Goal: Task Accomplishment & Management: Complete application form

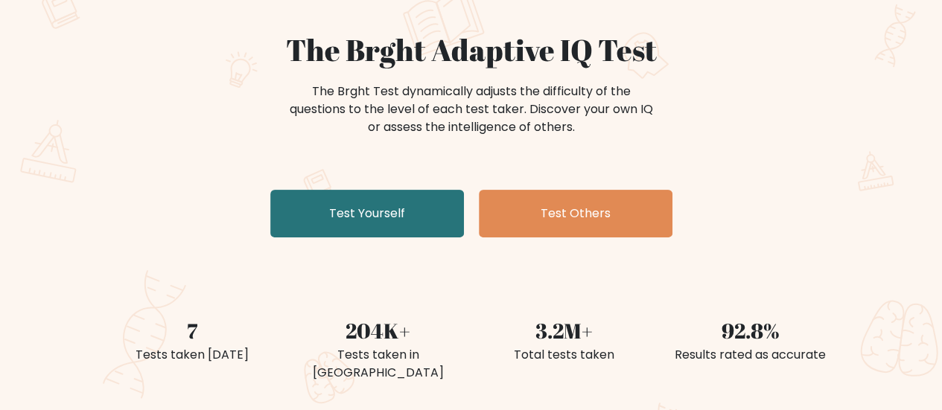
scroll to position [113, 0]
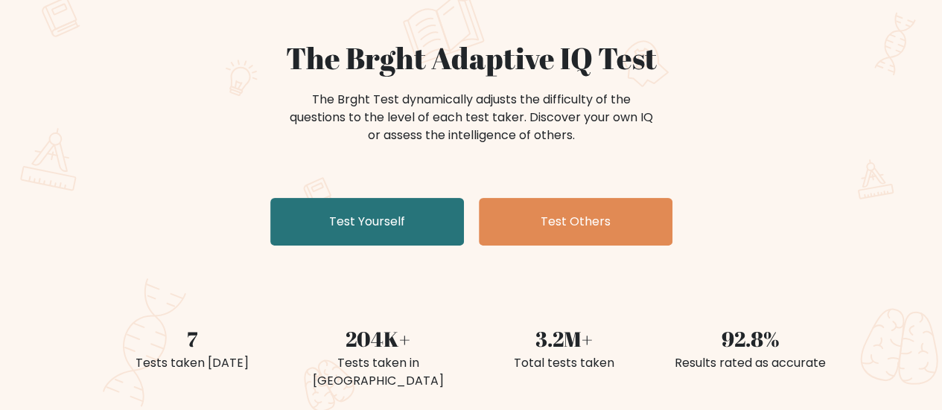
click at [297, 184] on div "The Brght Adaptive IQ Test The Brght Test dynamically adjusts the difficulty of…" at bounding box center [471, 145] width 745 height 211
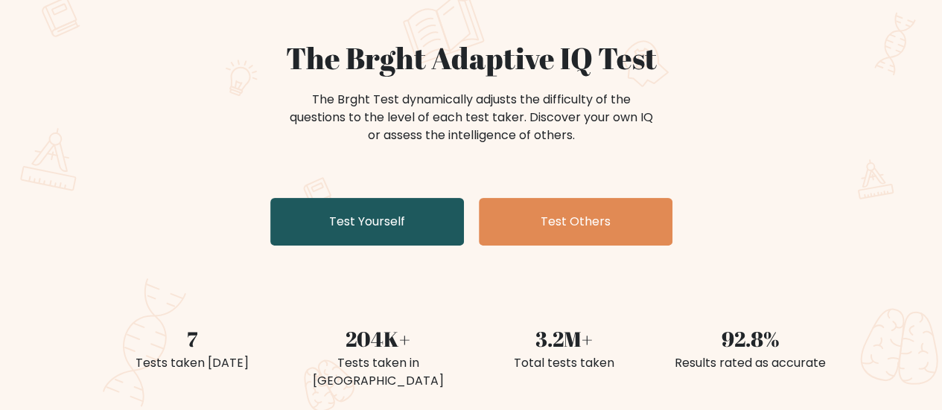
click at [334, 231] on link "Test Yourself" at bounding box center [367, 222] width 194 height 48
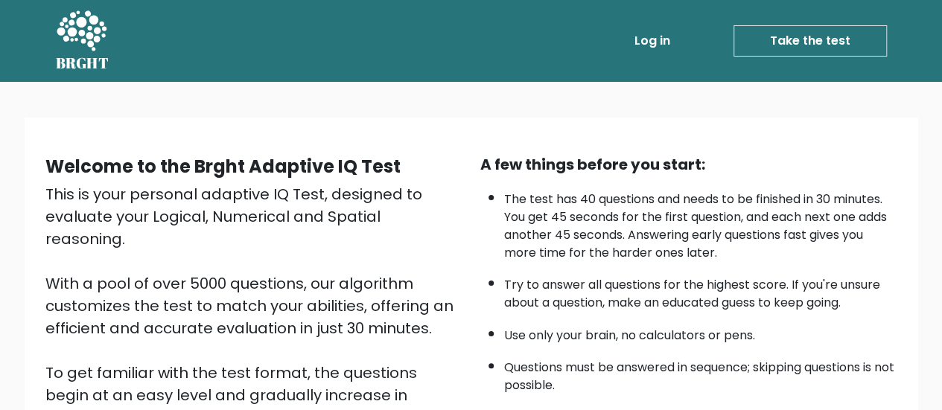
scroll to position [95, 0]
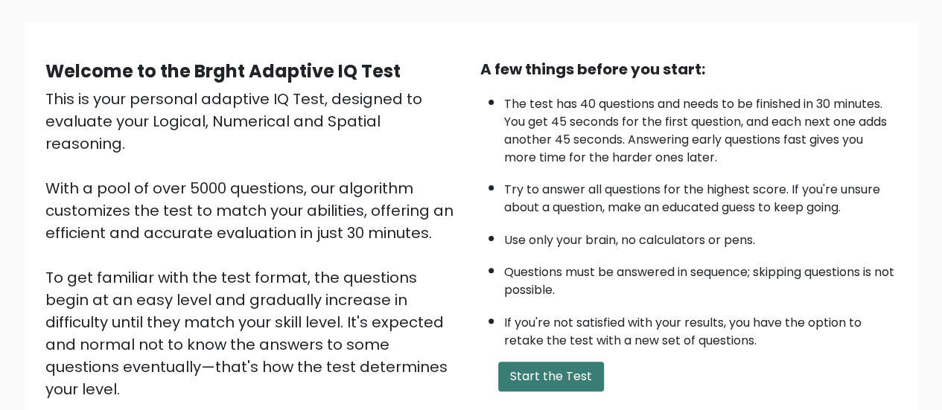
click at [533, 382] on button "Start the Test" at bounding box center [551, 377] width 106 height 30
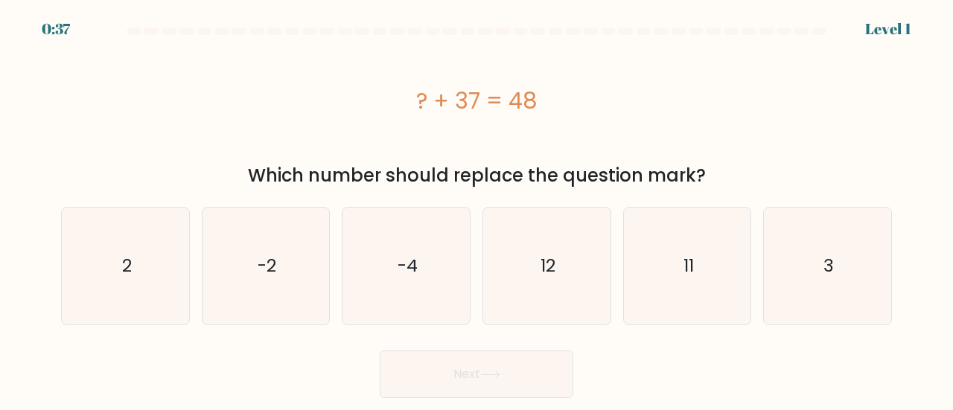
click at [472, 102] on div "? + 37 = 48" at bounding box center [476, 101] width 831 height 34
copy div "? + 37 = 48"
click at [687, 301] on icon "11" at bounding box center [687, 266] width 117 height 117
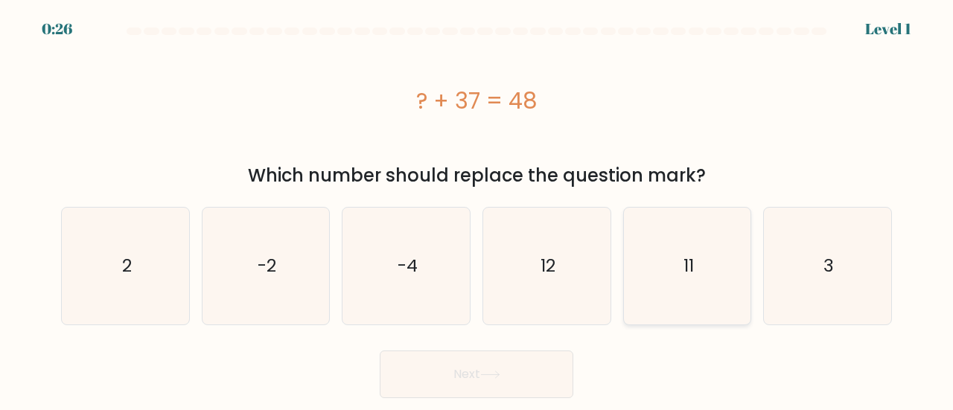
click at [477, 209] on input "e. 11" at bounding box center [477, 208] width 1 height 4
radio input "true"
click at [524, 352] on button "Next" at bounding box center [477, 375] width 194 height 48
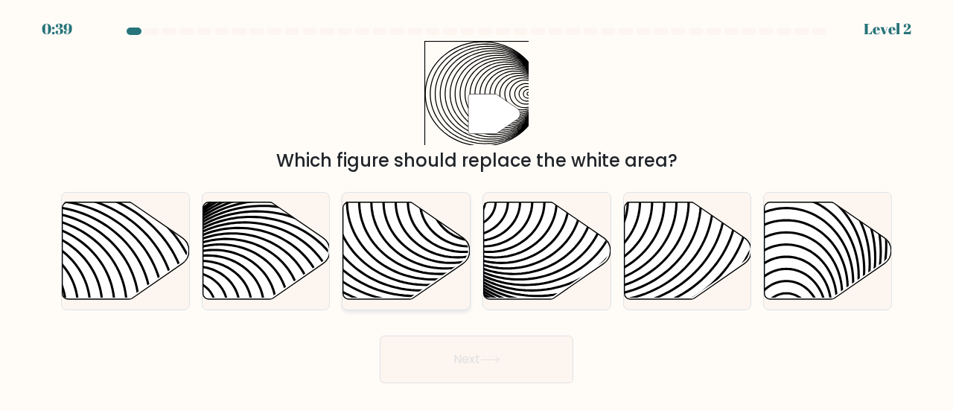
click at [428, 262] on icon at bounding box center [406, 251] width 127 height 98
click at [477, 209] on input "c." at bounding box center [477, 208] width 1 height 4
radio input "true"
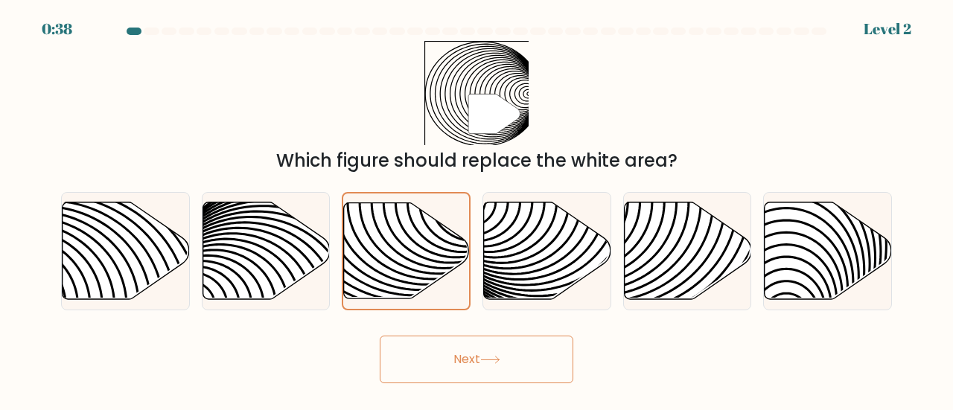
click at [487, 379] on button "Next" at bounding box center [477, 360] width 194 height 48
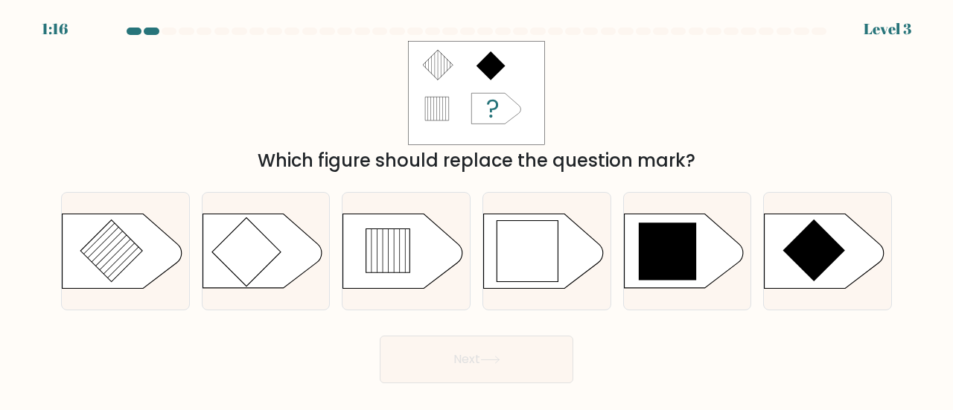
click at [685, 136] on div "Which figure should replace the question mark?" at bounding box center [476, 107] width 849 height 133
click at [630, 235] on icon at bounding box center [683, 251] width 119 height 74
click at [477, 209] on input "e." at bounding box center [477, 208] width 1 height 4
radio input "true"
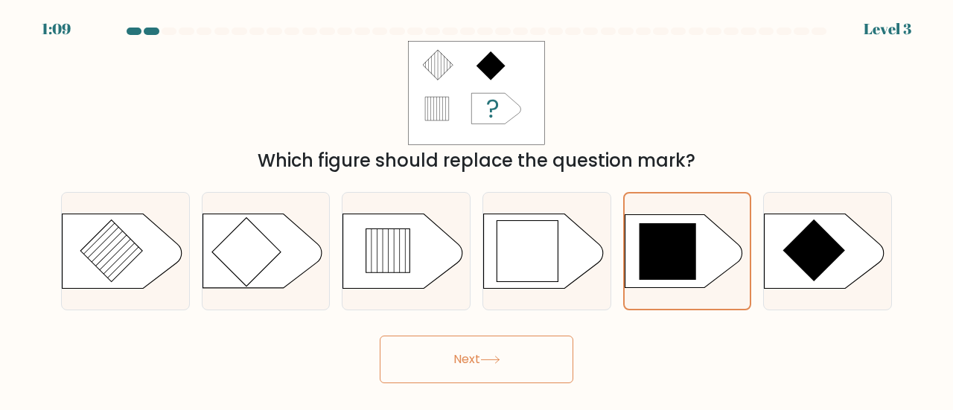
click at [532, 342] on button "Next" at bounding box center [477, 360] width 194 height 48
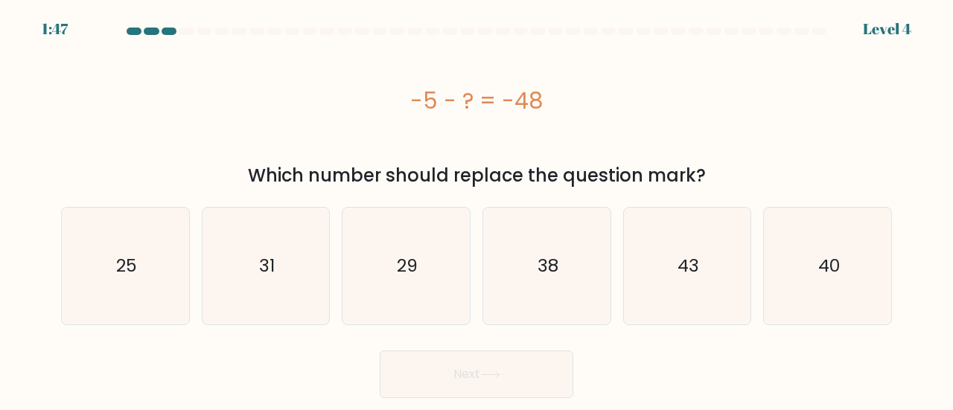
click at [480, 107] on div "-5 - ? = -48" at bounding box center [476, 101] width 831 height 34
copy div "-5 - ? = -48"
click at [697, 298] on icon "43" at bounding box center [687, 266] width 117 height 117
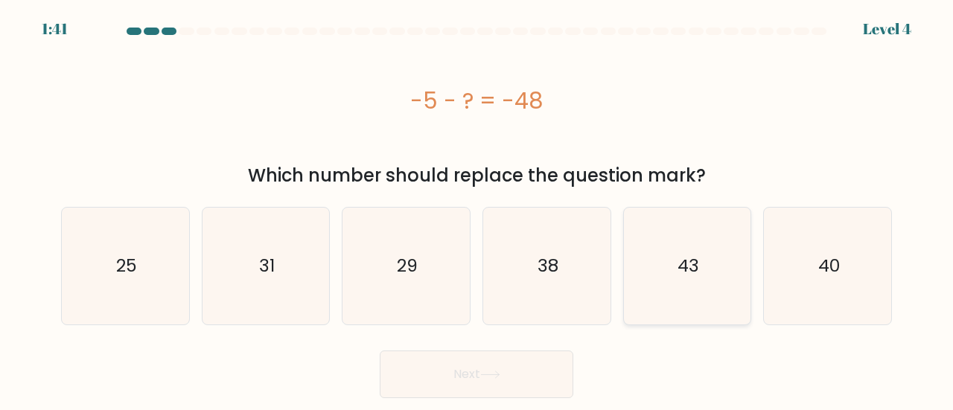
click at [477, 209] on input "e. 43" at bounding box center [477, 208] width 1 height 4
radio input "true"
click at [532, 363] on button "Next" at bounding box center [477, 375] width 194 height 48
click at [526, 385] on button "Next" at bounding box center [477, 375] width 194 height 48
click at [573, 383] on div "Next" at bounding box center [476, 370] width 849 height 55
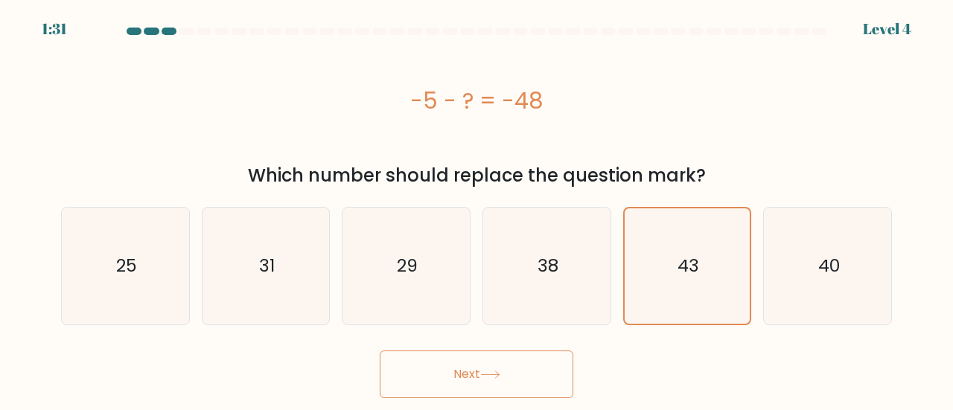
click at [473, 366] on button "Next" at bounding box center [477, 375] width 194 height 48
click at [542, 381] on button "Next" at bounding box center [477, 375] width 194 height 48
click at [952, 221] on form "a." at bounding box center [476, 213] width 953 height 371
click at [547, 369] on button "Next" at bounding box center [477, 375] width 194 height 48
click at [679, 369] on div "Next" at bounding box center [476, 370] width 849 height 55
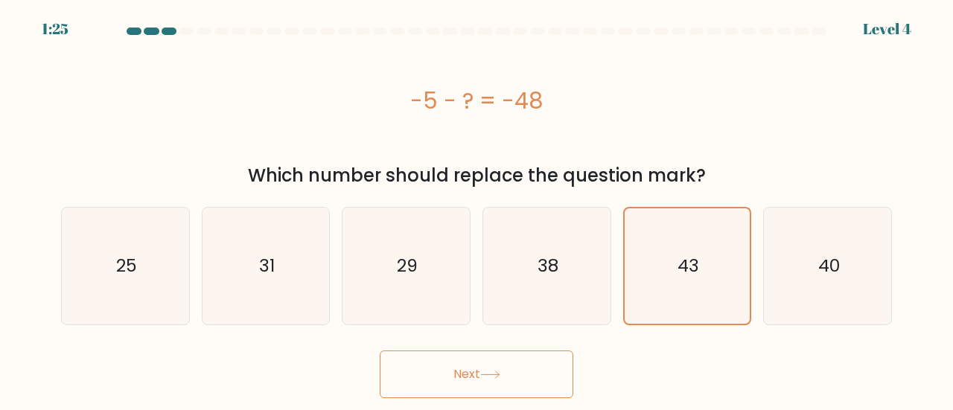
click at [599, 56] on div "-5 - ? = -48" at bounding box center [476, 100] width 831 height 119
click at [602, 80] on div "-5 - ? = -48" at bounding box center [476, 100] width 831 height 119
click at [499, 80] on div "-5 - ? = -48" at bounding box center [476, 100] width 831 height 119
click at [563, 92] on div "-5 - ? = -48" at bounding box center [476, 101] width 831 height 34
click at [559, 92] on div "-5 - ? = -48" at bounding box center [476, 101] width 831 height 34
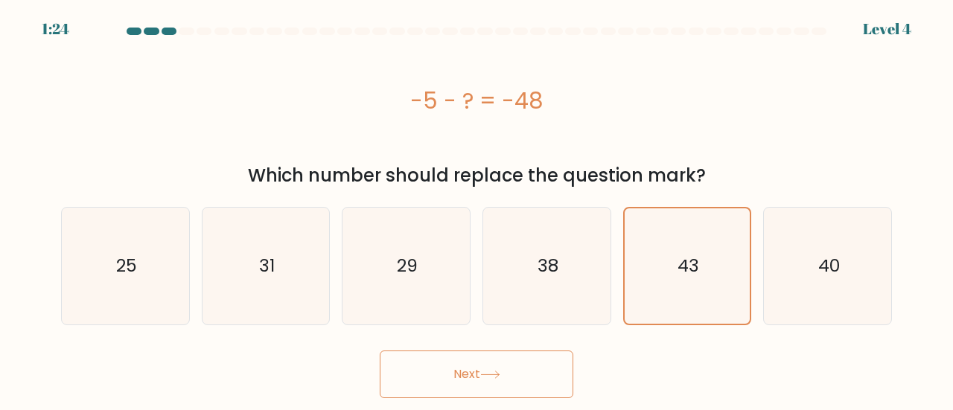
click at [503, 130] on div "-5 - ? = -48" at bounding box center [476, 100] width 831 height 119
click at [551, 290] on icon "38" at bounding box center [546, 266] width 117 height 117
click at [477, 209] on input "d. 38" at bounding box center [477, 208] width 1 height 4
radio input "true"
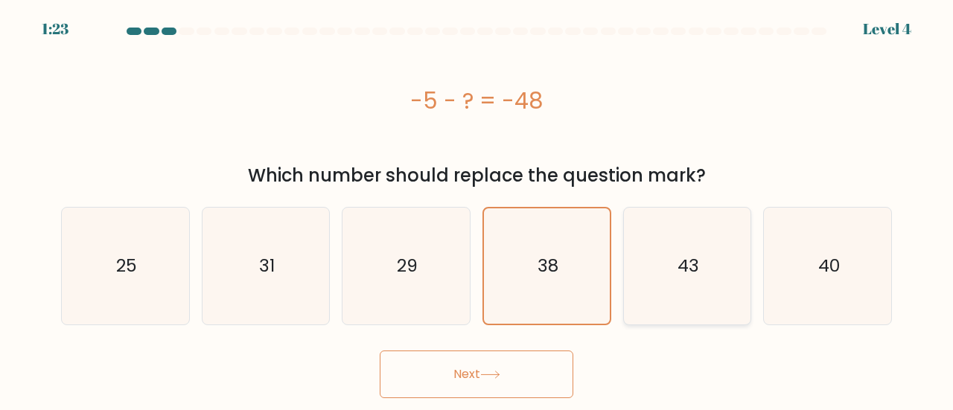
click at [699, 289] on icon "43" at bounding box center [687, 266] width 117 height 117
click at [477, 209] on input "e. 43" at bounding box center [477, 208] width 1 height 4
radio input "true"
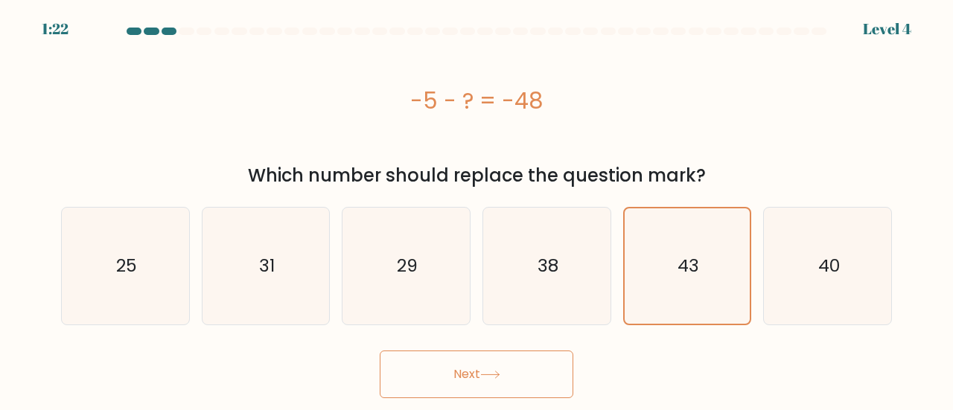
click at [532, 357] on button "Next" at bounding box center [477, 375] width 194 height 48
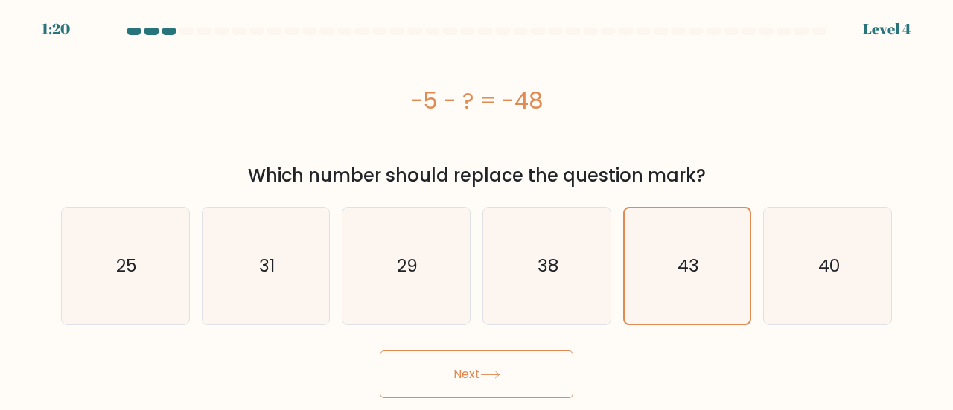
click at [550, 354] on button "Next" at bounding box center [477, 375] width 194 height 48
click at [576, 353] on div "Next" at bounding box center [476, 370] width 849 height 55
click at [506, 368] on button "Next" at bounding box center [477, 375] width 194 height 48
click at [672, 227] on icon "43" at bounding box center [687, 265] width 115 height 115
click at [477, 209] on input "e. 43" at bounding box center [477, 208] width 1 height 4
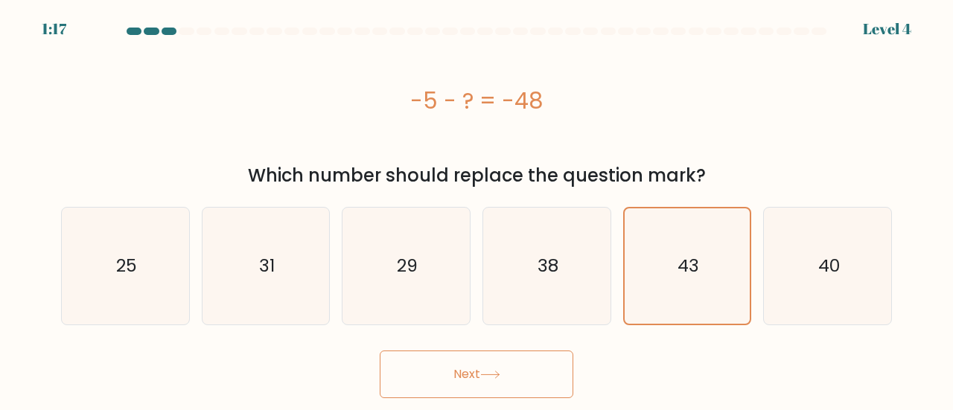
click at [442, 360] on button "Next" at bounding box center [477, 375] width 194 height 48
click at [438, 367] on button "Next" at bounding box center [477, 375] width 194 height 48
click at [415, 373] on button "Next" at bounding box center [477, 375] width 194 height 48
click at [416, 373] on button "Next" at bounding box center [477, 375] width 194 height 48
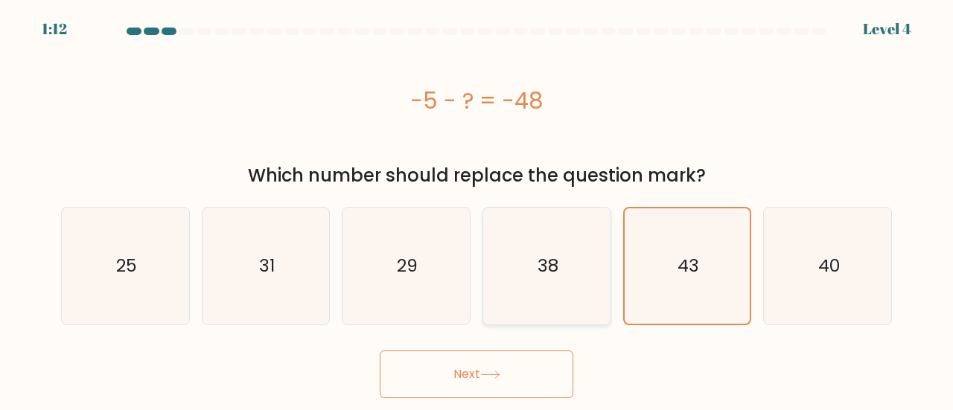
click at [563, 275] on icon "38" at bounding box center [546, 266] width 117 height 117
click at [477, 209] on input "d. 38" at bounding box center [477, 208] width 1 height 4
radio input "true"
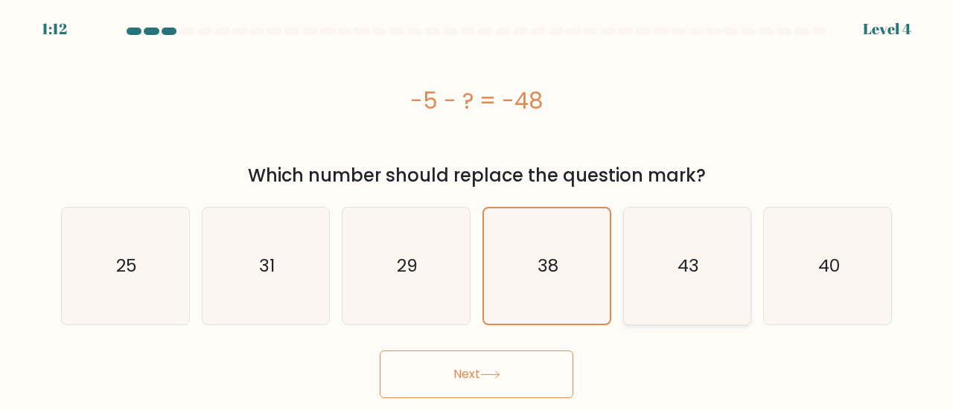
click at [687, 266] on text "43" at bounding box center [689, 266] width 22 height 25
click at [477, 209] on input "e. 43" at bounding box center [477, 208] width 1 height 4
radio input "true"
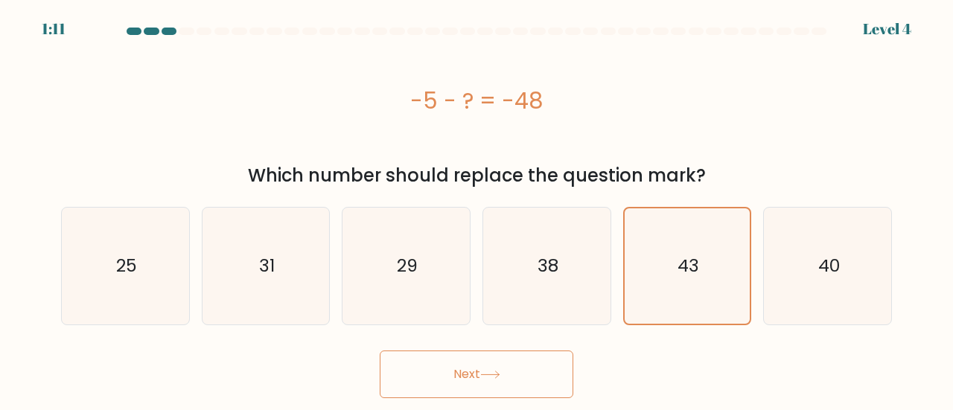
click at [496, 376] on icon at bounding box center [490, 375] width 20 height 8
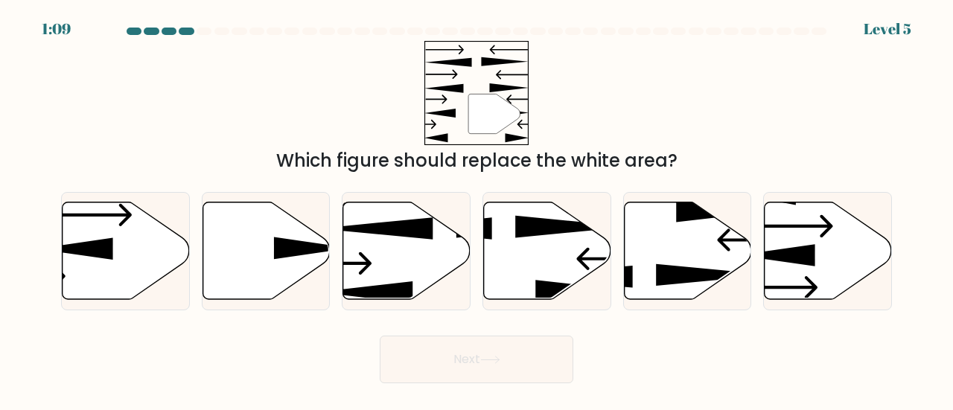
click at [380, 336] on button "Next" at bounding box center [477, 360] width 194 height 48
click at [669, 378] on div "Next" at bounding box center [476, 355] width 849 height 55
click at [527, 260] on icon at bounding box center [547, 251] width 127 height 98
click at [477, 209] on input "d." at bounding box center [477, 208] width 1 height 4
radio input "true"
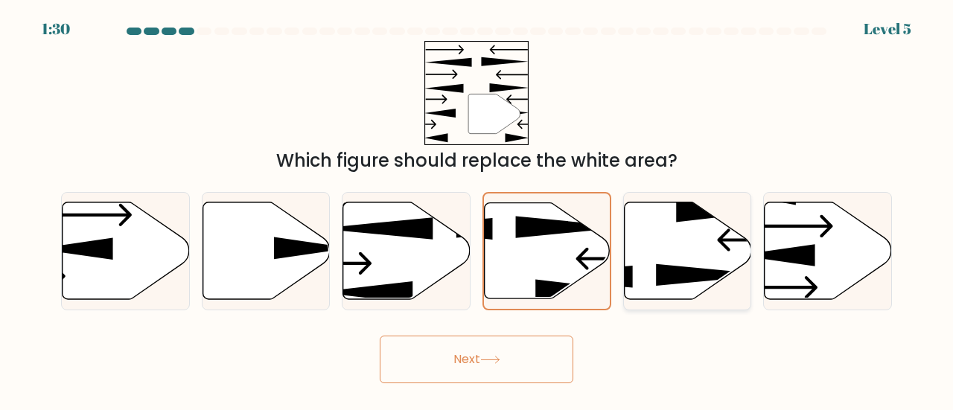
click at [671, 265] on icon at bounding box center [687, 251] width 127 height 98
click at [477, 209] on input "e." at bounding box center [477, 208] width 1 height 4
radio input "true"
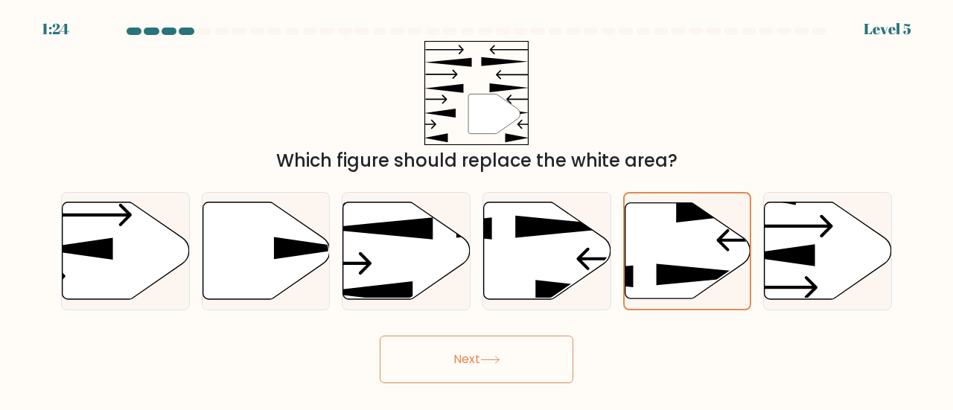
click at [520, 357] on button "Next" at bounding box center [477, 360] width 194 height 48
click at [651, 370] on div "Next" at bounding box center [476, 355] width 849 height 55
click at [546, 369] on button "Next" at bounding box center [477, 360] width 194 height 48
click at [652, 354] on div "Next" at bounding box center [476, 355] width 849 height 55
click at [555, 351] on button "Next" at bounding box center [477, 360] width 194 height 48
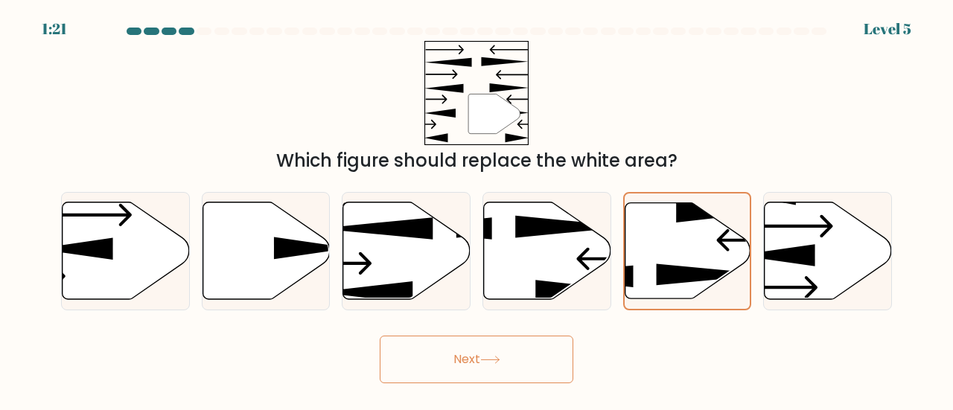
click at [380, 336] on button "Next" at bounding box center [477, 360] width 194 height 48
click at [675, 377] on div "Next" at bounding box center [476, 355] width 849 height 55
click at [634, 277] on icon at bounding box center [688, 251] width 126 height 96
click at [477, 209] on input "e." at bounding box center [477, 208] width 1 height 4
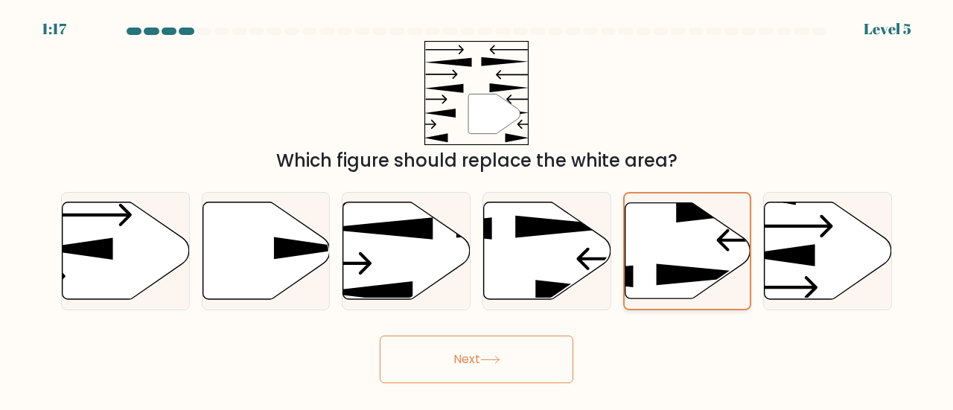
click at [380, 336] on button "Next" at bounding box center [477, 360] width 194 height 48
click at [637, 340] on div "Next" at bounding box center [476, 355] width 849 height 55
click at [637, 344] on div "Next" at bounding box center [476, 355] width 849 height 55
click at [499, 366] on button "Next" at bounding box center [477, 360] width 194 height 48
click at [582, 312] on form at bounding box center [476, 206] width 953 height 356
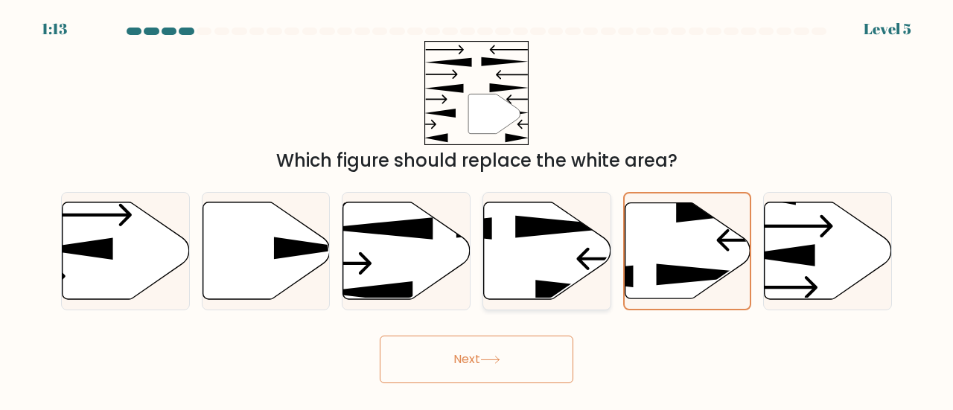
click at [553, 284] on icon at bounding box center [584, 291] width 96 height 22
click at [477, 209] on input "d." at bounding box center [477, 208] width 1 height 4
radio input "true"
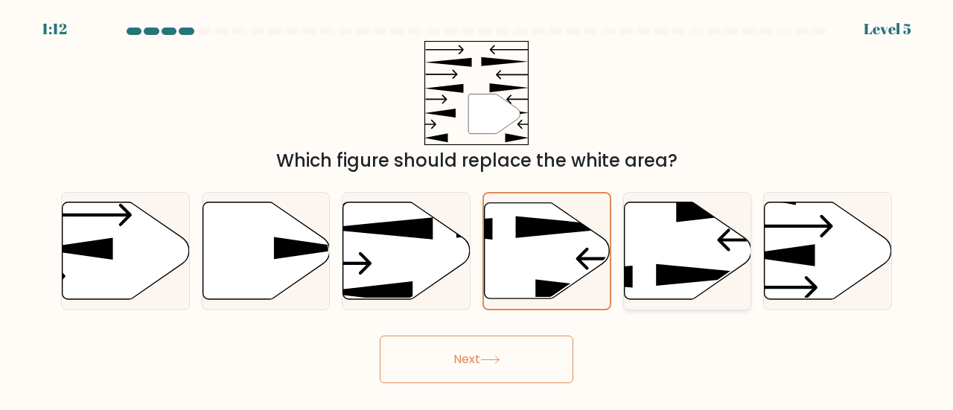
click at [666, 266] on icon at bounding box center [713, 275] width 115 height 22
click at [477, 209] on input "e." at bounding box center [477, 208] width 1 height 4
radio input "true"
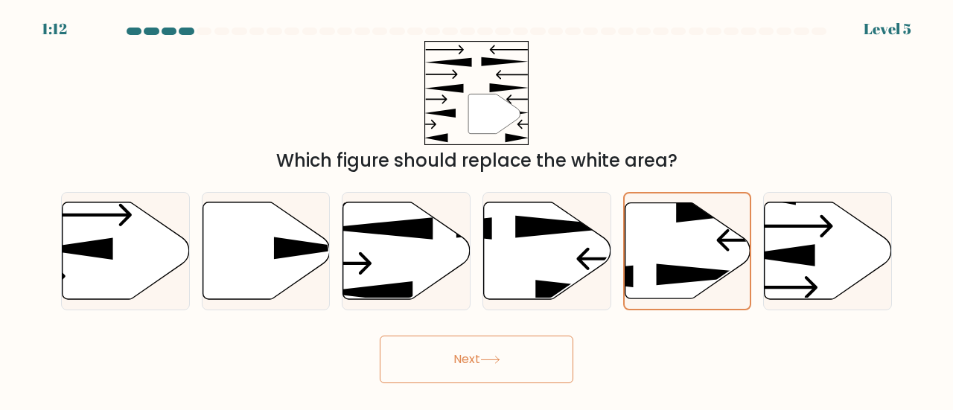
click at [380, 336] on button "Next" at bounding box center [477, 360] width 194 height 48
click at [518, 341] on button "Next" at bounding box center [477, 360] width 194 height 48
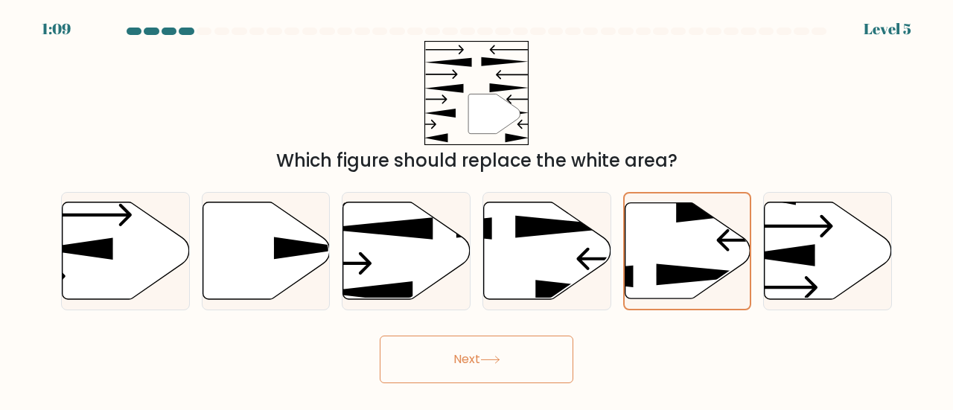
click at [475, 364] on button "Next" at bounding box center [477, 360] width 194 height 48
click at [485, 360] on icon at bounding box center [490, 360] width 20 height 8
click at [469, 361] on button "Next" at bounding box center [477, 360] width 194 height 48
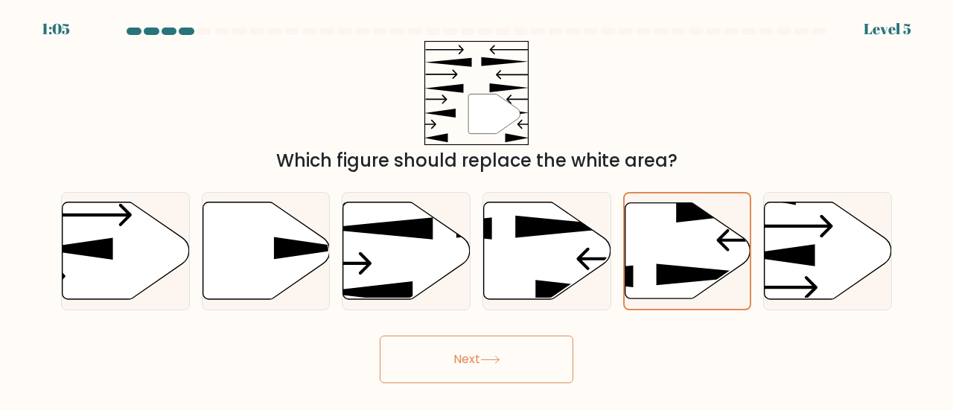
click at [863, 99] on div "" Which figure should replace the white area?" at bounding box center [476, 107] width 849 height 133
click at [536, 376] on button "Next" at bounding box center [477, 360] width 194 height 48
click at [623, 327] on form at bounding box center [476, 206] width 953 height 356
click at [537, 360] on button "Next" at bounding box center [477, 360] width 194 height 48
click at [611, 361] on div "Next" at bounding box center [476, 355] width 849 height 55
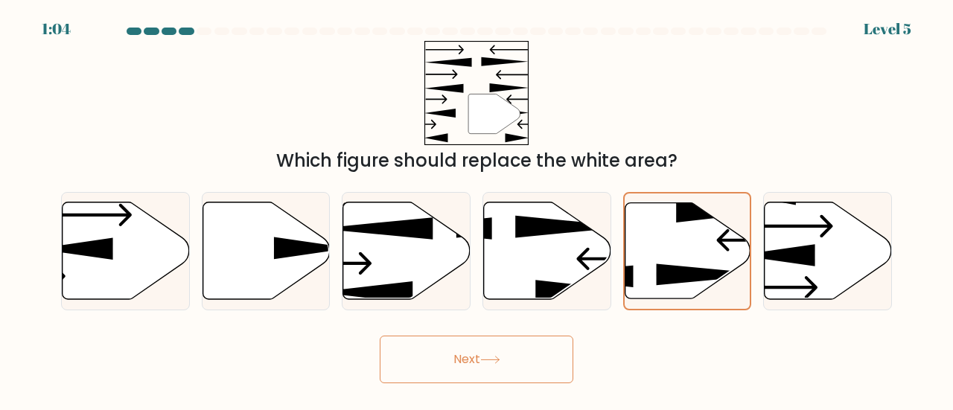
click at [535, 366] on button "Next" at bounding box center [477, 360] width 194 height 48
click at [555, 282] on icon at bounding box center [584, 291] width 96 height 22
click at [477, 209] on input "d." at bounding box center [477, 208] width 1 height 4
radio input "true"
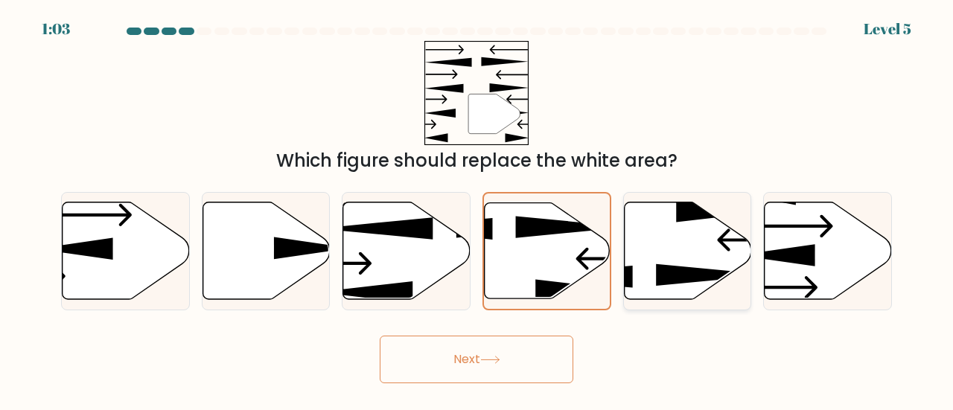
click at [639, 276] on icon at bounding box center [687, 251] width 127 height 98
click at [477, 209] on input "e." at bounding box center [477, 208] width 1 height 4
radio input "true"
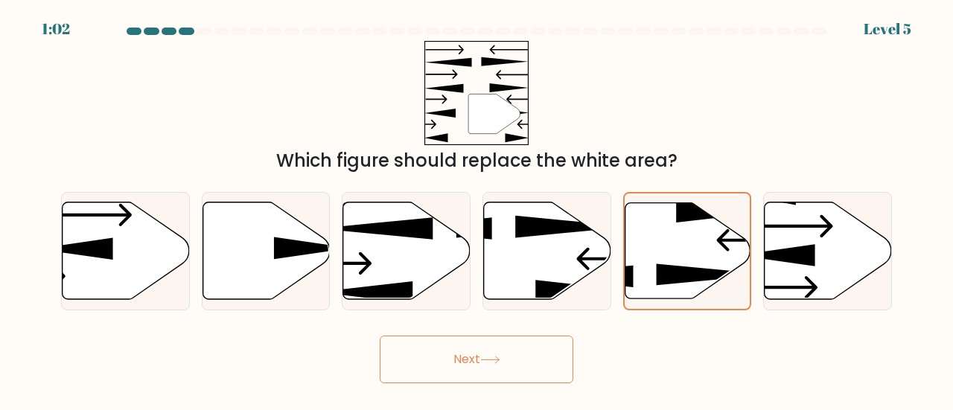
click at [527, 351] on button "Next" at bounding box center [477, 360] width 194 height 48
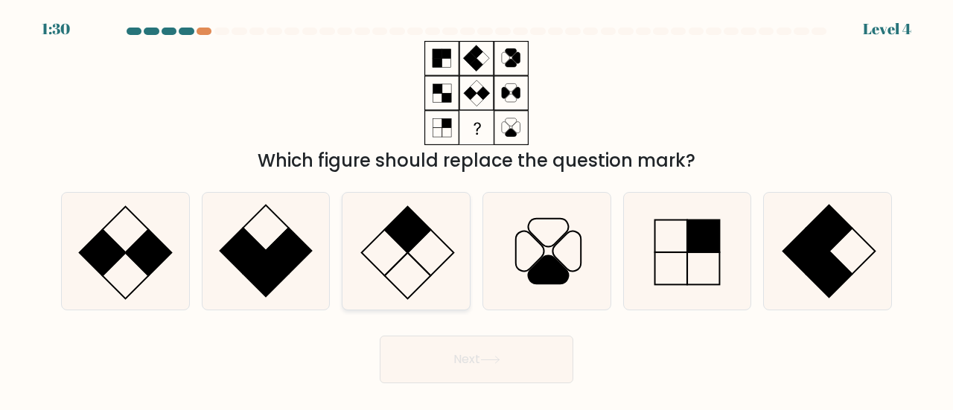
click at [386, 264] on icon at bounding box center [406, 251] width 117 height 117
click at [477, 209] on input "c." at bounding box center [477, 208] width 1 height 4
radio input "true"
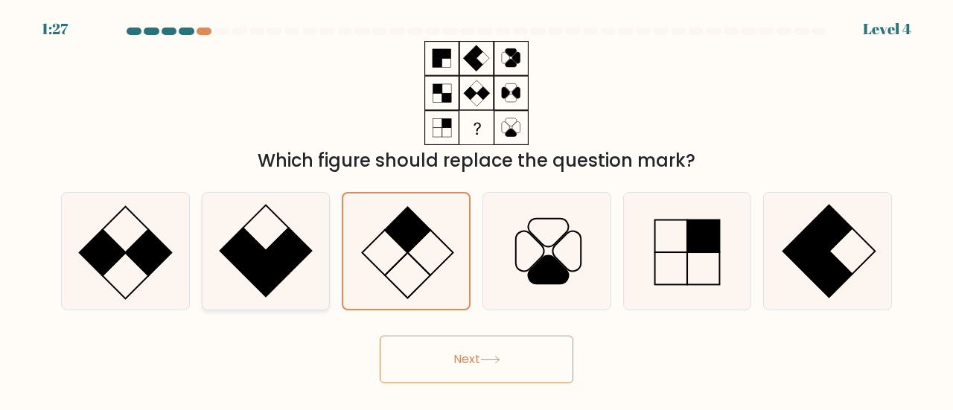
click at [281, 223] on icon at bounding box center [266, 251] width 117 height 117
click at [477, 209] on input "b." at bounding box center [477, 208] width 1 height 4
radio input "true"
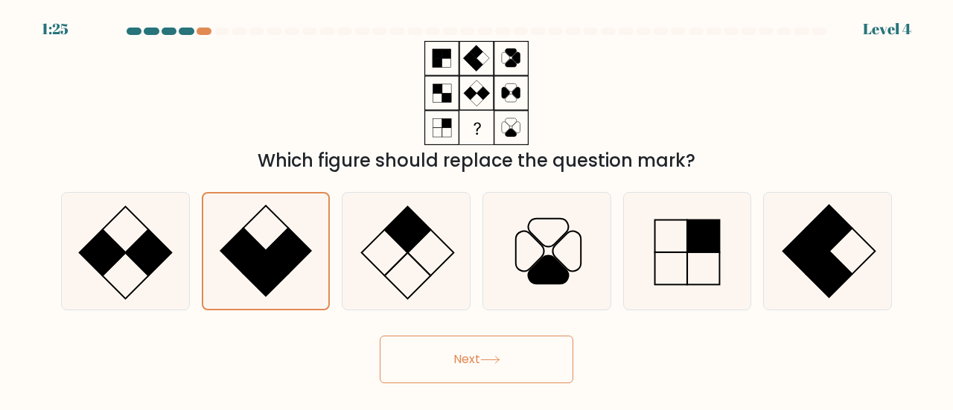
click at [569, 354] on button "Next" at bounding box center [477, 360] width 194 height 48
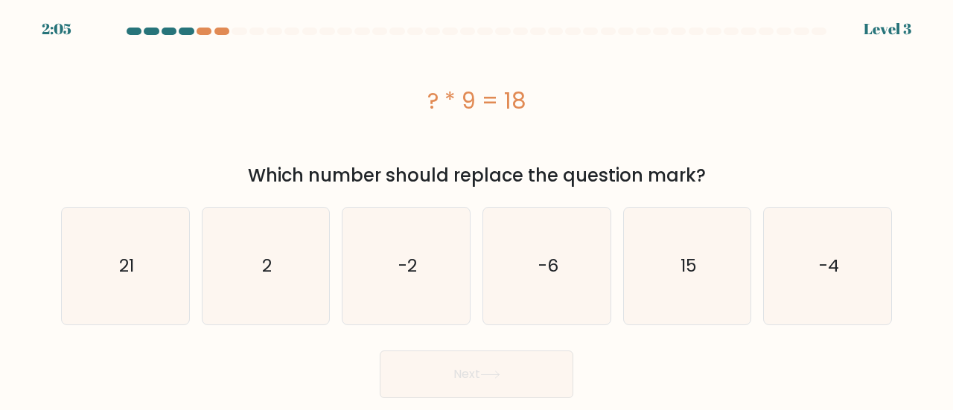
click at [474, 98] on div "? * 9 = 18" at bounding box center [476, 101] width 831 height 34
copy div "? * 9 = 18"
click at [250, 282] on icon "2" at bounding box center [266, 266] width 117 height 117
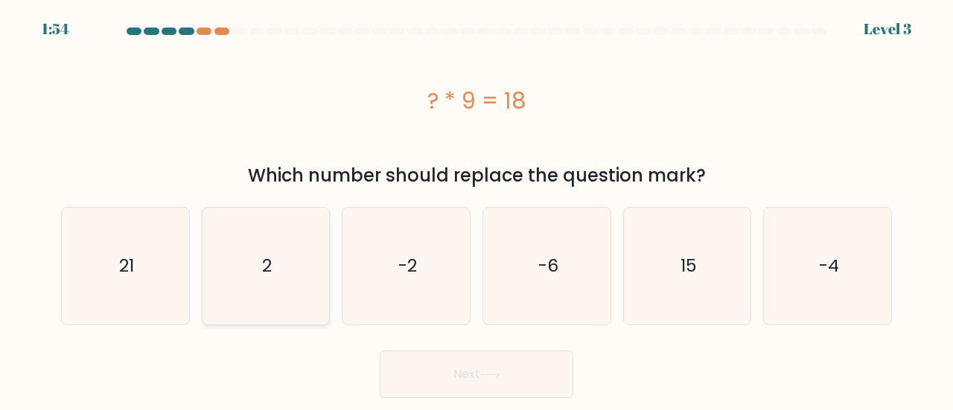
click at [477, 209] on input "b. 2" at bounding box center [477, 208] width 1 height 4
radio input "true"
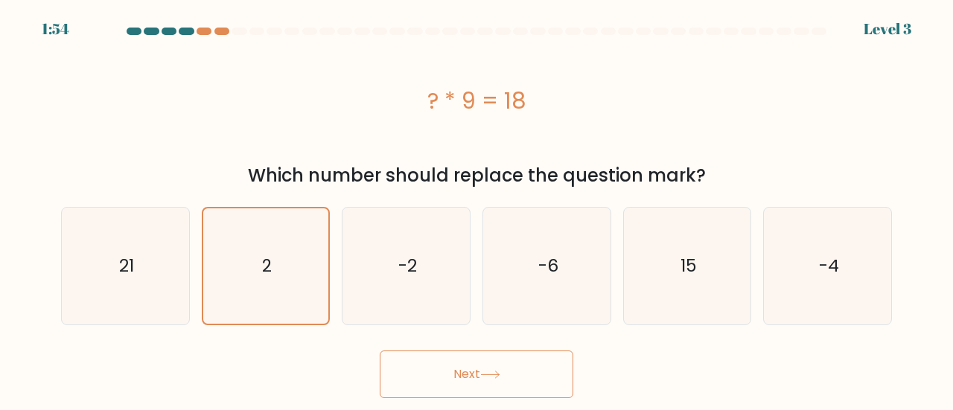
click at [456, 358] on button "Next" at bounding box center [477, 375] width 194 height 48
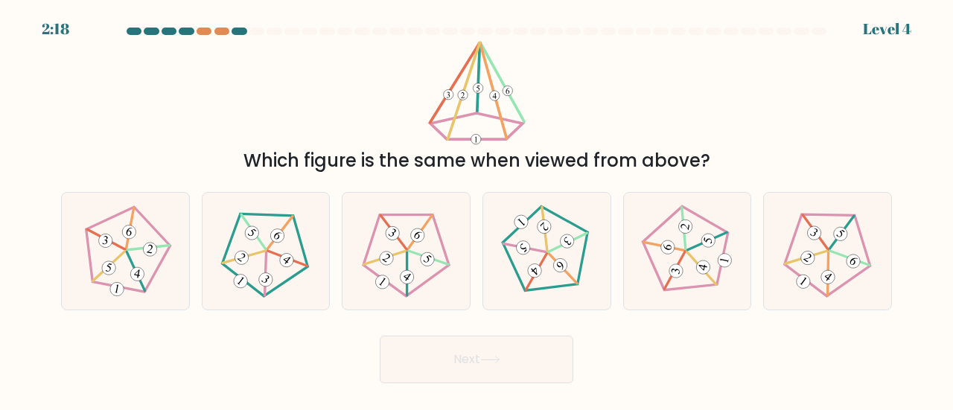
click at [763, 151] on div "Which figure is the same when viewed from above?" at bounding box center [476, 160] width 813 height 27
click at [825, 257] on icon at bounding box center [827, 251] width 93 height 93
click at [477, 209] on input "f." at bounding box center [477, 208] width 1 height 4
radio input "true"
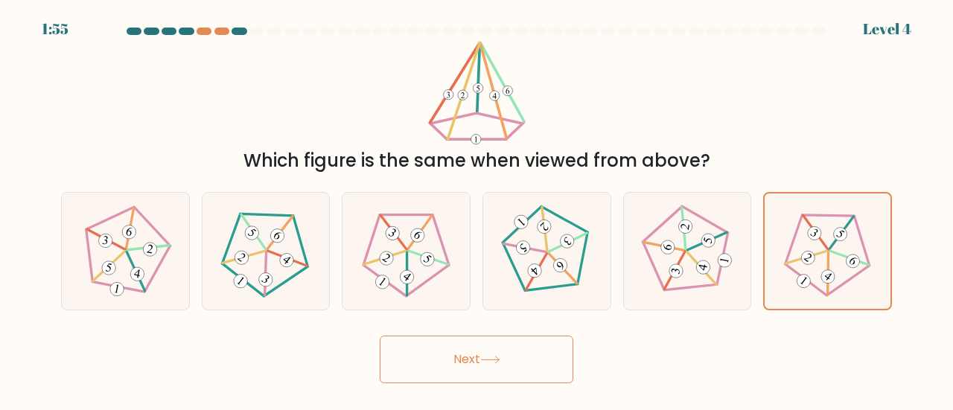
click at [535, 360] on button "Next" at bounding box center [477, 360] width 194 height 48
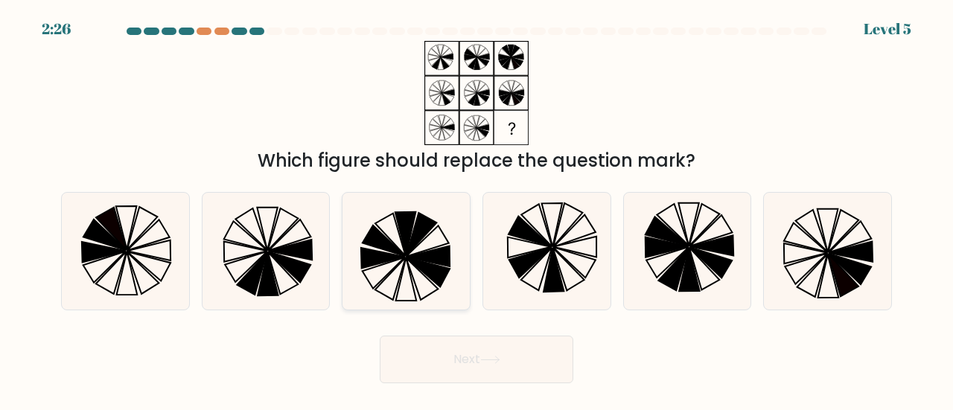
click at [366, 255] on icon at bounding box center [383, 258] width 44 height 20
click at [477, 209] on input "c." at bounding box center [477, 208] width 1 height 4
radio input "true"
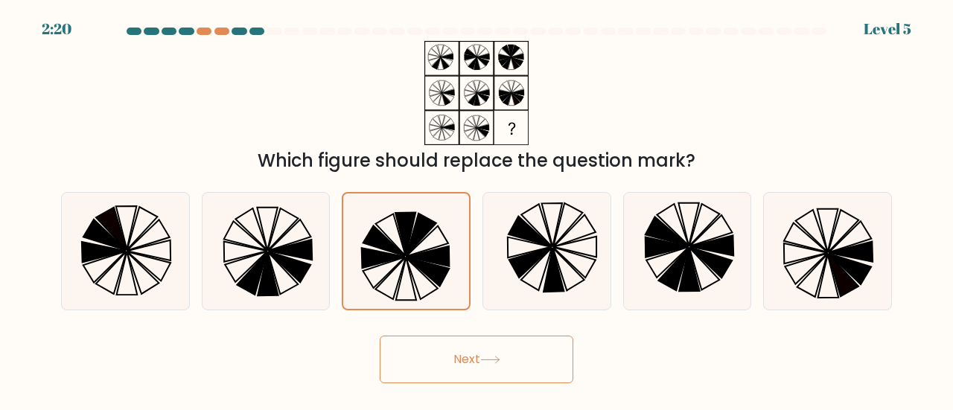
click at [563, 352] on button "Next" at bounding box center [477, 360] width 194 height 48
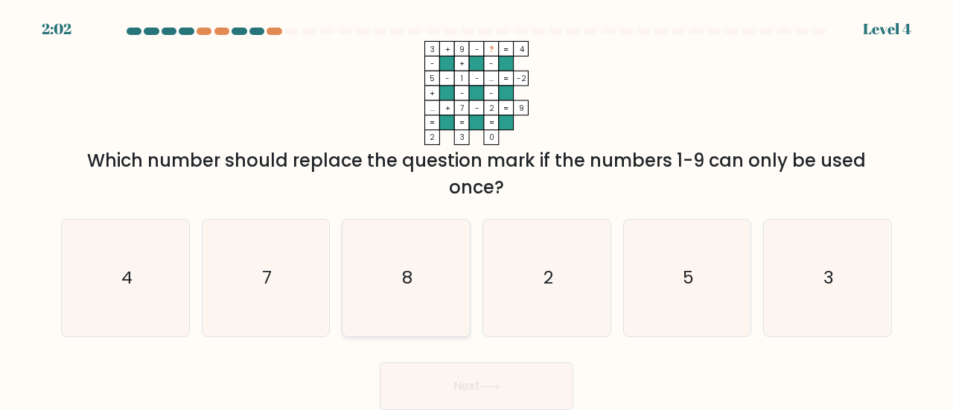
click at [377, 284] on icon "8" at bounding box center [406, 278] width 117 height 117
click at [477, 209] on input "c. 8" at bounding box center [477, 208] width 1 height 4
radio input "true"
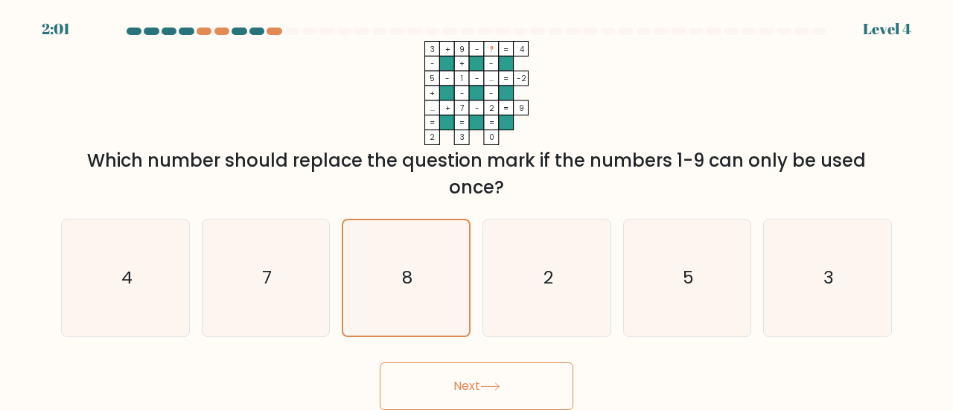
click at [506, 398] on button "Next" at bounding box center [477, 387] width 194 height 48
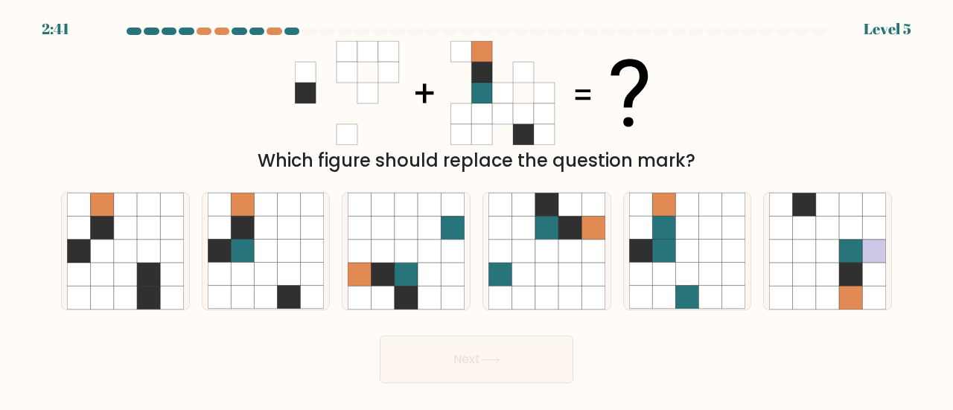
click at [533, 165] on div "Which figure should replace the question mark?" at bounding box center [476, 160] width 813 height 27
click at [232, 273] on icon at bounding box center [242, 274] width 23 height 23
click at [477, 209] on input "b." at bounding box center [477, 208] width 1 height 4
radio input "true"
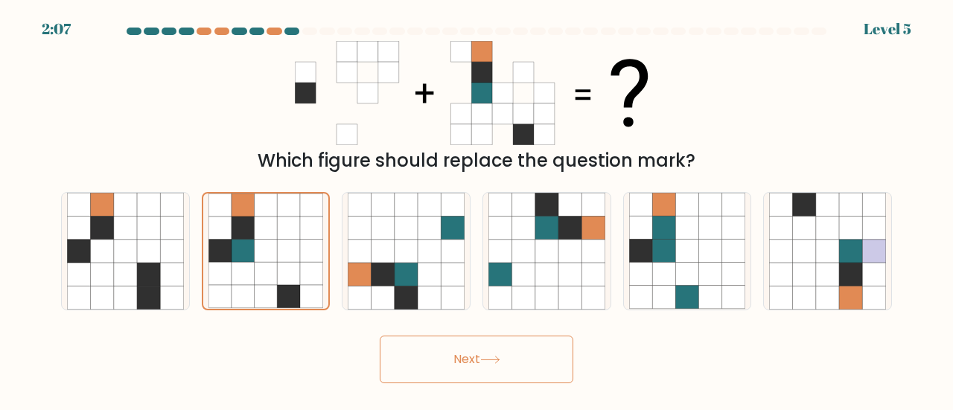
click at [526, 385] on body "2:07 Level 5" at bounding box center [476, 205] width 953 height 410
click at [536, 372] on button "Next" at bounding box center [477, 360] width 194 height 48
click at [658, 382] on div "Next" at bounding box center [476, 355] width 849 height 55
click at [476, 346] on button "Next" at bounding box center [477, 360] width 194 height 48
click at [576, 351] on div "Next" at bounding box center [476, 355] width 849 height 55
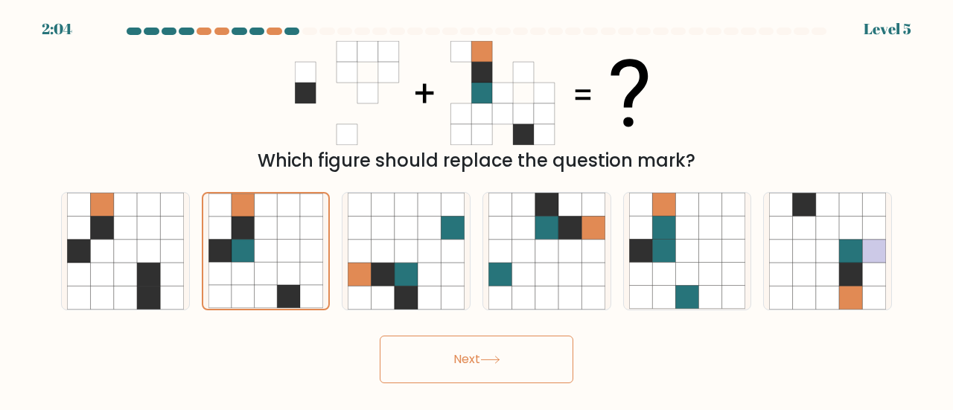
click at [673, 354] on div "Next" at bounding box center [476, 355] width 849 height 55
click at [529, 361] on button "Next" at bounding box center [477, 360] width 194 height 48
click at [380, 336] on button "Next" at bounding box center [477, 360] width 194 height 48
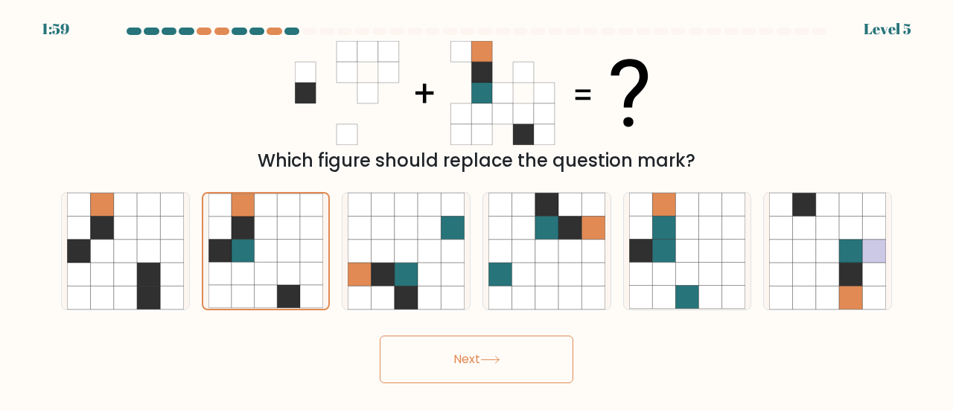
click at [646, 348] on div "Next" at bounding box center [476, 355] width 849 height 55
click at [526, 366] on button "Next" at bounding box center [477, 360] width 194 height 48
click at [593, 357] on div "Next" at bounding box center [476, 355] width 849 height 55
click at [538, 267] on icon at bounding box center [546, 274] width 23 height 23
click at [477, 209] on input "d." at bounding box center [477, 208] width 1 height 4
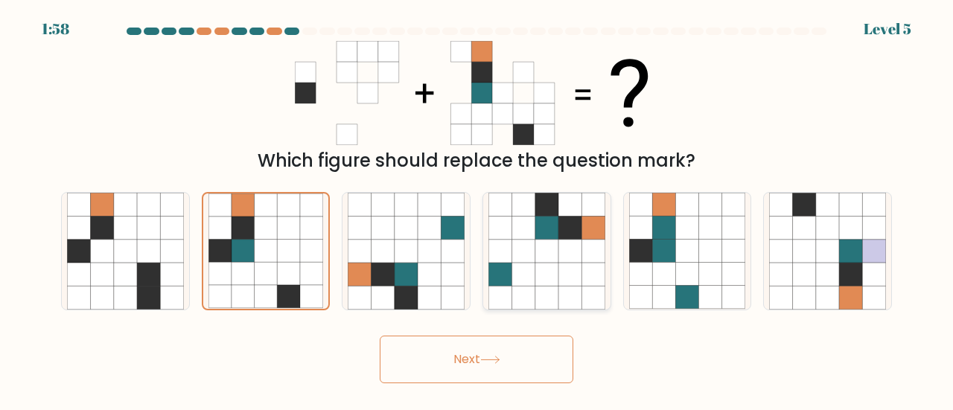
radio input "true"
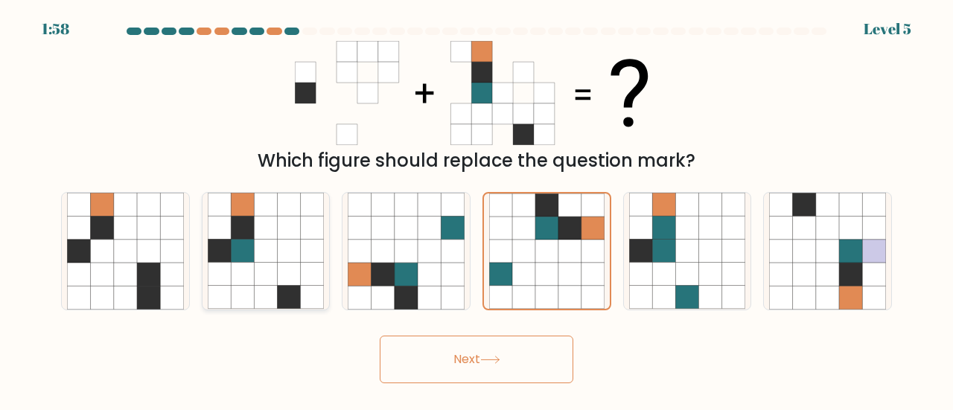
click at [319, 266] on icon at bounding box center [312, 274] width 23 height 23
click at [477, 209] on input "b." at bounding box center [477, 208] width 1 height 4
radio input "true"
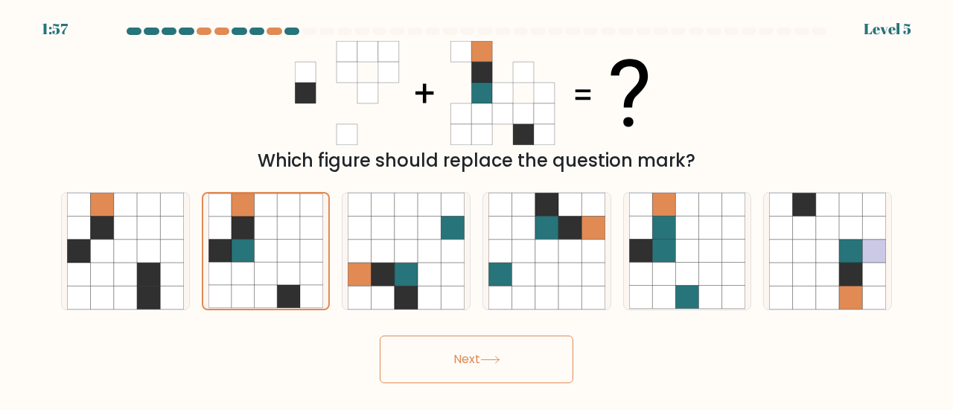
click at [435, 360] on button "Next" at bounding box center [477, 360] width 194 height 48
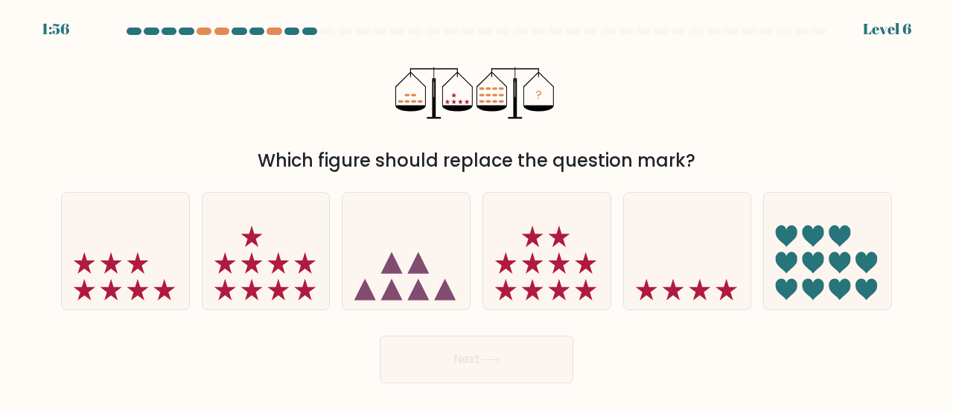
click at [435, 360] on button "Next" at bounding box center [477, 360] width 194 height 48
drag, startPoint x: 435, startPoint y: 360, endPoint x: 321, endPoint y: 372, distance: 114.5
click at [321, 372] on div "Next" at bounding box center [476, 355] width 849 height 55
click at [320, 372] on div "Next" at bounding box center [476, 355] width 849 height 55
click at [555, 281] on icon at bounding box center [546, 251] width 127 height 105
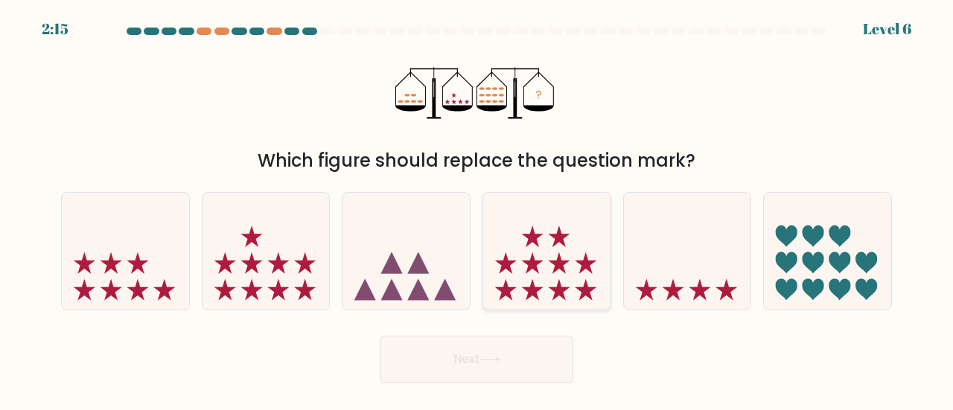
click at [477, 209] on input "d." at bounding box center [477, 208] width 1 height 4
radio input "true"
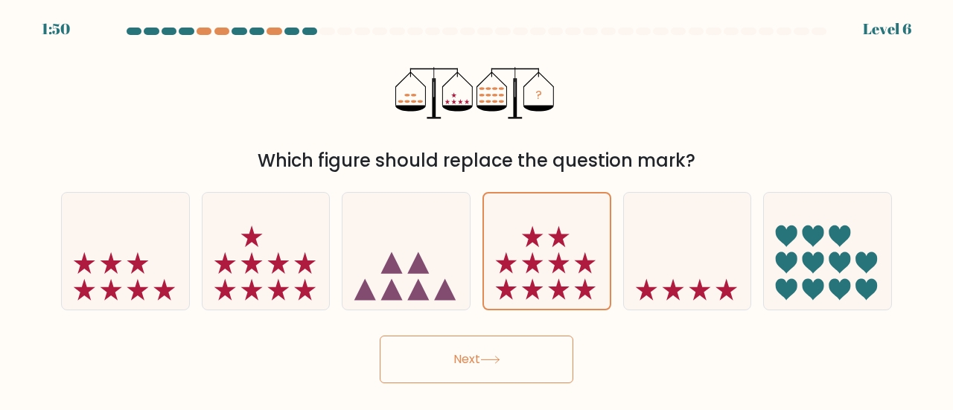
drag, startPoint x: 471, startPoint y: 308, endPoint x: 459, endPoint y: 317, distance: 15.4
click at [470, 308] on div "c." at bounding box center [406, 251] width 141 height 118
click at [455, 341] on button "Next" at bounding box center [477, 360] width 194 height 48
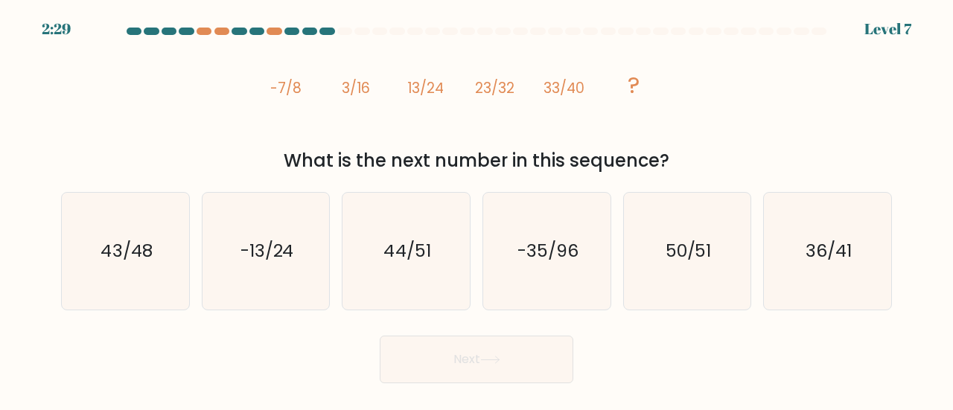
click at [363, 141] on icon "image/svg+xml -7/8 3/16 13/24 23/32 33/40 ?" at bounding box center [476, 93] width 417 height 104
click at [506, 80] on tspan "23/32" at bounding box center [494, 88] width 39 height 20
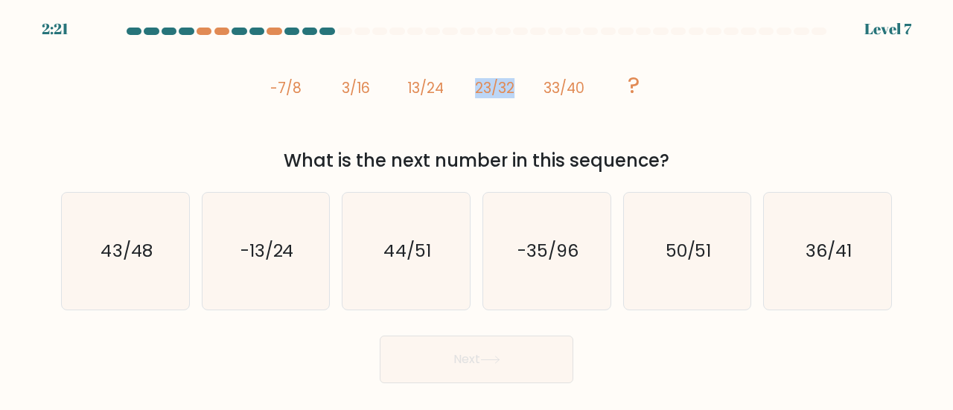
click at [506, 80] on tspan "23/32" at bounding box center [494, 88] width 39 height 20
click at [672, 106] on icon "image/svg+xml -7/8 3/16 13/24 23/32 33/40 ?" at bounding box center [476, 93] width 417 height 104
drag, startPoint x: 663, startPoint y: 92, endPoint x: 238, endPoint y: 109, distance: 424.8
click at [238, 109] on div "image/svg+xml -7/8 3/16 13/24 23/32 33/40 ? What is the next number in this seq…" at bounding box center [476, 107] width 849 height 133
copy g "-7/8 3/16 13/24 23/32 33/40 ?"
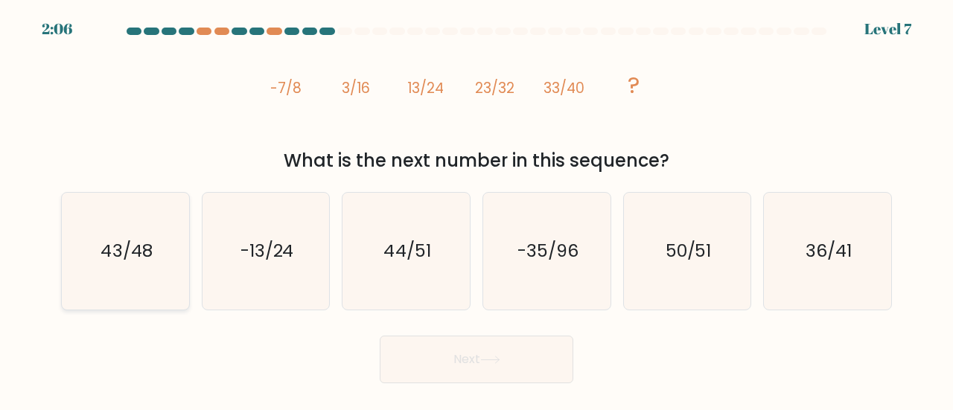
click at [141, 276] on icon "43/48" at bounding box center [125, 251] width 117 height 117
click at [477, 209] on input "a. 43/48" at bounding box center [477, 208] width 1 height 4
radio input "true"
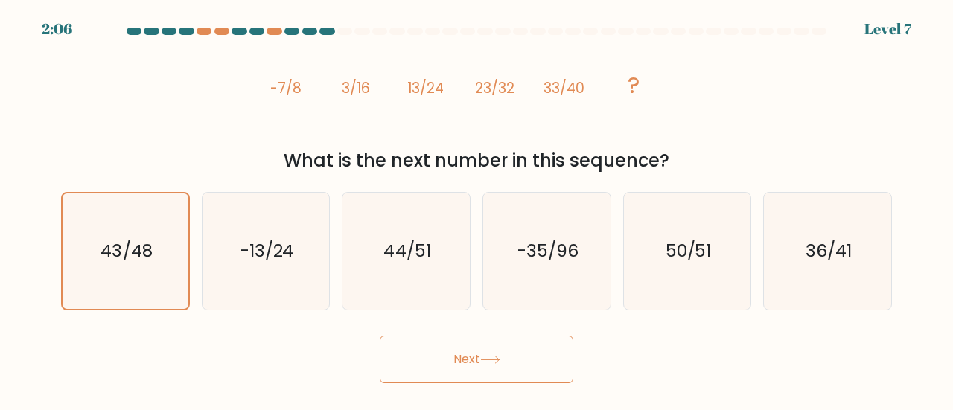
click at [443, 361] on button "Next" at bounding box center [477, 360] width 194 height 48
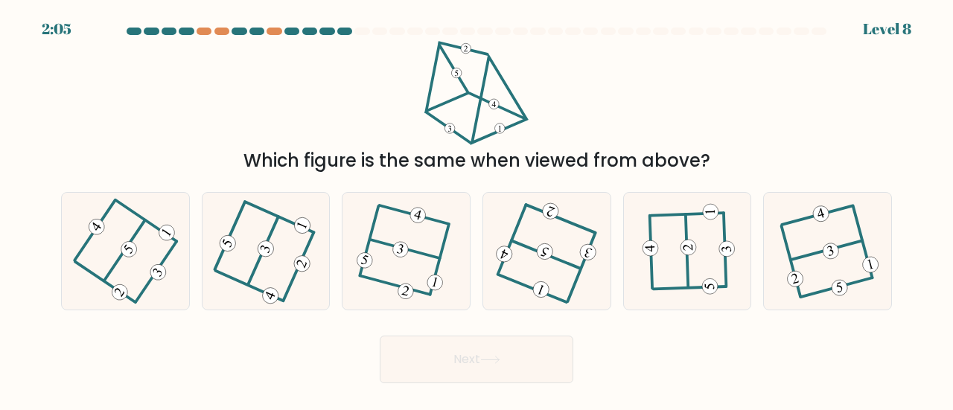
click at [678, 374] on div "Next" at bounding box center [476, 355] width 849 height 55
click at [720, 267] on icon at bounding box center [687, 251] width 91 height 93
click at [477, 209] on input "e." at bounding box center [477, 208] width 1 height 4
radio input "true"
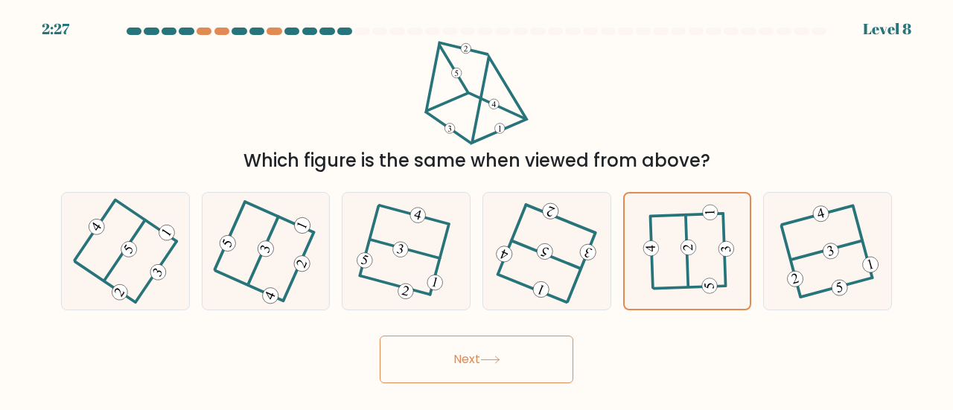
click at [526, 370] on button "Next" at bounding box center [477, 360] width 194 height 48
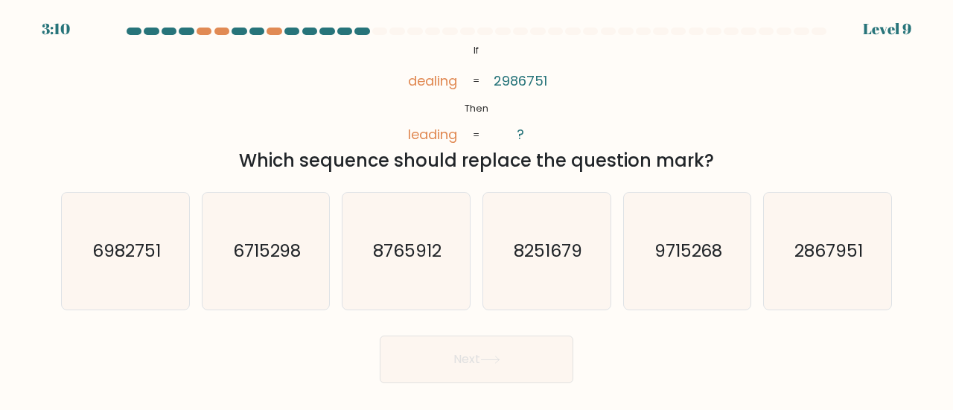
click at [418, 166] on div "Which sequence should replace the question mark?" at bounding box center [476, 160] width 813 height 27
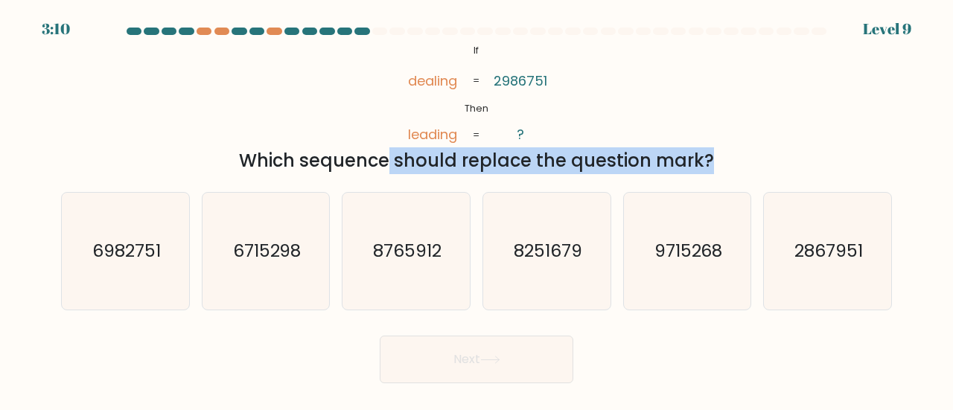
click at [418, 166] on div "Which sequence should replace the question mark?" at bounding box center [476, 160] width 813 height 27
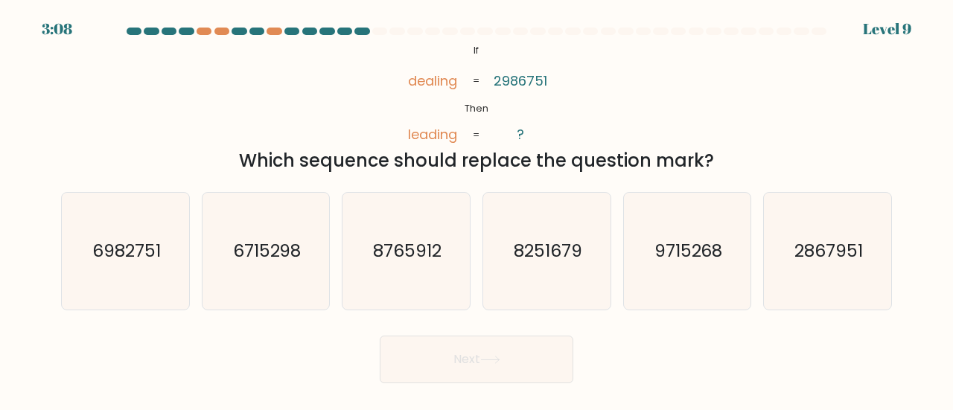
click at [559, 130] on icon "@import url('https://fonts.googleapis.com/css?family=Abril+Fatface:400,100,100i…" at bounding box center [476, 93] width 169 height 104
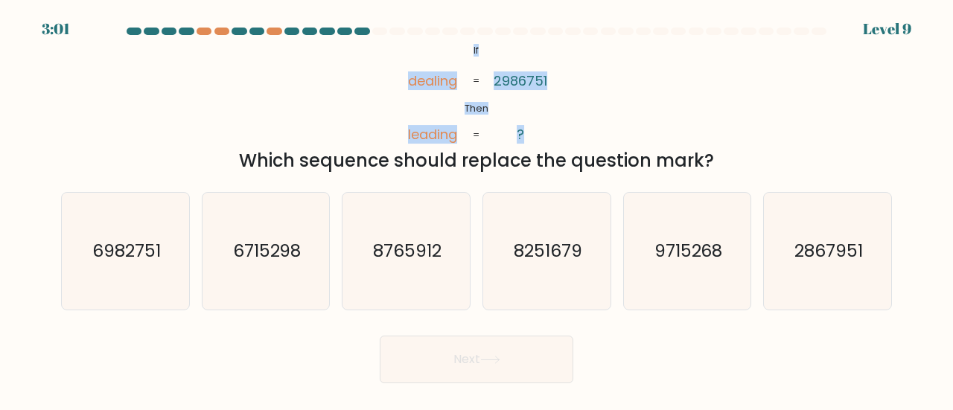
drag, startPoint x: 482, startPoint y: 74, endPoint x: 530, endPoint y: 138, distance: 80.3
click at [530, 138] on icon "@import url('https://fonts.googleapis.com/css?family=Abril+Fatface:400,100,100i…" at bounding box center [476, 93] width 169 height 104
copy icon "If Then dealing leading 2986751 ?"
click at [602, 78] on div "@import url('https://fonts.googleapis.com/css?family=Abril+Fatface:400,100,100i…" at bounding box center [476, 107] width 849 height 133
click at [871, 281] on icon "2867951" at bounding box center [827, 251] width 117 height 117
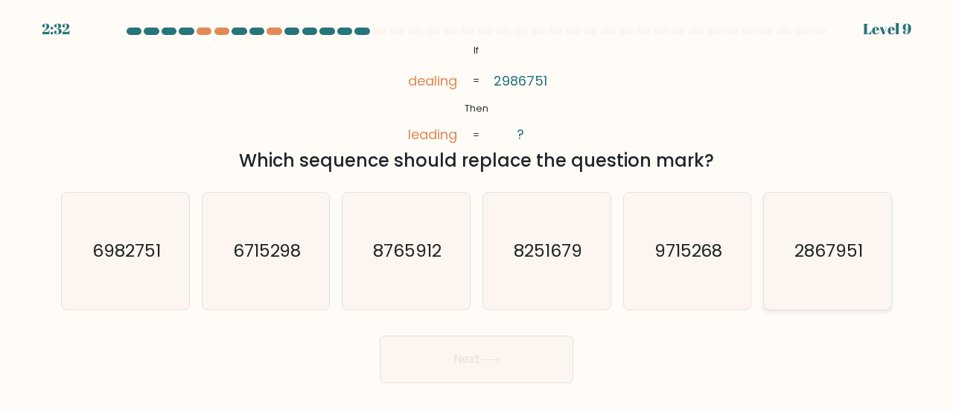
click at [477, 209] on input "f. 2867951" at bounding box center [477, 208] width 1 height 4
radio input "true"
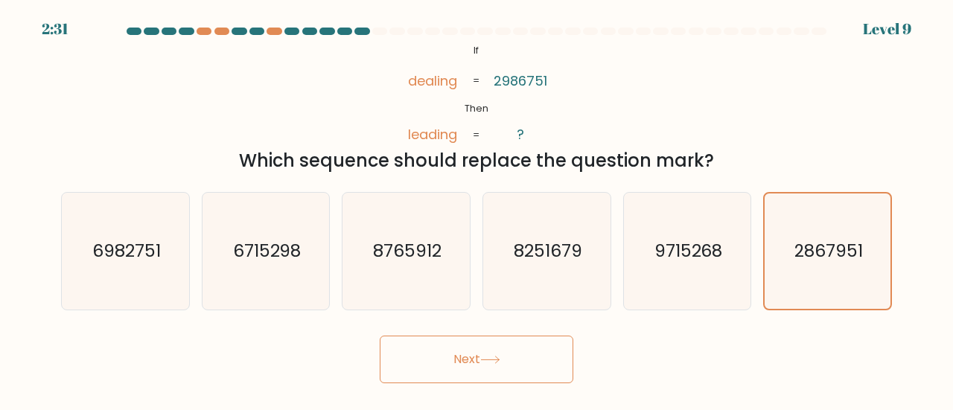
click at [411, 363] on button "Next" at bounding box center [477, 360] width 194 height 48
click at [657, 368] on div "Next" at bounding box center [476, 355] width 849 height 55
click at [534, 365] on button "Next" at bounding box center [477, 360] width 194 height 48
click at [618, 367] on div "Next" at bounding box center [476, 355] width 849 height 55
click at [640, 362] on div "Next" at bounding box center [476, 355] width 849 height 55
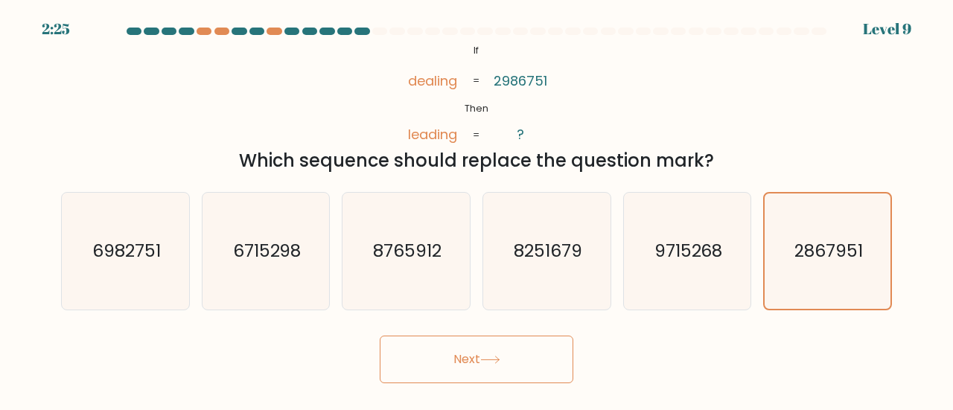
click at [555, 362] on button "Next" at bounding box center [477, 360] width 194 height 48
click at [830, 276] on icon "2867951" at bounding box center [827, 251] width 115 height 115
click at [477, 209] on input "f. 2867951" at bounding box center [477, 208] width 1 height 4
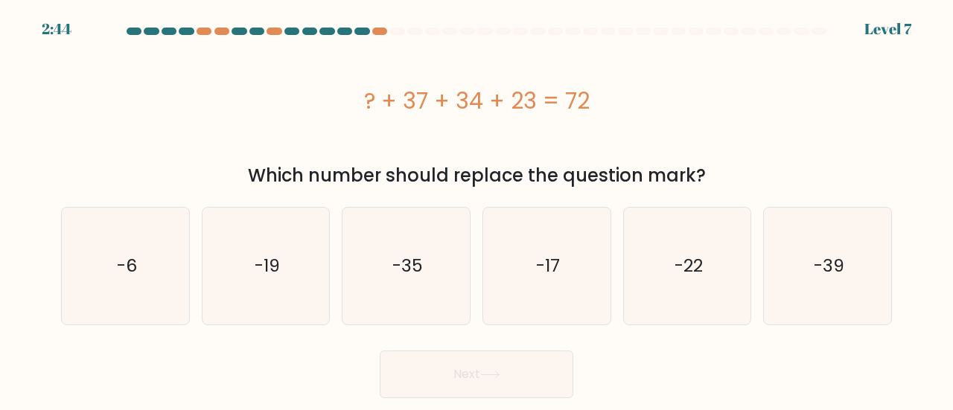
drag, startPoint x: 544, startPoint y: 358, endPoint x: 701, endPoint y: 346, distance: 157.6
click at [701, 346] on div "Next" at bounding box center [476, 370] width 849 height 55
click at [451, 105] on div "? + 37 + 34 + 23 = 72" at bounding box center [476, 101] width 831 height 34
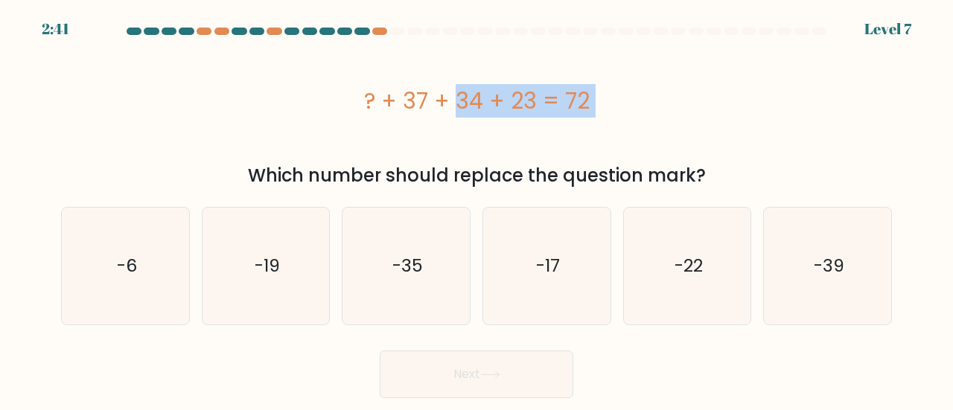
click at [451, 105] on div "? + 37 + 34 + 23 = 72" at bounding box center [476, 101] width 831 height 34
copy div "? + 37 + 34 + 23 = 72"
click at [715, 104] on div "? + 37 + 34 + 23 = 72" at bounding box center [476, 101] width 831 height 34
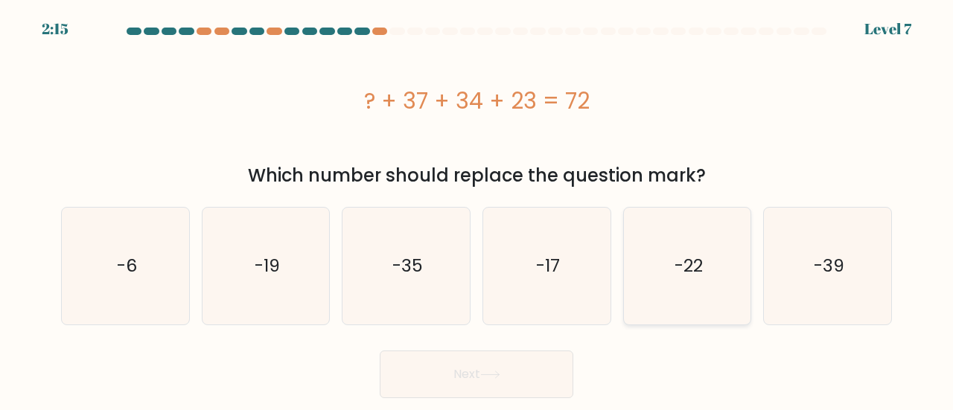
click at [693, 287] on icon "-22" at bounding box center [687, 266] width 117 height 117
click at [477, 209] on input "e. -22" at bounding box center [477, 208] width 1 height 4
radio input "true"
click at [526, 366] on button "Next" at bounding box center [477, 375] width 194 height 48
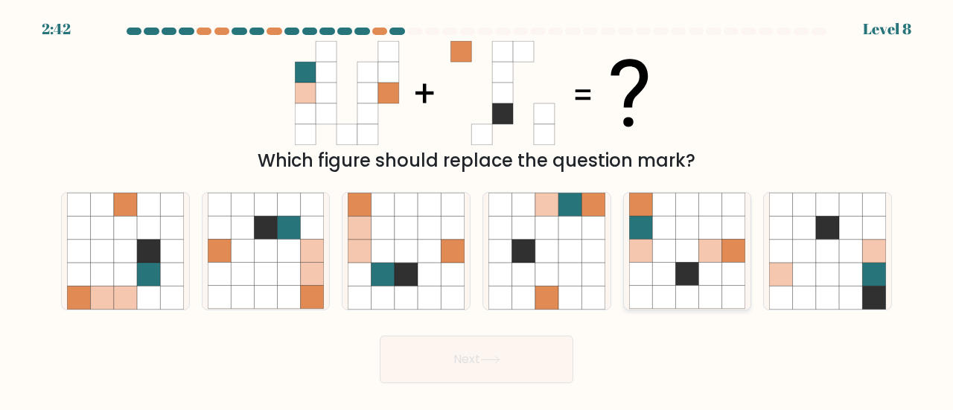
click at [683, 252] on icon at bounding box center [686, 251] width 23 height 23
click at [477, 209] on input "e." at bounding box center [477, 208] width 1 height 4
radio input "true"
click at [517, 351] on button "Next" at bounding box center [477, 360] width 194 height 48
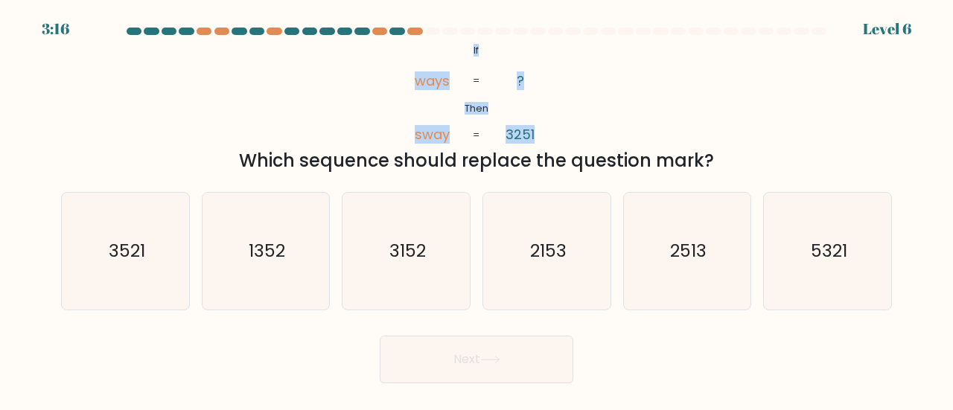
drag, startPoint x: 472, startPoint y: 48, endPoint x: 575, endPoint y: 119, distance: 125.2
click at [575, 119] on div "@import url('https://fonts.googleapis.com/css?family=Abril+Fatface:400,100,100i…" at bounding box center [476, 107] width 849 height 133
copy icon "If Then ways sway ? 3251"
click at [622, 129] on div "@import url('https://fonts.googleapis.com/css?family=Abril+Fatface:400,100,100i…" at bounding box center [476, 107] width 849 height 133
click at [91, 214] on icon "3521" at bounding box center [125, 251] width 117 height 117
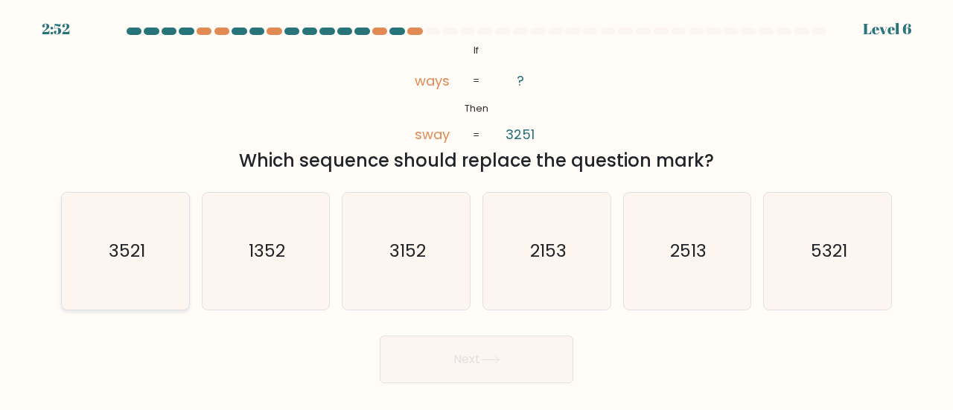
click at [477, 209] on input "a. 3521" at bounding box center [477, 208] width 1 height 4
radio input "true"
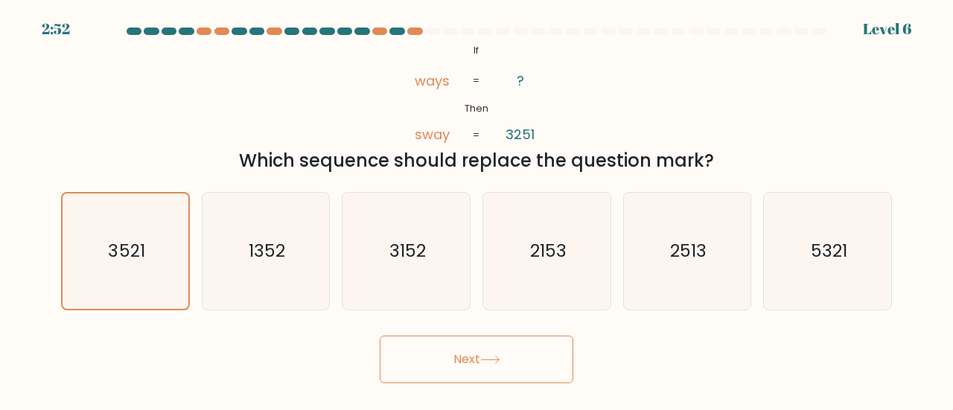
click at [485, 401] on body "2:52 Level 6 If" at bounding box center [476, 205] width 953 height 410
click at [498, 378] on button "Next" at bounding box center [477, 360] width 194 height 48
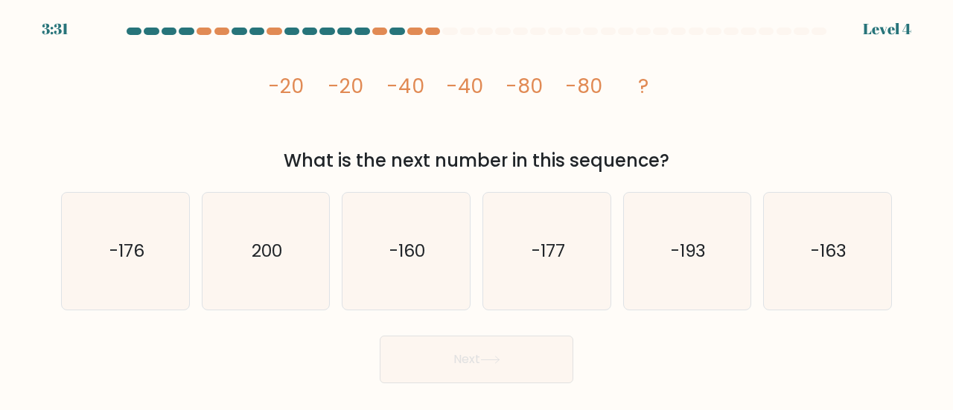
click at [773, 395] on body "3:31 Level 4" at bounding box center [476, 205] width 953 height 410
click at [563, 92] on icon "image/svg+xml -20 -20 -40 -40 -80 -80 ?" at bounding box center [476, 93] width 417 height 104
click at [539, 89] on tspan "-80" at bounding box center [524, 86] width 37 height 28
click at [538, 89] on tspan "-80" at bounding box center [524, 86] width 37 height 28
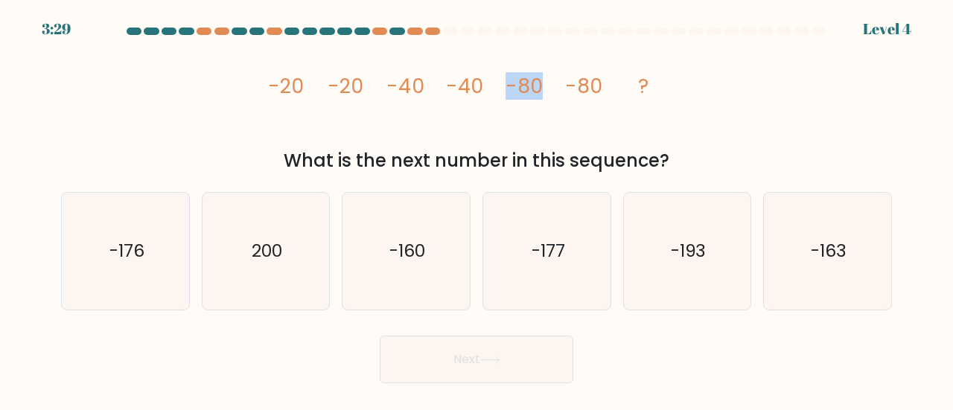
click at [538, 89] on tspan "-80" at bounding box center [524, 86] width 37 height 28
click at [593, 86] on tspan "-80" at bounding box center [583, 86] width 37 height 28
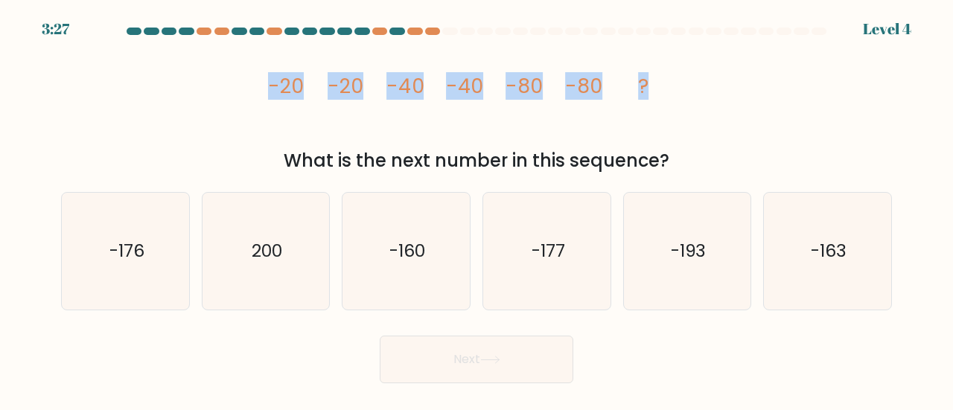
drag, startPoint x: 670, startPoint y: 86, endPoint x: 0, endPoint y: 104, distance: 670.4
click at [0, 104] on form at bounding box center [476, 206] width 953 height 356
copy g "-20 -20 -40 -40 -80 -80 ?"
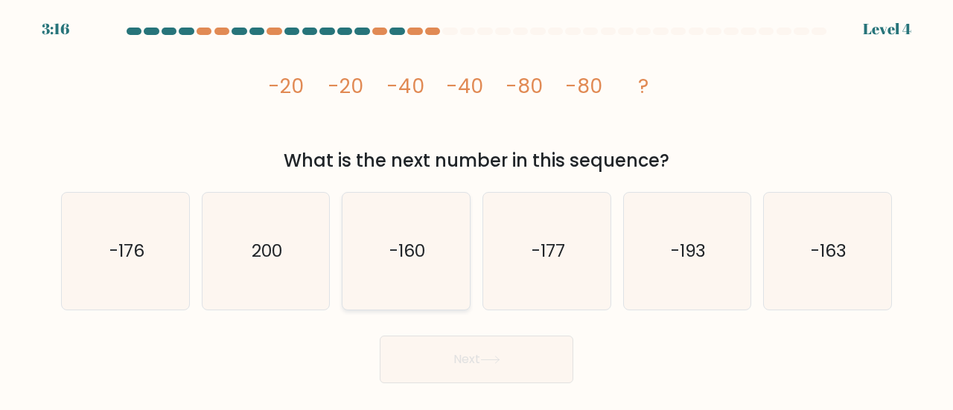
click at [401, 263] on text "-160" at bounding box center [407, 250] width 36 height 25
click at [477, 209] on input "c. -160" at bounding box center [477, 208] width 1 height 4
radio input "true"
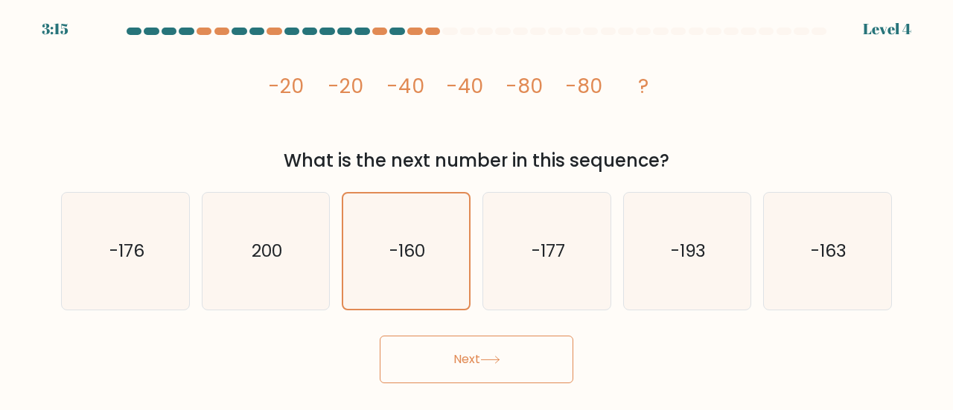
click at [497, 346] on button "Next" at bounding box center [477, 360] width 194 height 48
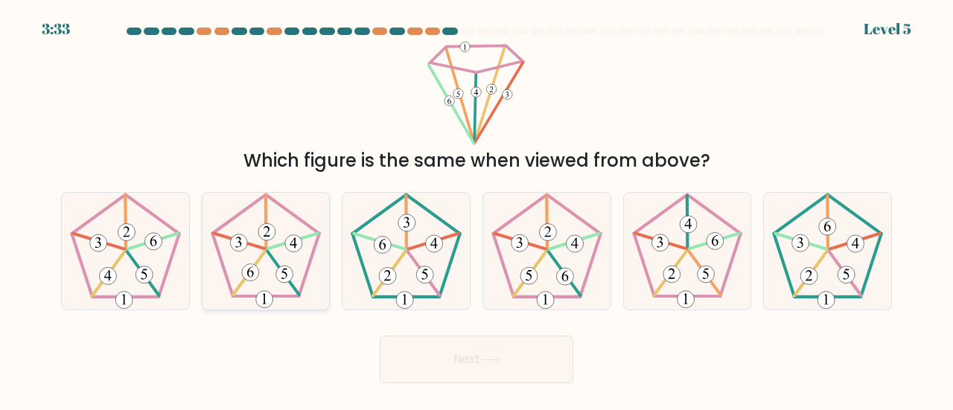
click at [264, 249] on 250 at bounding box center [239, 242] width 51 height 16
click at [477, 209] on input "b." at bounding box center [477, 208] width 1 height 4
radio input "true"
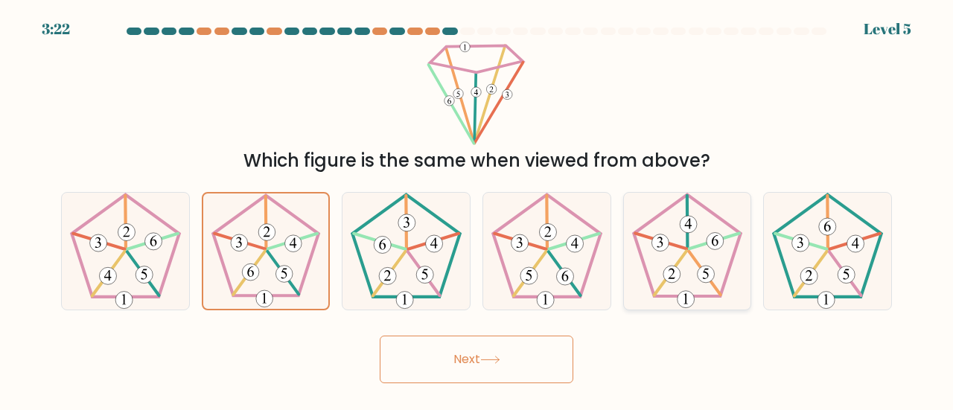
click at [700, 232] on icon at bounding box center [687, 251] width 117 height 117
click at [477, 209] on input "e." at bounding box center [477, 208] width 1 height 4
radio input "true"
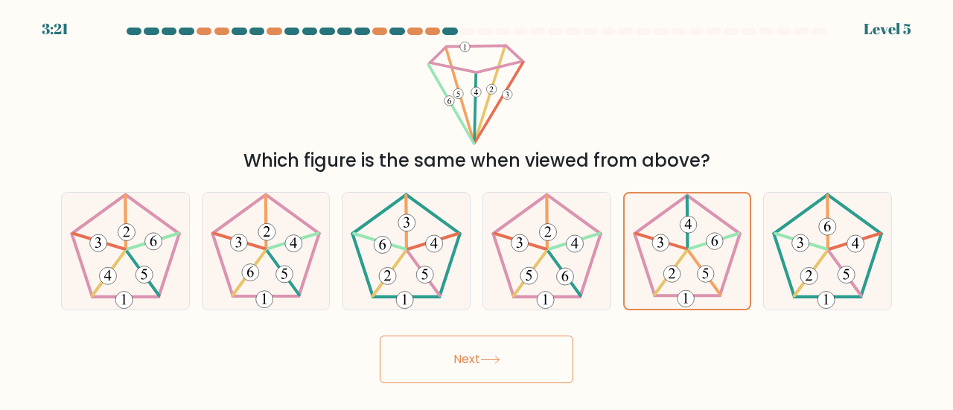
click at [499, 360] on icon at bounding box center [490, 360] width 18 height 7
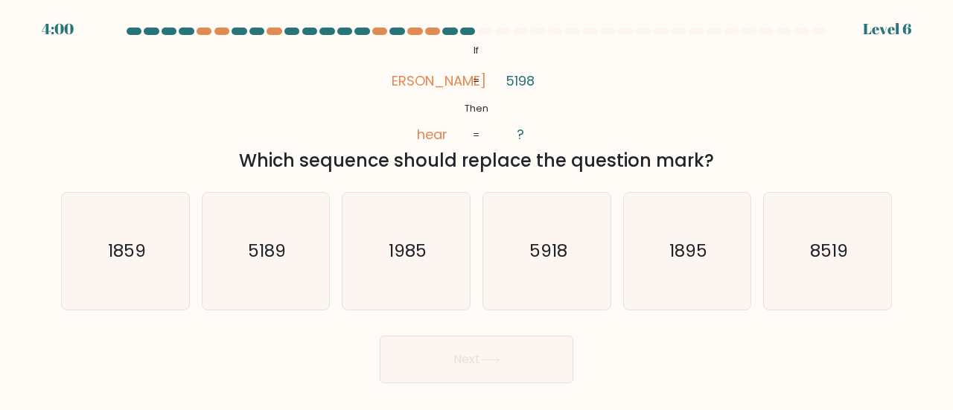
click at [682, 167] on div "Which sequence should replace the question mark?" at bounding box center [476, 160] width 813 height 27
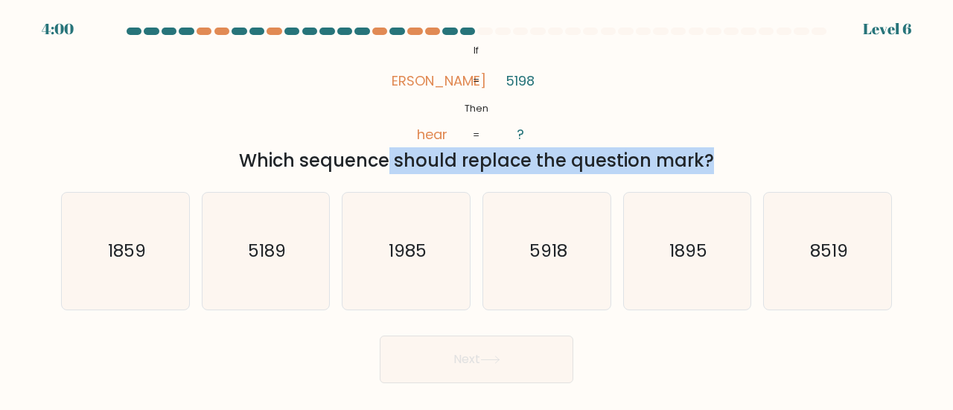
click at [682, 167] on div "Which sequence should replace the question mark?" at bounding box center [476, 160] width 813 height 27
copy form "Which sequence should replace the question mark?"
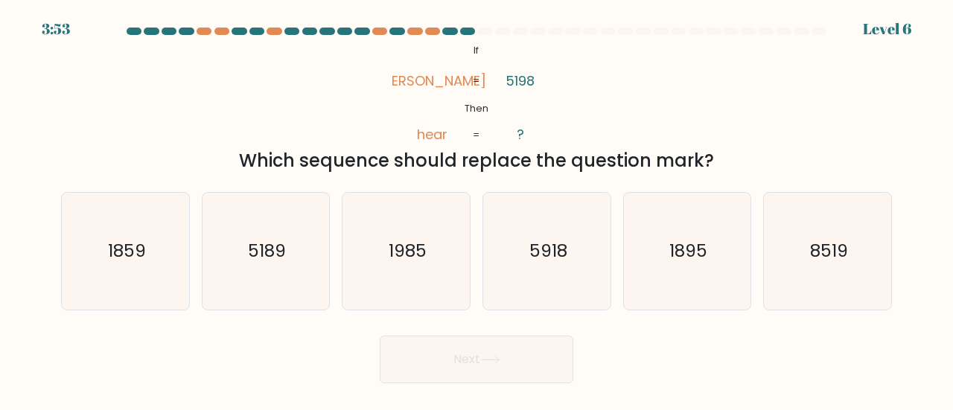
click at [428, 86] on tspan "rhea" at bounding box center [432, 80] width 107 height 19
click at [555, 77] on icon "@import url('https://fonts.googleapis.com/css?family=Abril+Fatface:400,100,100i…" at bounding box center [476, 93] width 169 height 104
drag, startPoint x: 555, startPoint y: 77, endPoint x: 501, endPoint y: 90, distance: 55.8
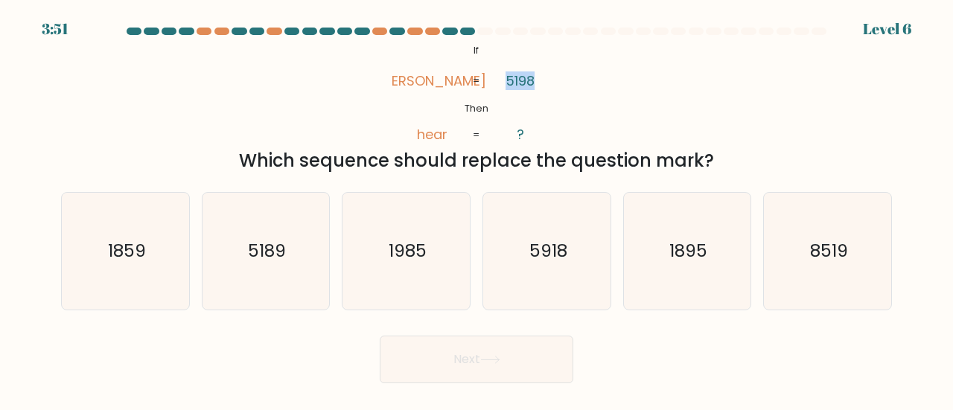
click at [501, 90] on icon "@import url('https://fonts.googleapis.com/css?family=Abril+Fatface:400,100,100i…" at bounding box center [476, 93] width 169 height 104
click at [485, 88] on icon "@import url('https://fonts.googleapis.com/css?family=Abril+Fatface:400,100,100i…" at bounding box center [476, 93] width 169 height 104
drag, startPoint x: 416, startPoint y: 79, endPoint x: 548, endPoint y: 75, distance: 132.6
click at [548, 75] on icon "@import url('https://fonts.googleapis.com/css?family=Abril+Fatface:400,100,100i…" at bounding box center [476, 93] width 169 height 104
copy icon "rhea hear 5198"
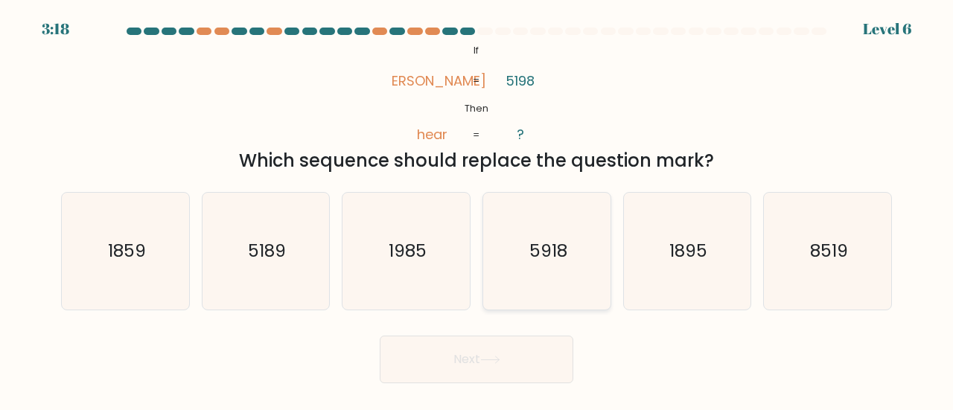
click at [522, 296] on icon "5918" at bounding box center [546, 251] width 117 height 117
click at [477, 209] on input "d. 5918" at bounding box center [477, 208] width 1 height 4
radio input "true"
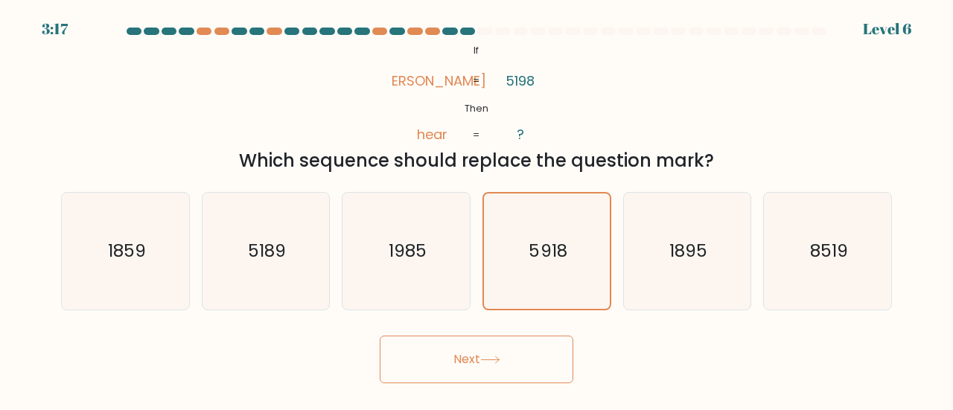
click at [509, 354] on button "Next" at bounding box center [477, 360] width 194 height 48
click at [657, 371] on div "Next" at bounding box center [476, 355] width 849 height 55
click at [521, 369] on button "Next" at bounding box center [477, 360] width 194 height 48
click at [652, 368] on div "Next" at bounding box center [476, 355] width 849 height 55
click at [557, 363] on button "Next" at bounding box center [477, 360] width 194 height 48
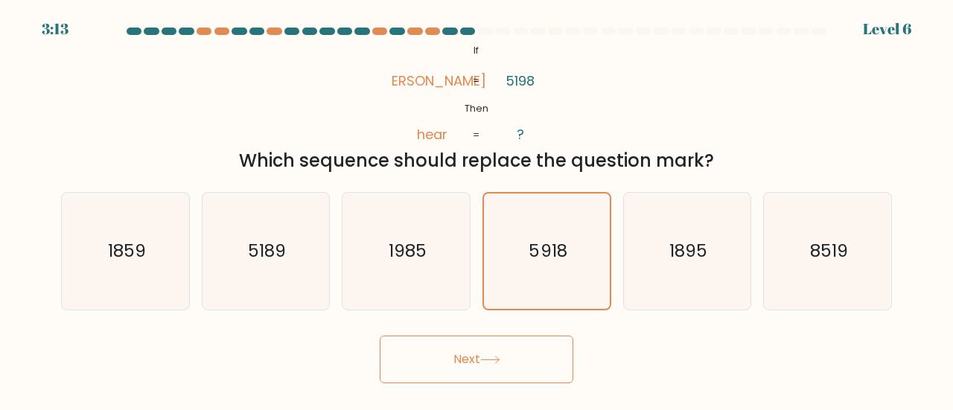
click at [563, 360] on button "Next" at bounding box center [477, 360] width 194 height 48
click at [651, 355] on div "Next" at bounding box center [476, 355] width 849 height 55
click at [508, 363] on button "Next" at bounding box center [477, 360] width 194 height 48
click at [594, 353] on div "Next" at bounding box center [476, 355] width 849 height 55
click at [554, 257] on text "5918" at bounding box center [548, 251] width 38 height 24
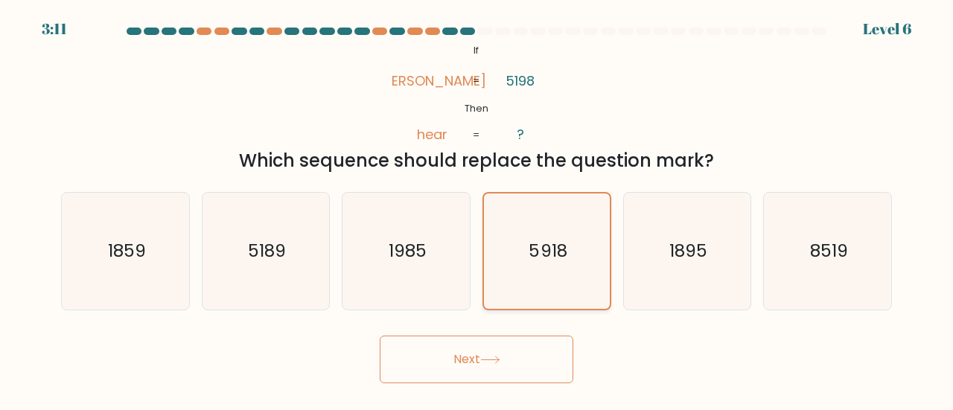
click at [477, 209] on input "d. 5918" at bounding box center [477, 208] width 1 height 4
click at [506, 283] on icon "5918" at bounding box center [546, 251] width 115 height 115
click at [477, 209] on input "d. 5918" at bounding box center [477, 208] width 1 height 4
click at [477, 343] on button "Next" at bounding box center [477, 360] width 194 height 48
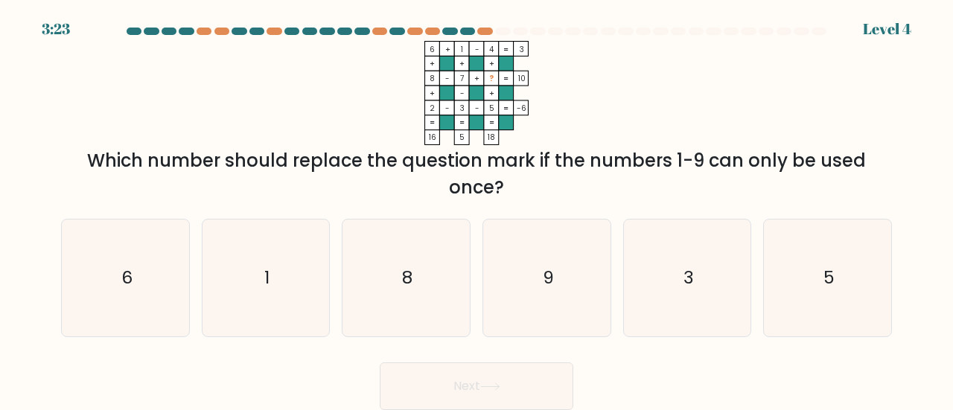
click at [544, 181] on div "Which number should replace the question mark if the numbers 1-9 can only be us…" at bounding box center [476, 174] width 813 height 54
click at [563, 183] on div "Which number should replace the question mark if the numbers 1-9 can only be us…" at bounding box center [476, 174] width 813 height 54
click at [578, 71] on icon "6 + 1 - 4 3 + + + 8 - 7 + ? 10 + - + 2 - 3 - 5 = -6 = = = = 16 5 18 =" at bounding box center [476, 93] width 447 height 104
click at [589, 299] on icon "9" at bounding box center [546, 278] width 117 height 117
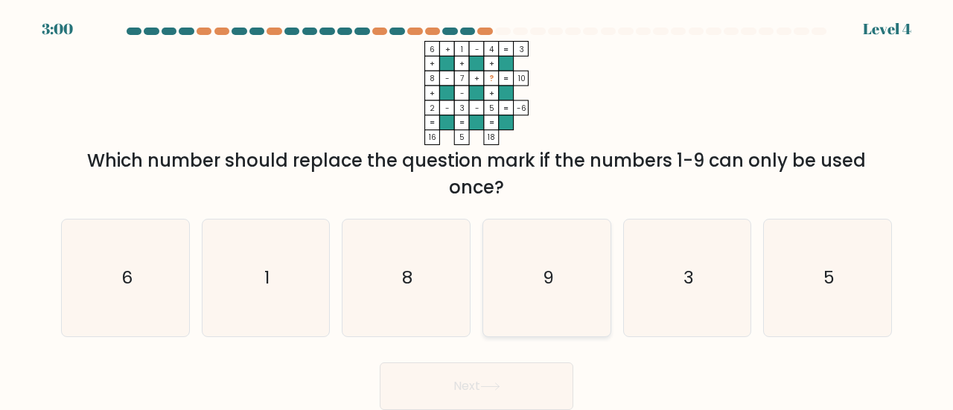
click at [477, 209] on input "d. 9" at bounding box center [477, 208] width 1 height 4
radio input "true"
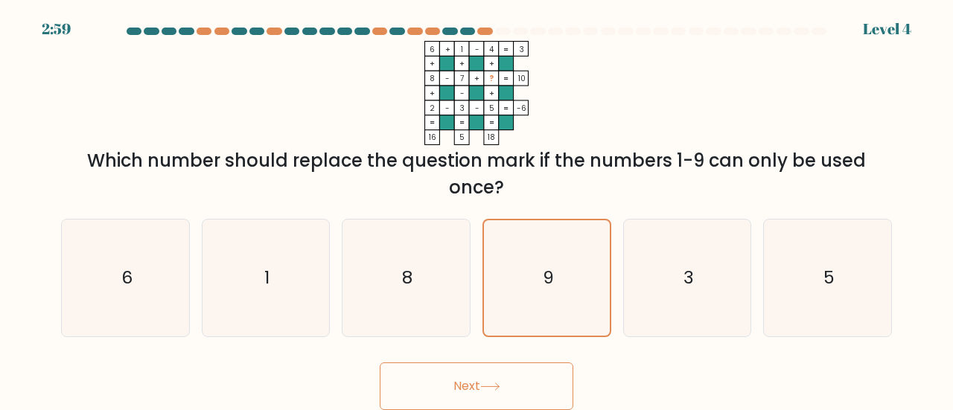
click at [491, 386] on icon at bounding box center [490, 386] width 18 height 7
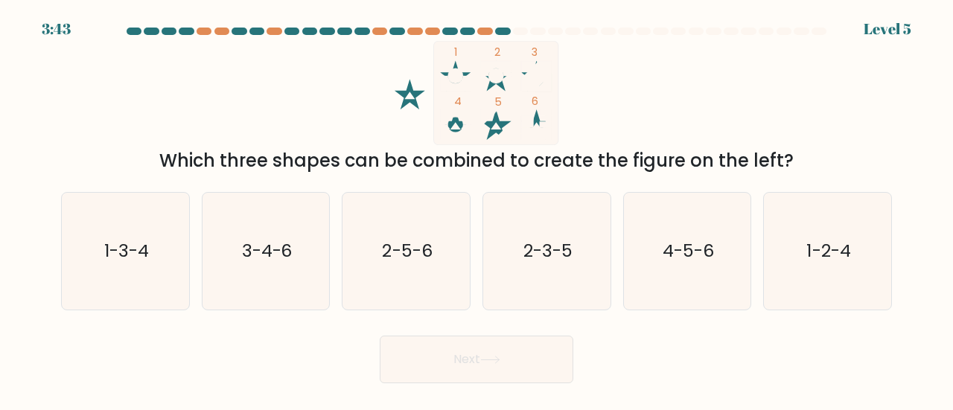
click at [637, 101] on icon "1 2 3 4 5 6" at bounding box center [476, 93] width 401 height 104
click at [715, 124] on div "1 2 3 4 5 6 Which three shapes can be combined to create the figure on the left?" at bounding box center [476, 107] width 849 height 133
click at [777, 240] on icon "1-2-4" at bounding box center [827, 251] width 117 height 117
click at [477, 209] on input "f. 1-2-4" at bounding box center [477, 208] width 1 height 4
radio input "true"
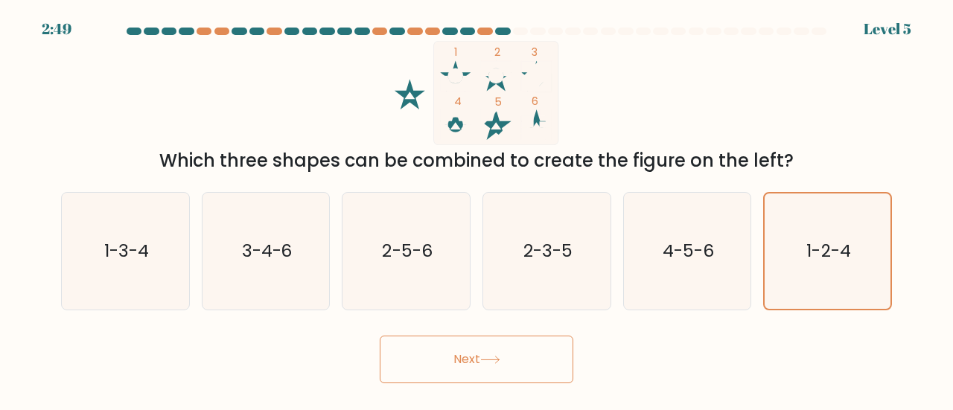
click at [451, 369] on button "Next" at bounding box center [477, 360] width 194 height 48
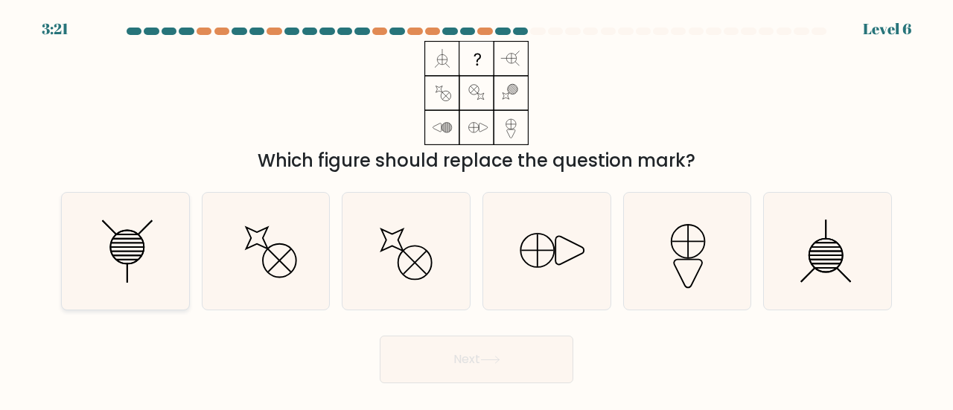
click at [98, 258] on icon at bounding box center [125, 251] width 117 height 117
click at [477, 209] on input "a." at bounding box center [477, 208] width 1 height 4
radio input "true"
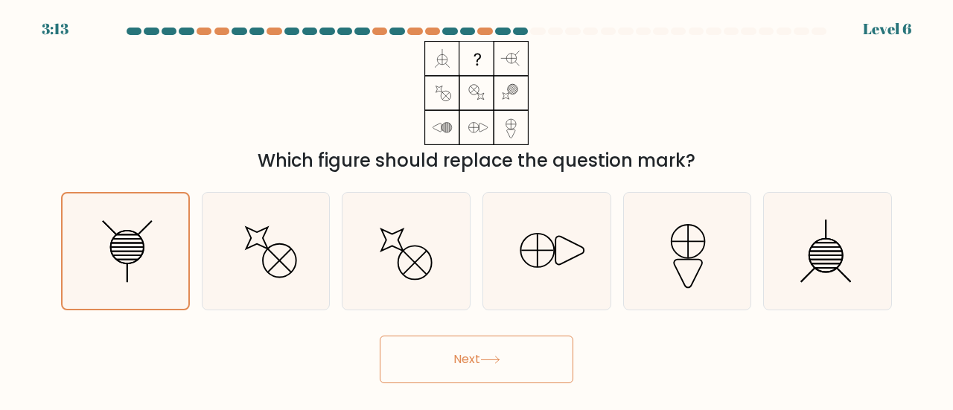
click at [457, 356] on button "Next" at bounding box center [477, 360] width 194 height 48
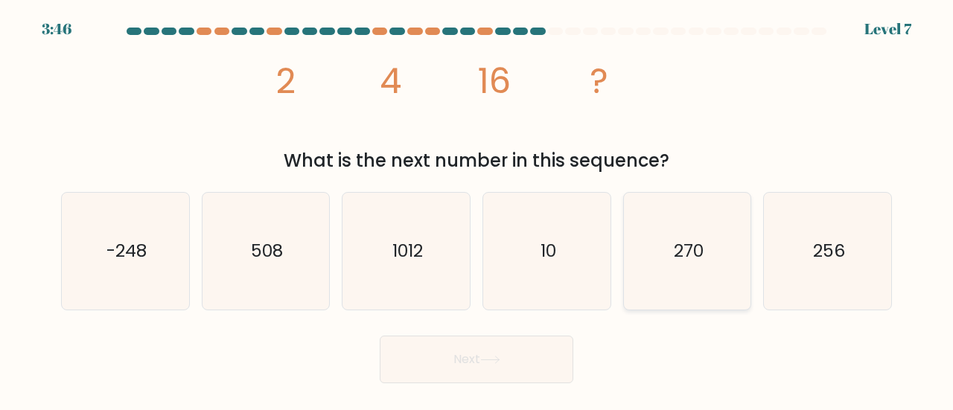
click at [713, 254] on icon "270" at bounding box center [687, 251] width 117 height 117
click at [477, 209] on input "e. 270" at bounding box center [477, 208] width 1 height 4
radio input "true"
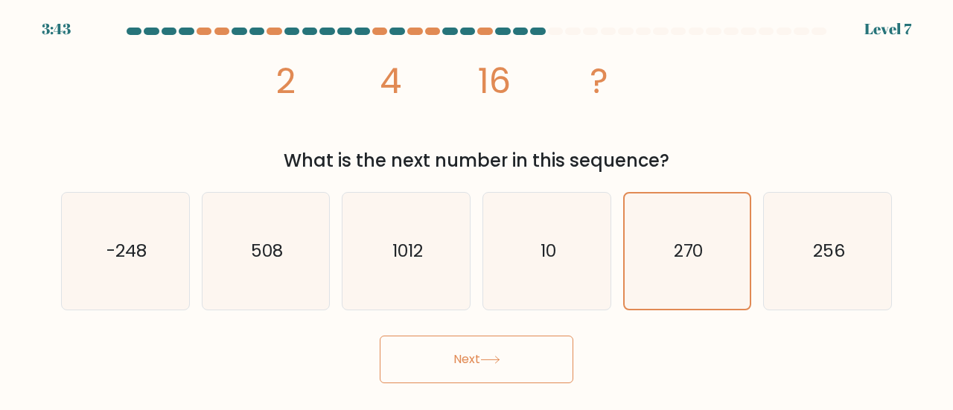
click at [500, 84] on tspan "16" at bounding box center [494, 81] width 33 height 48
click at [608, 82] on tspan "?" at bounding box center [599, 81] width 19 height 48
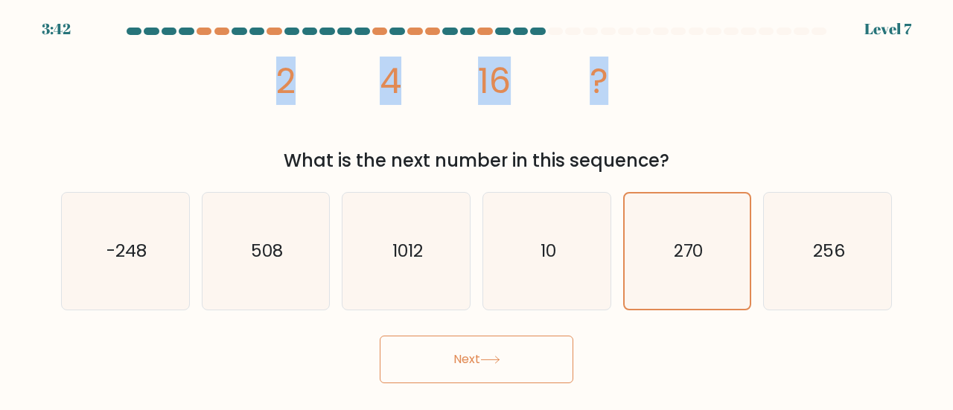
drag, startPoint x: 608, startPoint y: 82, endPoint x: 191, endPoint y: 124, distance: 418.4
click at [191, 124] on div "image/svg+xml 2 4 16 ? What is the next number in this sequence?" at bounding box center [476, 107] width 849 height 133
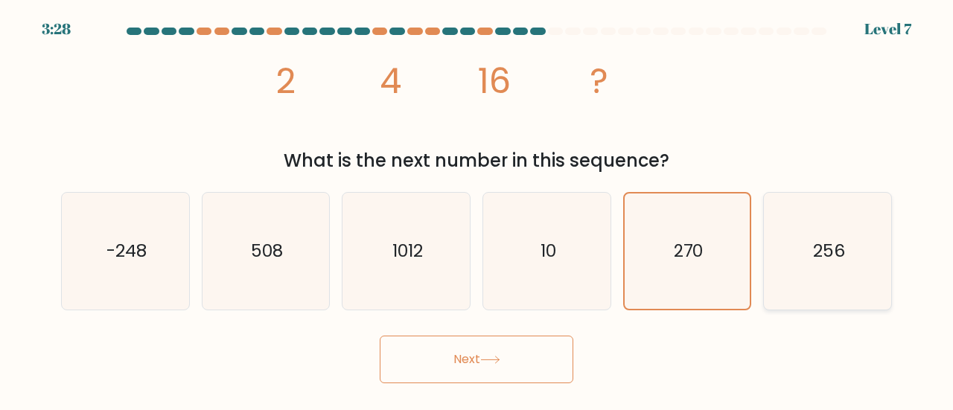
click at [797, 241] on icon "256" at bounding box center [827, 251] width 117 height 117
click at [477, 209] on input "f. 256" at bounding box center [477, 208] width 1 height 4
radio input "true"
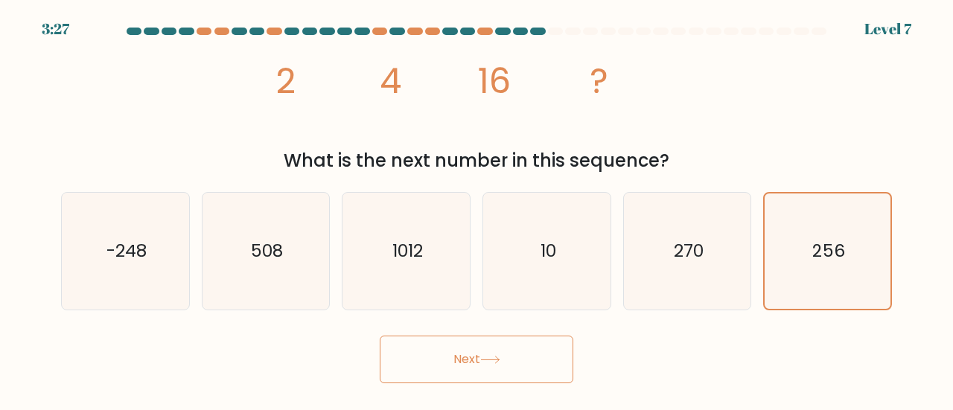
click at [493, 366] on button "Next" at bounding box center [477, 360] width 194 height 48
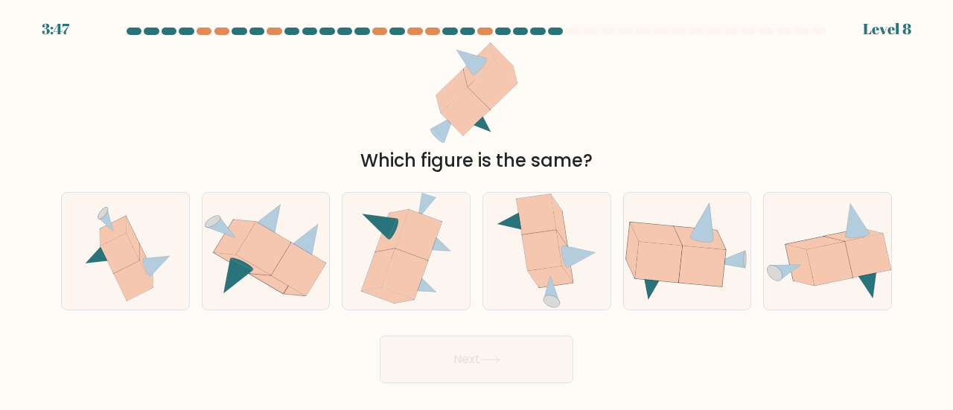
drag, startPoint x: 868, startPoint y: 288, endPoint x: 830, endPoint y: 352, distance: 74.8
click at [830, 352] on div "Next" at bounding box center [476, 355] width 849 height 55
click at [877, 267] on icon at bounding box center [868, 256] width 46 height 44
click at [477, 209] on input "f." at bounding box center [477, 208] width 1 height 4
radio input "true"
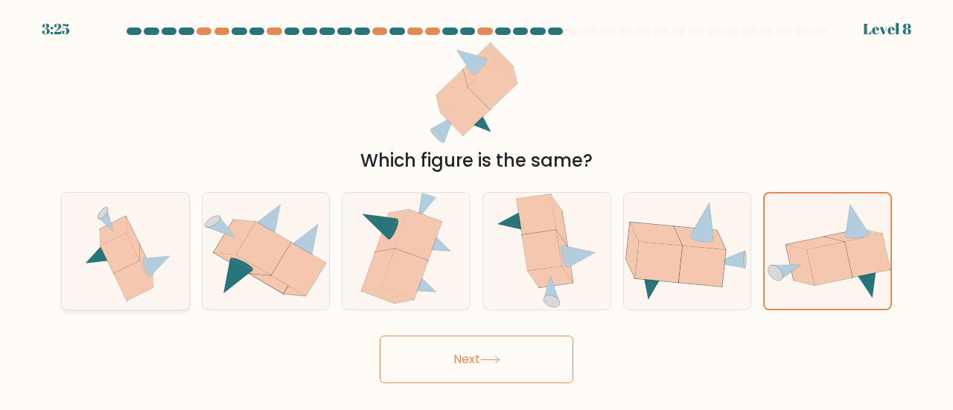
click at [158, 270] on icon at bounding box center [125, 251] width 109 height 117
click at [477, 209] on input "a." at bounding box center [477, 208] width 1 height 4
radio input "true"
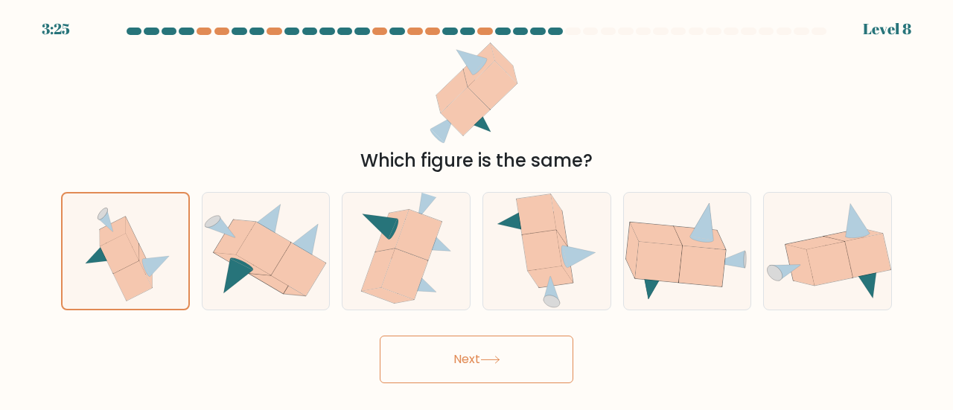
click at [483, 358] on button "Next" at bounding box center [477, 360] width 194 height 48
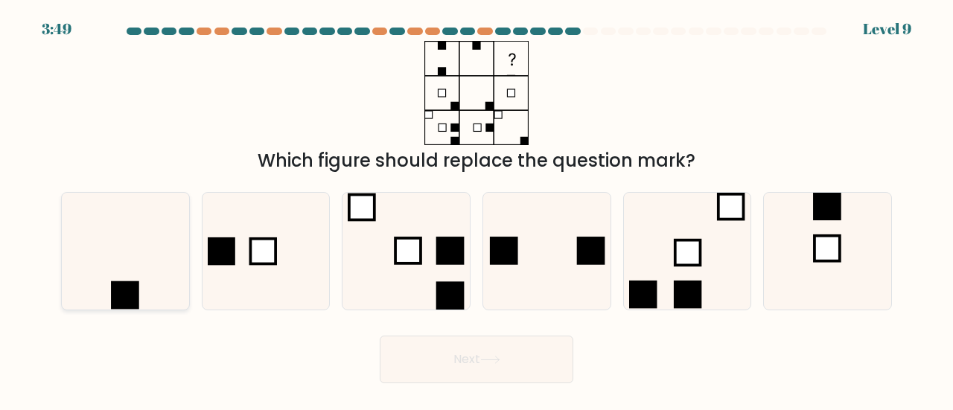
click at [96, 249] on icon at bounding box center [125, 251] width 117 height 117
click at [477, 209] on input "a." at bounding box center [477, 208] width 1 height 4
radio input "true"
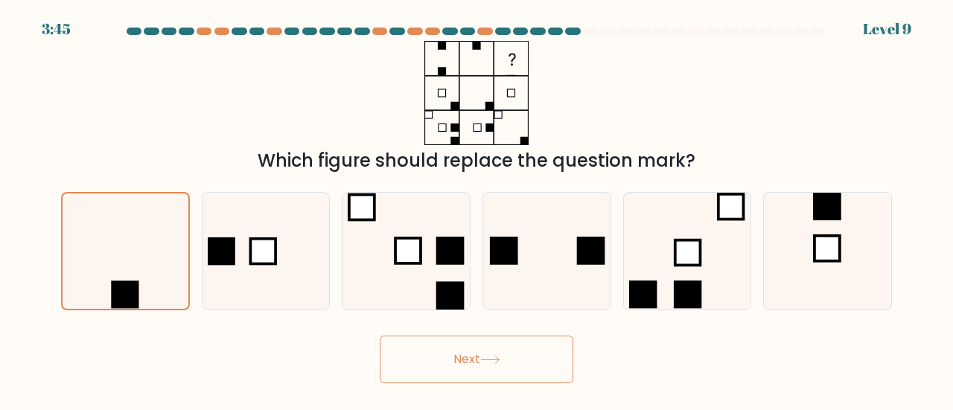
click at [435, 368] on button "Next" at bounding box center [477, 360] width 194 height 48
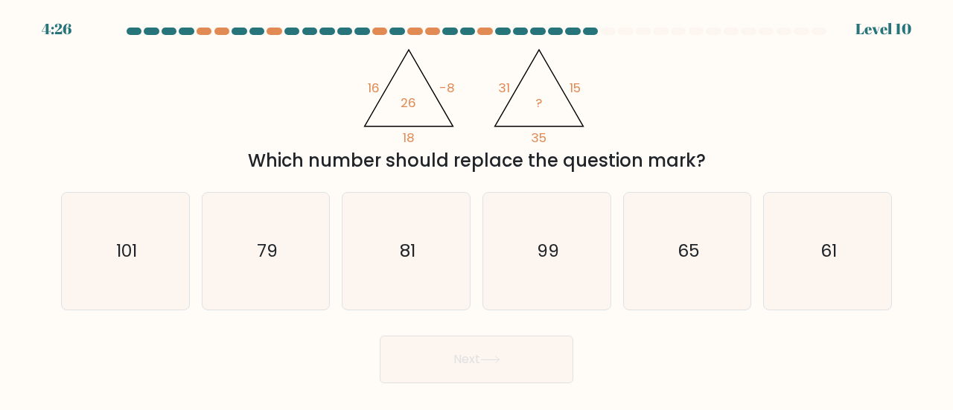
click at [287, 130] on div "@import url('https://fonts.googleapis.com/css?family=Abril+Fatface:400,100,100i…" at bounding box center [476, 107] width 849 height 133
click at [497, 141] on icon "@import url('https://fonts.googleapis.com/css?family=Abril+Fatface:400,100,100i…" at bounding box center [477, 93] width 240 height 104
click at [790, 235] on icon "61" at bounding box center [827, 251] width 117 height 117
click at [477, 209] on input "f. 61" at bounding box center [477, 208] width 1 height 4
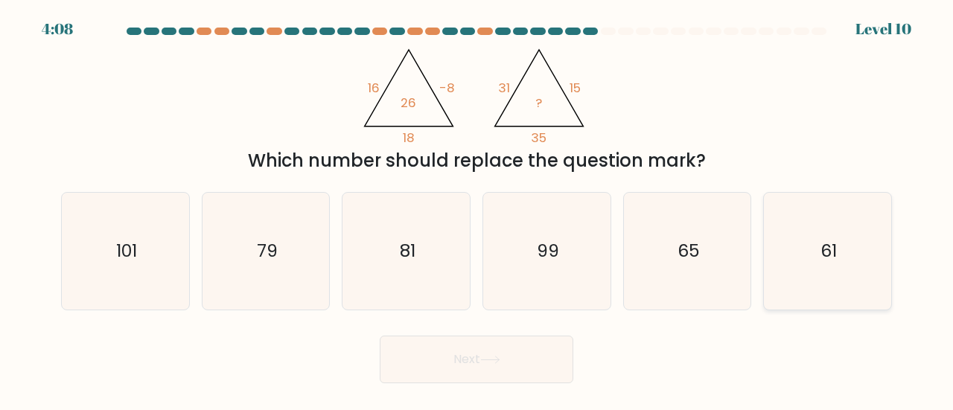
radio input "true"
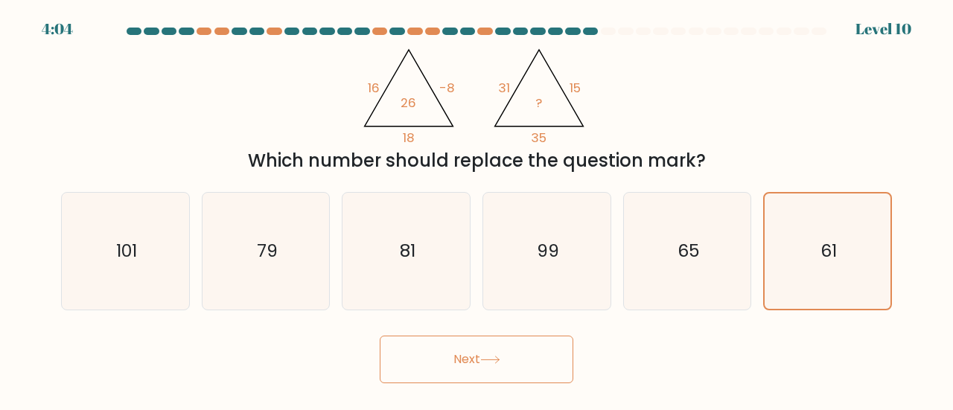
click at [629, 345] on div "Next" at bounding box center [476, 355] width 849 height 55
click at [675, 130] on div "@import url('https://fonts.googleapis.com/css?family=Abril+Fatface:400,100,100i…" at bounding box center [476, 107] width 849 height 133
click at [547, 350] on button "Next" at bounding box center [477, 360] width 194 height 48
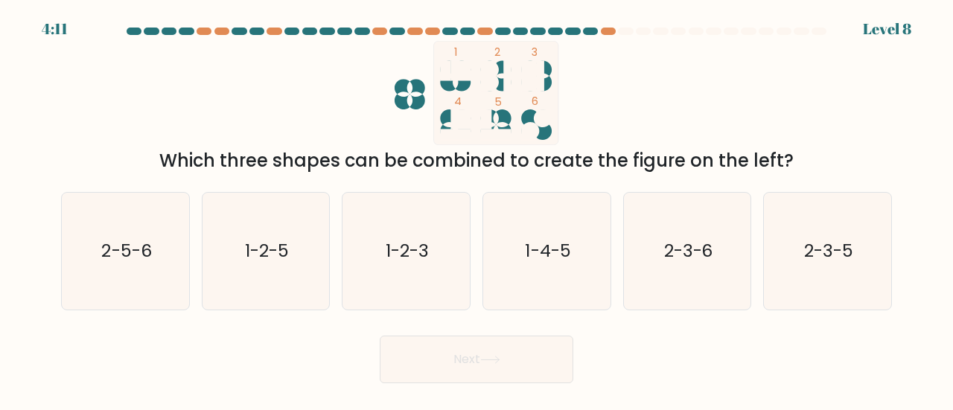
click at [217, 166] on div "Which three shapes can be combined to create the figure on the left?" at bounding box center [476, 160] width 813 height 27
click at [742, 188] on div "a. 2-5-6 b. 1-2-5 c. 1-2-3 d. 1-4-5" at bounding box center [476, 245] width 843 height 130
click at [599, 281] on icon "1-4-5" at bounding box center [546, 251] width 117 height 117
click at [477, 209] on input "d. 1-4-5" at bounding box center [477, 208] width 1 height 4
radio input "true"
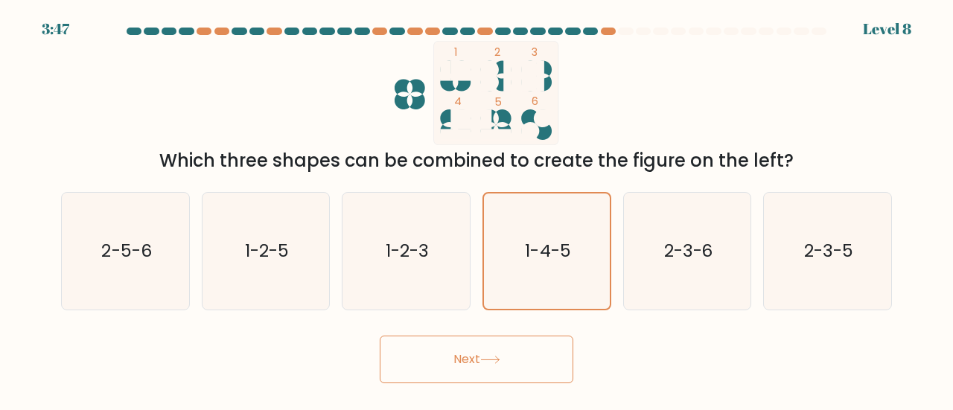
click at [520, 358] on button "Next" at bounding box center [477, 360] width 194 height 48
click at [649, 366] on div "Next" at bounding box center [476, 355] width 849 height 55
click at [524, 355] on button "Next" at bounding box center [477, 360] width 194 height 48
click at [582, 355] on div "Next" at bounding box center [476, 355] width 849 height 55
click at [564, 360] on button "Next" at bounding box center [477, 360] width 194 height 48
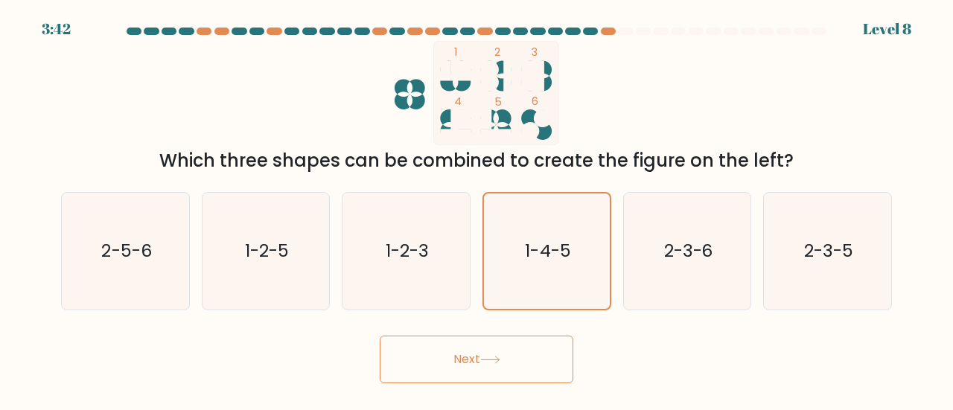
click at [602, 357] on div "Next" at bounding box center [476, 355] width 849 height 55
click at [620, 165] on div "Which three shapes can be combined to create the figure on the left?" at bounding box center [476, 160] width 813 height 27
click at [506, 380] on button "Next" at bounding box center [477, 360] width 194 height 48
click at [629, 351] on div "Next" at bounding box center [476, 355] width 849 height 55
click at [610, 351] on div "Next" at bounding box center [476, 355] width 849 height 55
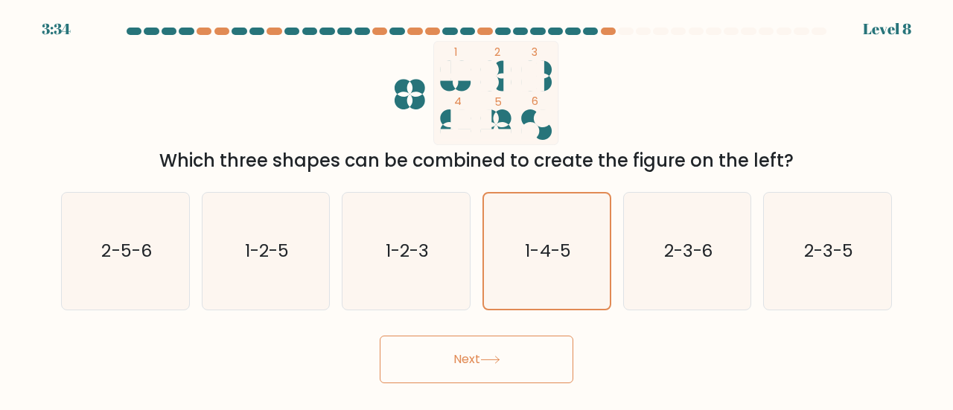
click at [563, 353] on button "Next" at bounding box center [477, 360] width 194 height 48
click at [605, 348] on div "Next" at bounding box center [476, 355] width 849 height 55
click at [538, 349] on button "Next" at bounding box center [477, 360] width 194 height 48
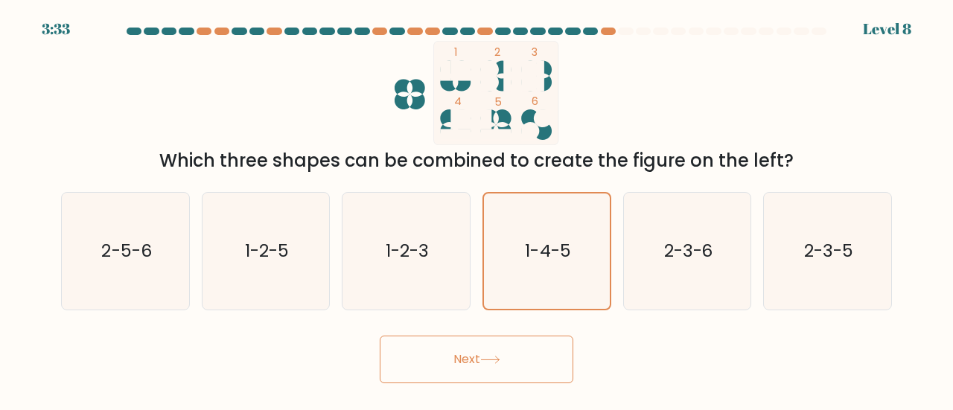
click at [669, 350] on div "Next" at bounding box center [476, 355] width 849 height 55
click at [670, 351] on div "Next" at bounding box center [476, 355] width 849 height 55
click at [600, 252] on icon "1-4-5" at bounding box center [546, 251] width 115 height 115
click at [477, 209] on input "d. 1-4-5" at bounding box center [477, 208] width 1 height 4
click at [555, 357] on button "Next" at bounding box center [477, 360] width 194 height 48
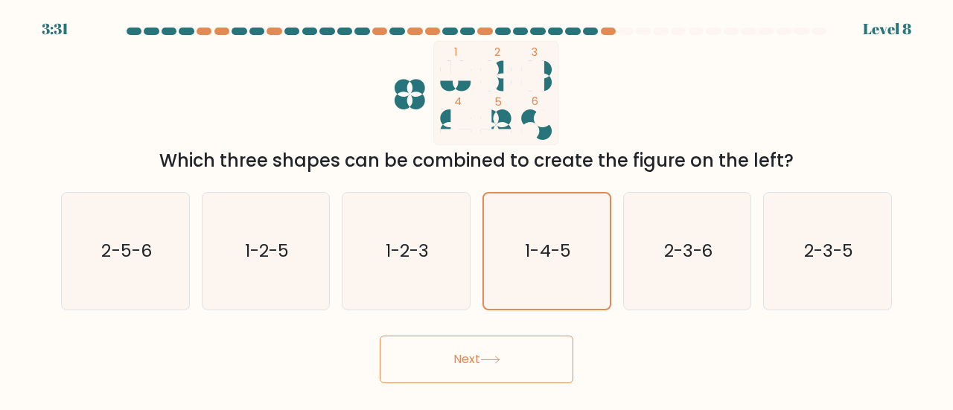
click at [614, 350] on div "Next" at bounding box center [476, 355] width 849 height 55
click at [590, 206] on icon "1-4-5" at bounding box center [546, 251] width 115 height 115
click at [477, 206] on input "d. 1-4-5" at bounding box center [477, 208] width 1 height 4
click at [664, 210] on icon "2-3-6" at bounding box center [687, 251] width 117 height 117
click at [477, 209] on input "e. 2-3-6" at bounding box center [477, 208] width 1 height 4
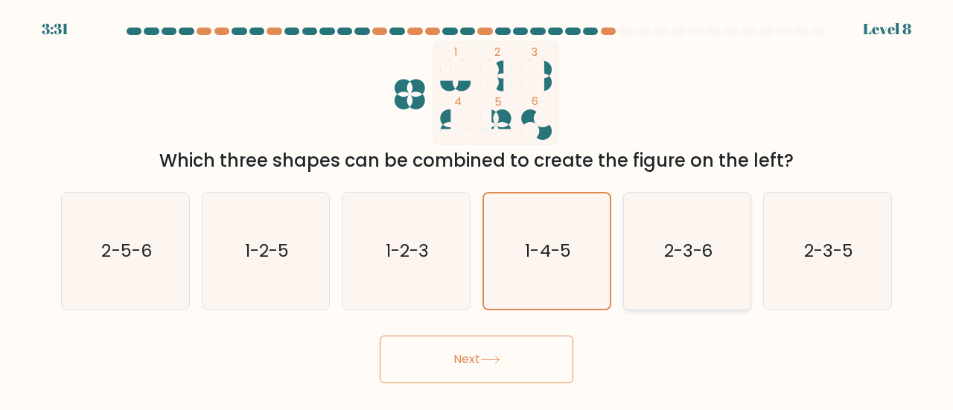
radio input "true"
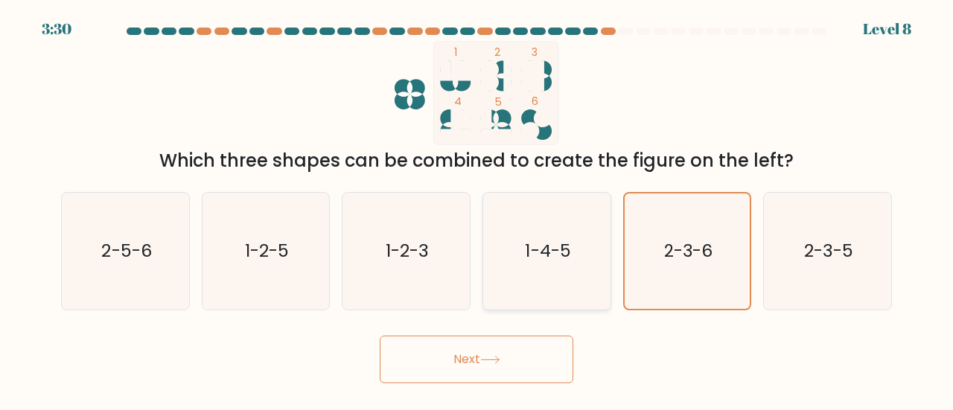
click at [610, 219] on div "1-4-5" at bounding box center [547, 251] width 129 height 118
click at [477, 209] on input "d. 1-4-5" at bounding box center [477, 208] width 1 height 4
radio input "true"
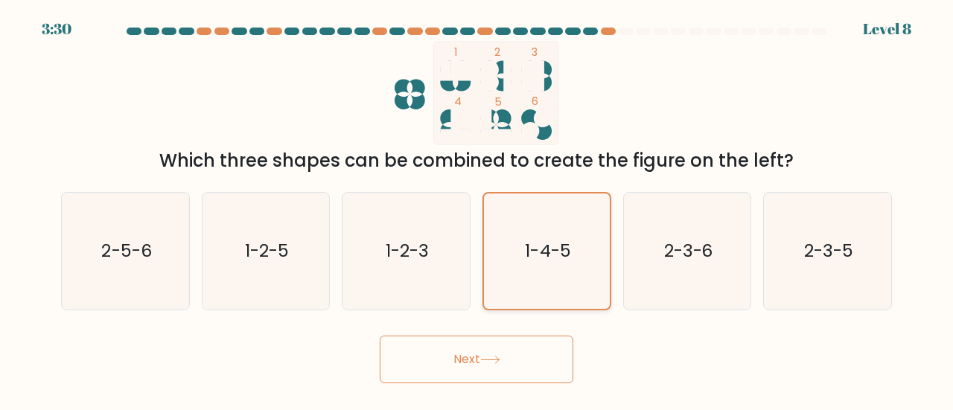
click at [582, 273] on icon "1-4-5" at bounding box center [546, 251] width 115 height 115
click at [477, 209] on input "d. 1-4-5" at bounding box center [477, 208] width 1 height 4
click at [537, 373] on button "Next" at bounding box center [477, 360] width 194 height 48
click at [662, 365] on div "Next" at bounding box center [476, 355] width 849 height 55
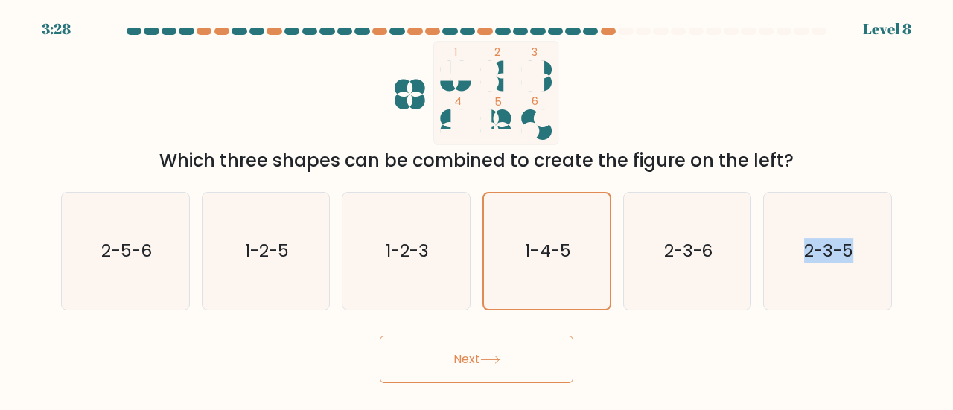
click at [662, 365] on div "Next" at bounding box center [476, 355] width 849 height 55
click at [599, 241] on icon "1-4-5" at bounding box center [546, 251] width 115 height 115
click at [477, 209] on input "d. 1-4-5" at bounding box center [477, 208] width 1 height 4
click at [620, 311] on form at bounding box center [476, 206] width 953 height 356
click at [518, 360] on button "Next" at bounding box center [477, 360] width 194 height 48
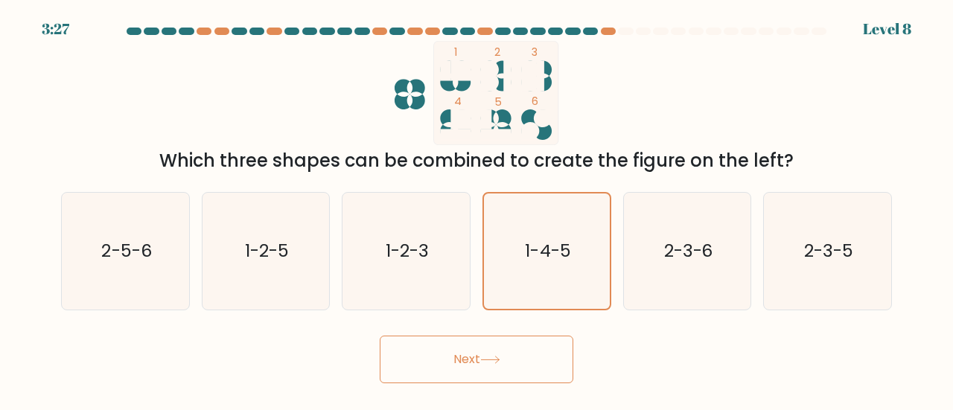
click at [632, 364] on div "Next" at bounding box center [476, 355] width 849 height 55
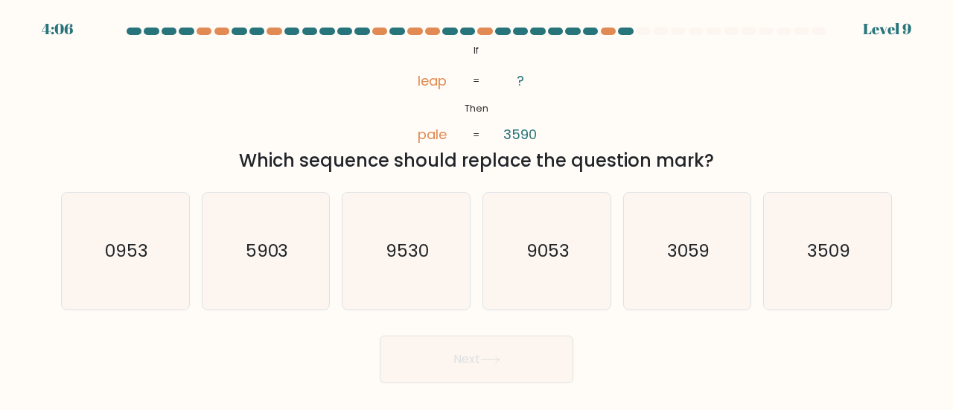
click at [618, 82] on div "@import url('https://fonts.googleapis.com/css?family=Abril+Fatface:400,100,100i…" at bounding box center [476, 107] width 849 height 133
drag, startPoint x: 415, startPoint y: 78, endPoint x: 484, endPoint y: 69, distance: 69.9
click at [483, 78] on icon "@import url('https://fonts.googleapis.com/css?family=Abril+Fatface:400,100,100i…" at bounding box center [476, 93] width 169 height 104
click at [480, 53] on icon "@import url('https://fonts.googleapis.com/css?family=Abril+Fatface:400,100,100i…" at bounding box center [476, 93] width 169 height 104
drag, startPoint x: 472, startPoint y: 50, endPoint x: 538, endPoint y: 78, distance: 72.1
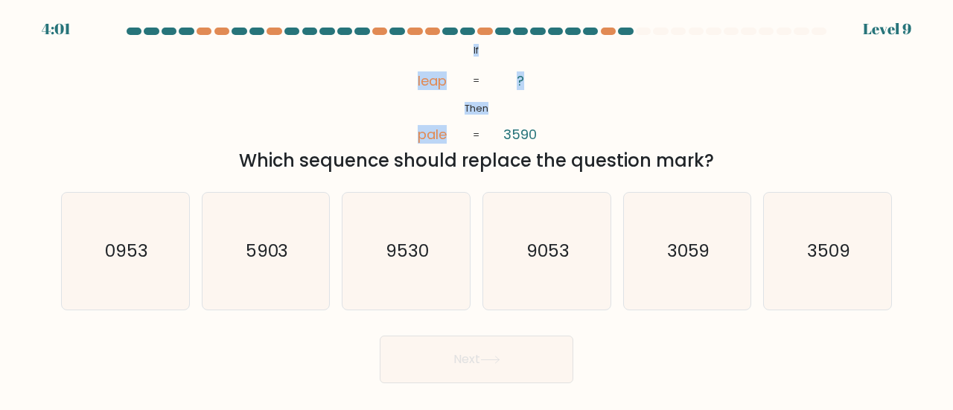
click at [538, 78] on icon "@import url('https://fonts.googleapis.com/css?family=Abril+Fatface:400,100,100i…" at bounding box center [476, 93] width 169 height 104
click at [593, 94] on div "@import url('https://fonts.googleapis.com/css?family=Abril+Fatface:400,100,100i…" at bounding box center [476, 107] width 849 height 133
click at [535, 129] on tspan "3590" at bounding box center [521, 134] width 34 height 19
drag, startPoint x: 535, startPoint y: 129, endPoint x: 417, endPoint y: 145, distance: 119.5
click at [417, 145] on icon "@import url('https://fonts.googleapis.com/css?family=Abril+Fatface:400,100,100i…" at bounding box center [476, 93] width 169 height 104
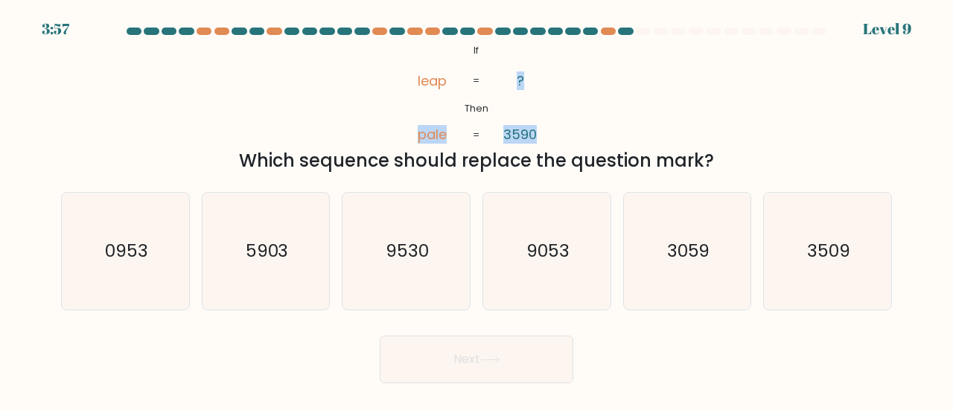
click at [590, 120] on div "@import url('https://fonts.googleapis.com/css?family=Abril+Fatface:400,100,100i…" at bounding box center [476, 107] width 849 height 133
click at [532, 136] on tspan "3590" at bounding box center [521, 134] width 34 height 19
click at [526, 270] on icon "9053" at bounding box center [546, 251] width 117 height 117
click at [477, 209] on input "d. 9053" at bounding box center [477, 208] width 1 height 4
radio input "true"
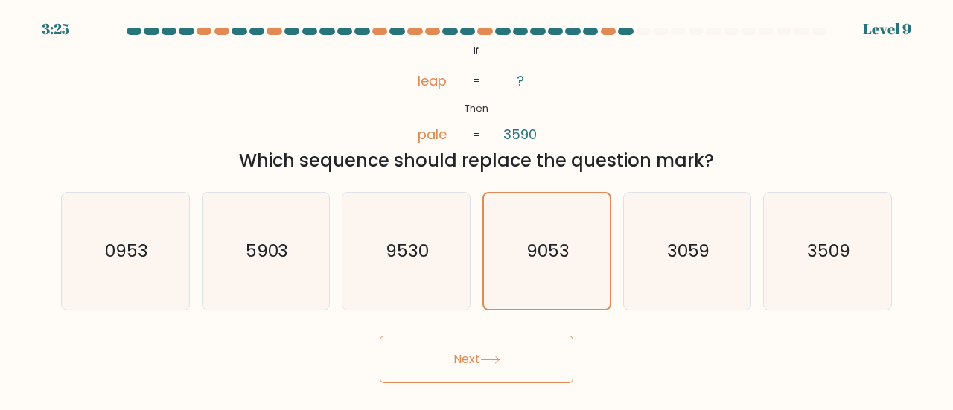
click at [485, 361] on icon at bounding box center [490, 360] width 20 height 8
click at [736, 363] on div "Next" at bounding box center [476, 355] width 849 height 55
click at [564, 363] on button "Next" at bounding box center [477, 360] width 194 height 48
click at [657, 371] on div "Next" at bounding box center [476, 355] width 849 height 55
click at [529, 250] on text "9053" at bounding box center [547, 251] width 43 height 24
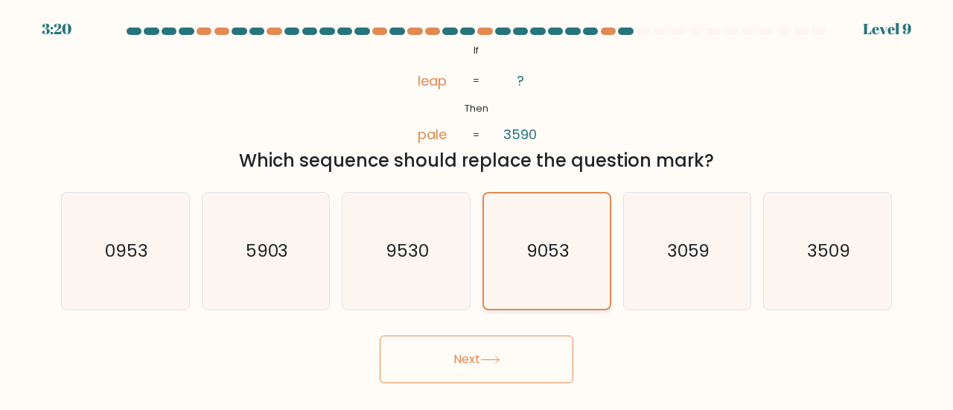
click at [477, 209] on input "d. 9053" at bounding box center [477, 208] width 1 height 4
click at [515, 338] on button "Next" at bounding box center [477, 360] width 194 height 48
click at [524, 354] on button "Next" at bounding box center [477, 360] width 194 height 48
click at [561, 273] on icon "9053" at bounding box center [546, 251] width 115 height 115
click at [477, 209] on input "d. 9053" at bounding box center [477, 208] width 1 height 4
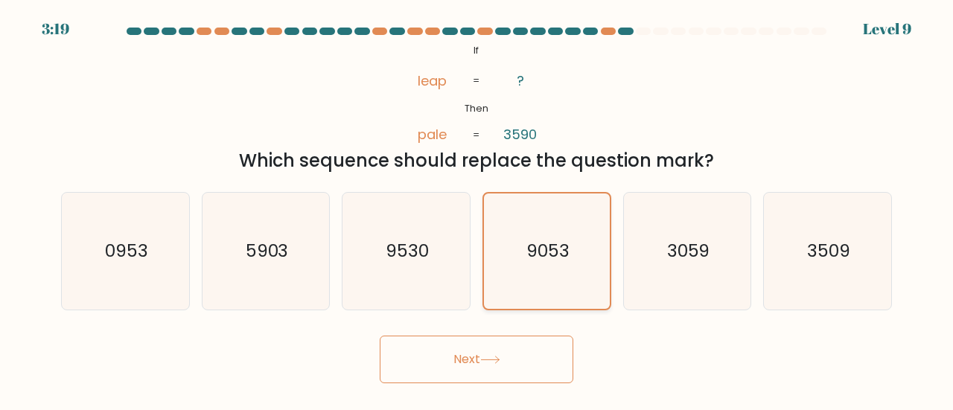
click at [544, 302] on icon "9053" at bounding box center [546, 251] width 115 height 115
click at [477, 209] on input "d. 9053" at bounding box center [477, 208] width 1 height 4
click at [538, 355] on button "Next" at bounding box center [477, 360] width 194 height 48
click at [380, 336] on button "Next" at bounding box center [477, 360] width 194 height 48
click at [535, 296] on icon "9053" at bounding box center [546, 251] width 115 height 115
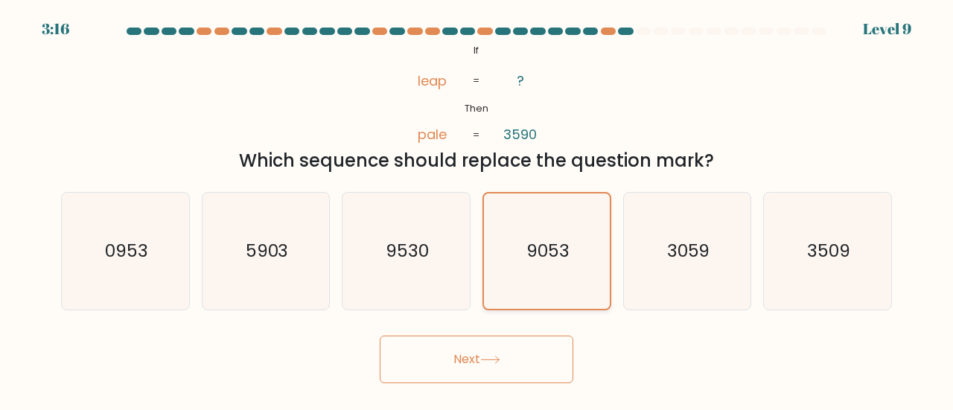
click at [477, 209] on input "d. 9053" at bounding box center [477, 208] width 1 height 4
click at [744, 104] on div "@import url('https://fonts.googleapis.com/css?family=Abril+Fatface:400,100,100i…" at bounding box center [476, 107] width 849 height 133
click at [548, 270] on icon "9053" at bounding box center [546, 251] width 115 height 115
click at [477, 209] on input "d. 9053" at bounding box center [477, 208] width 1 height 4
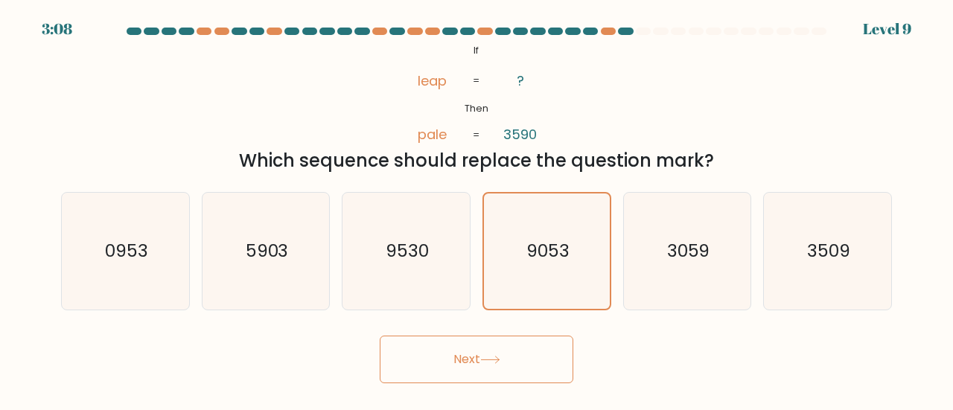
click at [530, 352] on button "Next" at bounding box center [477, 360] width 194 height 48
click at [677, 351] on div "Next" at bounding box center [476, 355] width 849 height 55
click at [549, 238] on icon "9053" at bounding box center [546, 251] width 115 height 115
click at [477, 209] on input "d. 9053" at bounding box center [477, 208] width 1 height 4
click at [547, 374] on button "Next" at bounding box center [477, 360] width 194 height 48
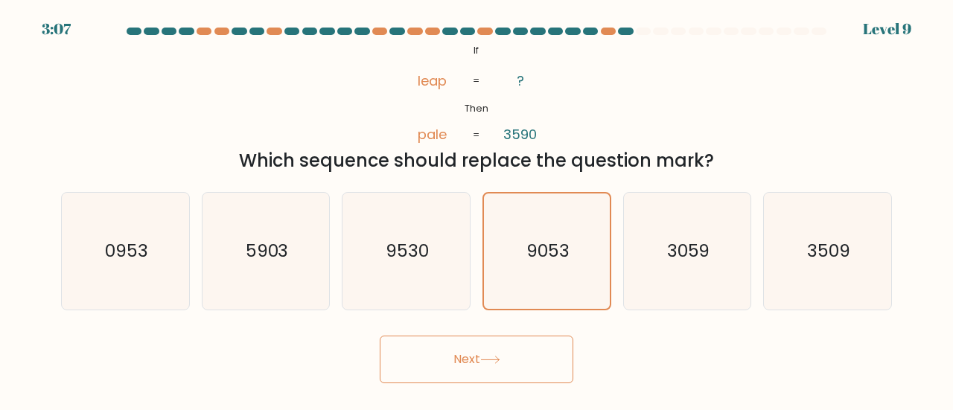
click at [661, 355] on div "Next" at bounding box center [476, 355] width 849 height 55
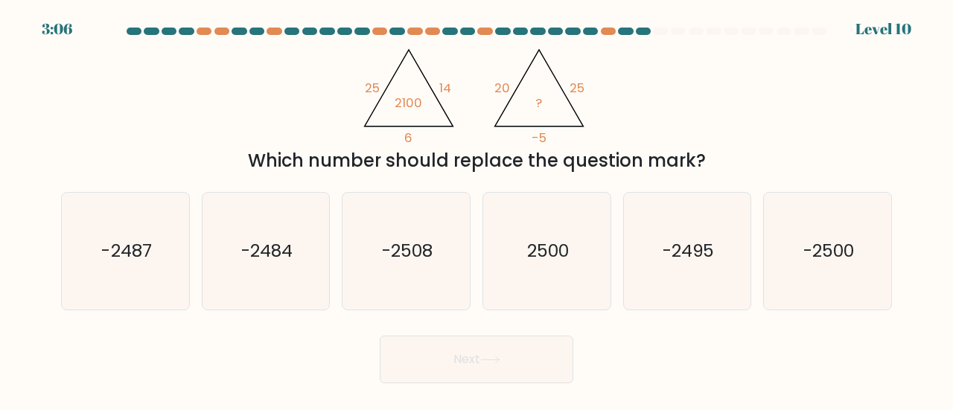
click at [581, 264] on icon "2500" at bounding box center [546, 251] width 117 height 117
click at [477, 209] on input "d. 2500" at bounding box center [477, 208] width 1 height 4
radio input "true"
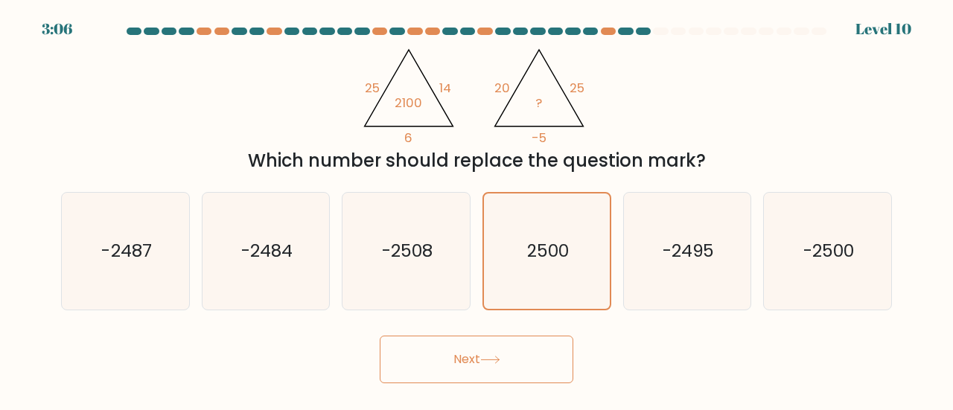
click at [576, 371] on div "Next" at bounding box center [476, 355] width 849 height 55
click at [555, 369] on button "Next" at bounding box center [477, 360] width 194 height 48
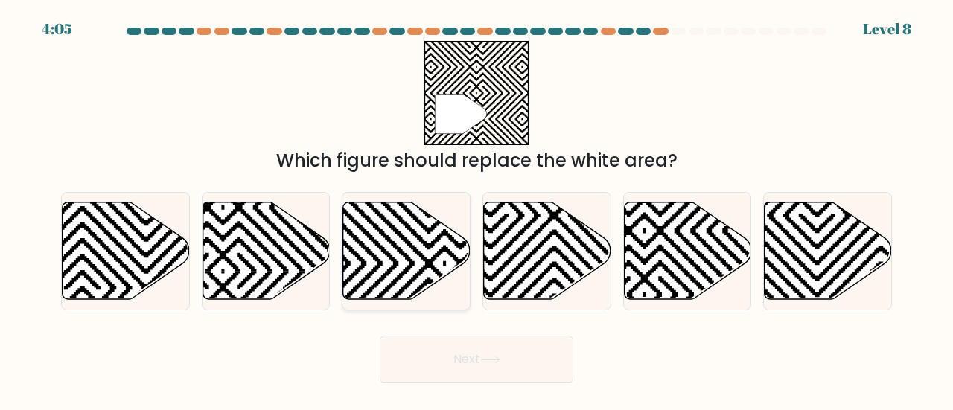
click at [380, 250] on icon at bounding box center [406, 251] width 127 height 98
click at [477, 209] on input "c." at bounding box center [477, 208] width 1 height 4
radio input "true"
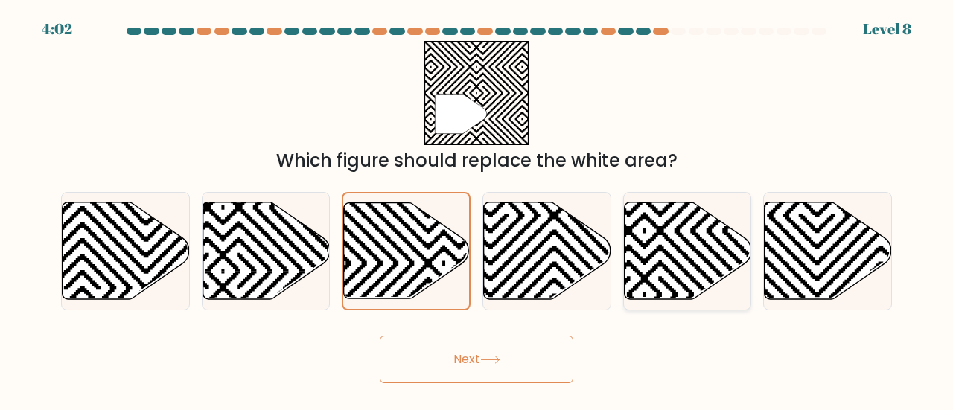
click at [699, 253] on icon at bounding box center [644, 295] width 256 height 256
click at [477, 209] on input "e." at bounding box center [477, 208] width 1 height 4
radio input "true"
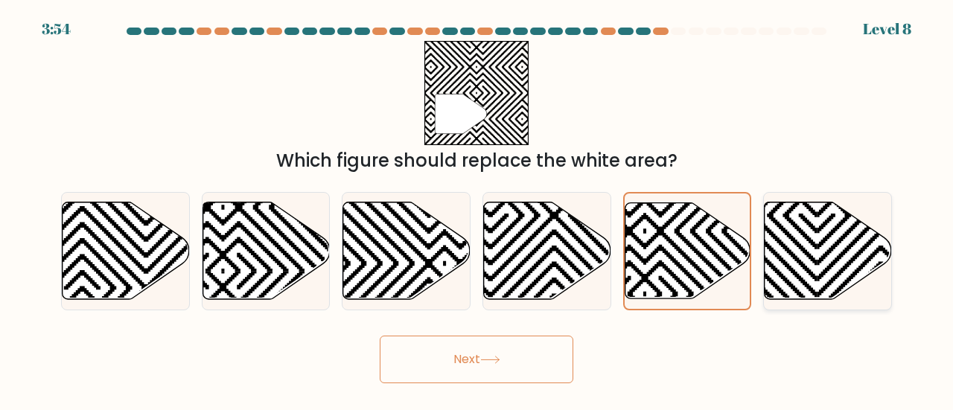
click at [849, 271] on icon at bounding box center [828, 251] width 127 height 98
click at [477, 209] on input "f." at bounding box center [477, 208] width 1 height 4
radio input "true"
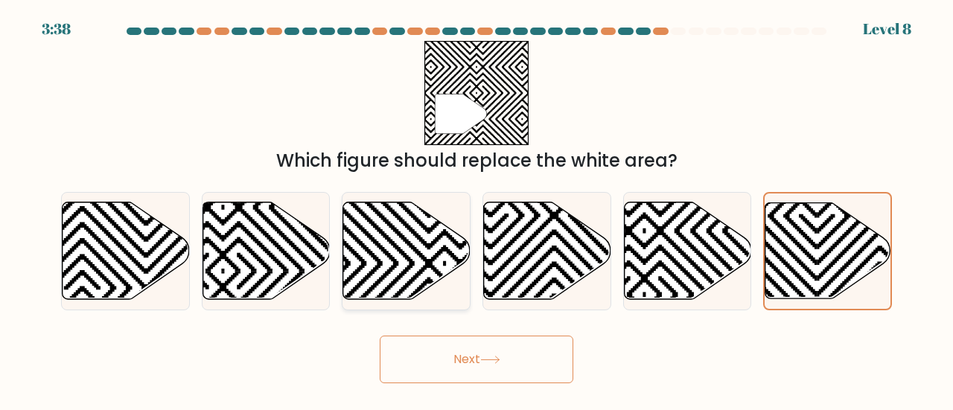
click at [402, 273] on icon at bounding box center [445, 199] width 256 height 256
click at [477, 209] on input "c." at bounding box center [477, 208] width 1 height 4
radio input "true"
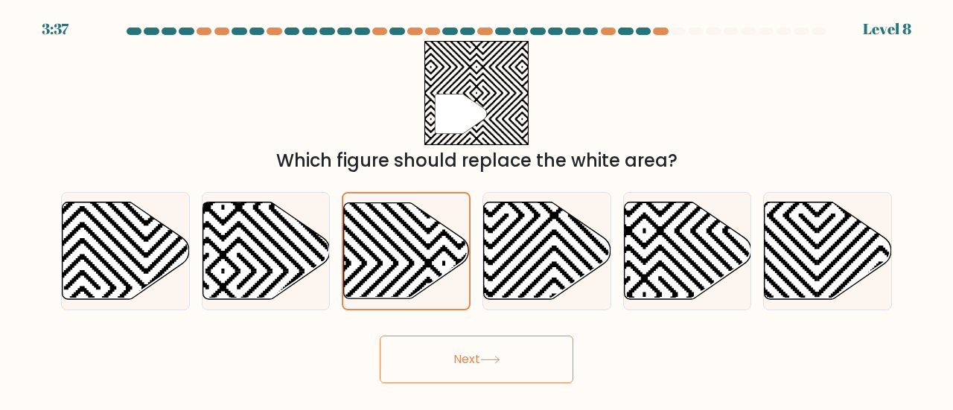
click at [561, 358] on button "Next" at bounding box center [477, 360] width 194 height 48
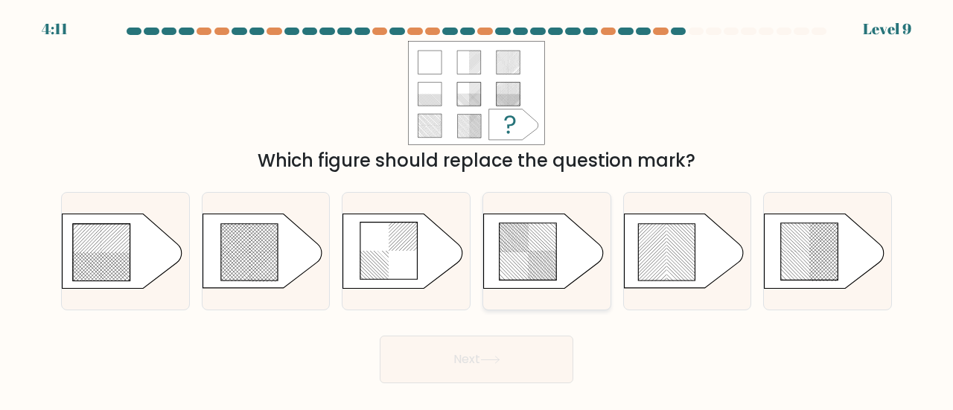
click at [608, 282] on icon at bounding box center [546, 251] width 127 height 75
click at [477, 209] on input "d." at bounding box center [477, 208] width 1 height 4
radio input "true"
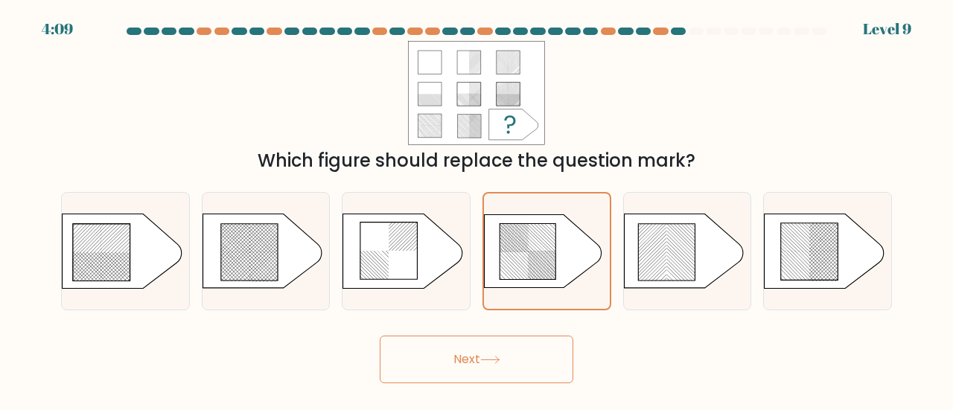
drag, startPoint x: 608, startPoint y: 282, endPoint x: 660, endPoint y: 331, distance: 71.1
click at [660, 331] on form "a." at bounding box center [476, 206] width 953 height 356
click at [660, 331] on div "Next" at bounding box center [476, 355] width 849 height 55
click at [310, 255] on rect at bounding box center [288, 234] width 502 height 488
click at [477, 209] on input "b." at bounding box center [477, 208] width 1 height 4
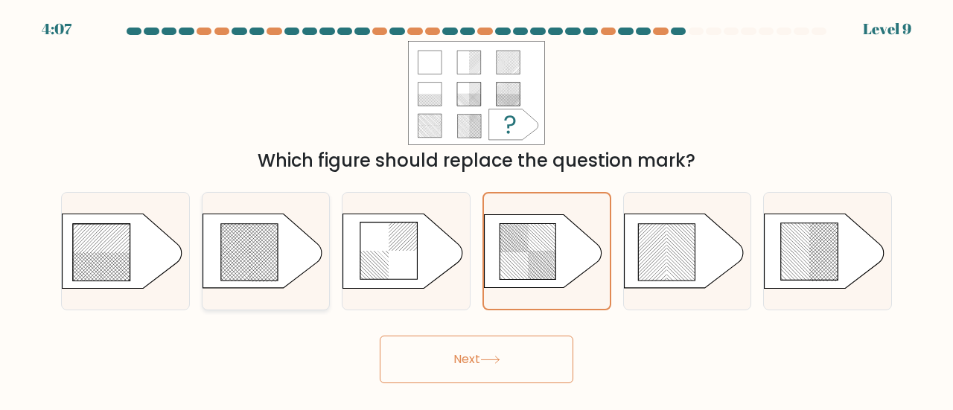
radio input "true"
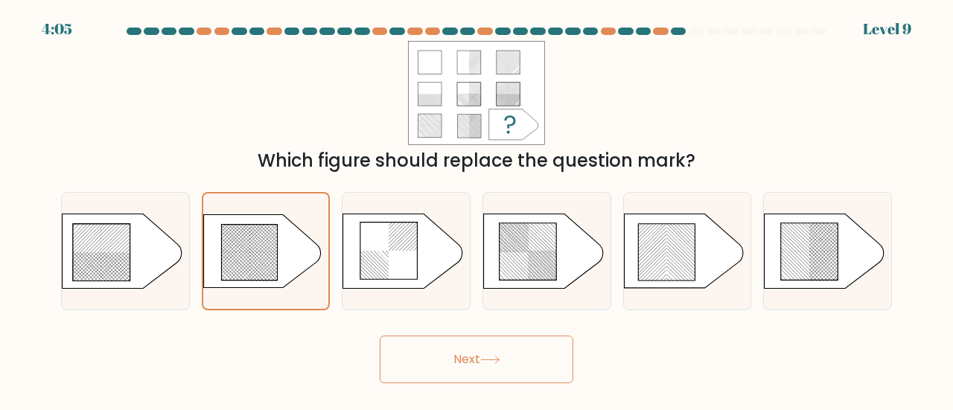
click at [451, 354] on button "Next" at bounding box center [477, 360] width 194 height 48
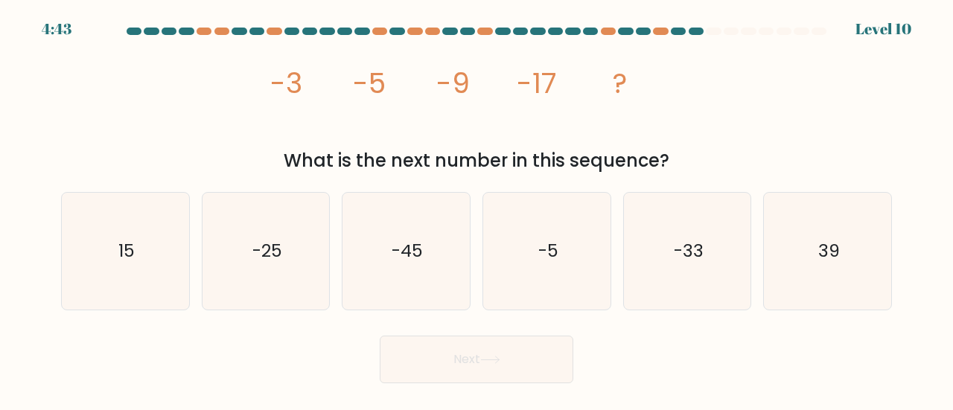
click at [557, 73] on icon "image/svg+xml -3 -5 -9 -17 ?" at bounding box center [476, 93] width 417 height 104
click at [548, 77] on tspan "-17" at bounding box center [536, 83] width 39 height 39
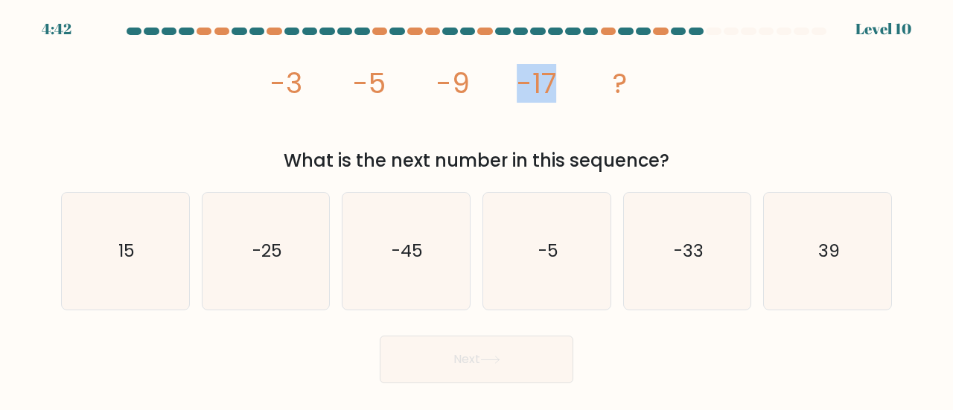
click at [548, 77] on tspan "-17" at bounding box center [536, 83] width 39 height 39
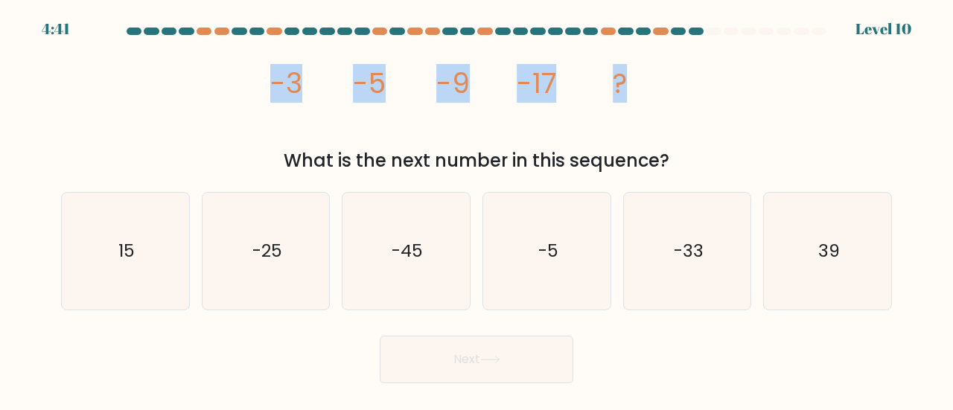
drag, startPoint x: 647, startPoint y: 87, endPoint x: 243, endPoint y: 102, distance: 404.6
click at [243, 102] on div "image/svg+xml -3 -5 -9 -17 ? What is the next number in this sequence?" at bounding box center [476, 107] width 849 height 133
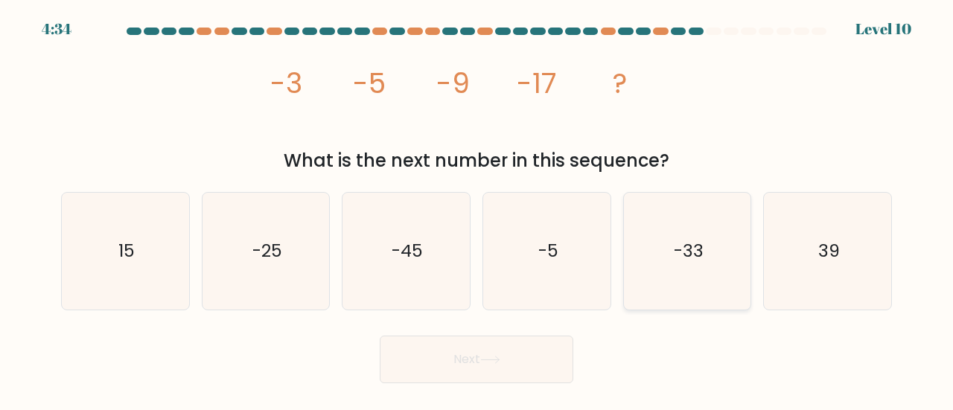
click at [693, 264] on icon "-33" at bounding box center [687, 251] width 117 height 117
click at [477, 209] on input "e. -33" at bounding box center [477, 208] width 1 height 4
radio input "true"
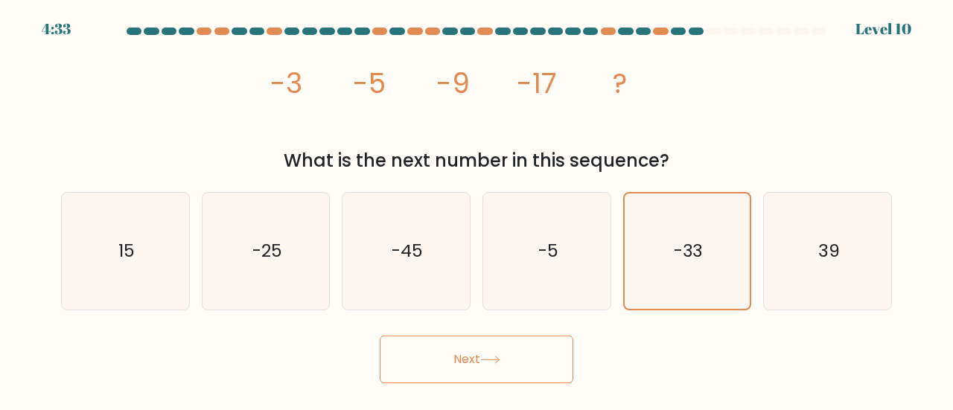
click at [532, 345] on button "Next" at bounding box center [477, 360] width 194 height 48
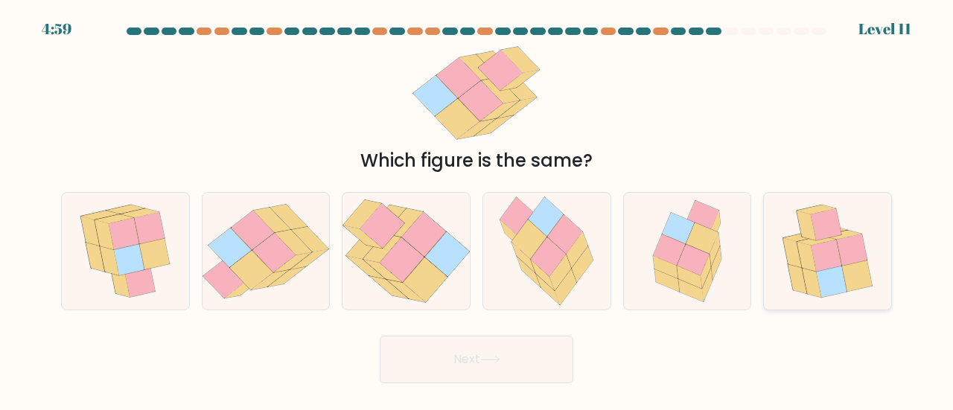
click at [785, 261] on icon at bounding box center [827, 251] width 109 height 117
click at [477, 209] on input "f." at bounding box center [477, 208] width 1 height 4
radio input "true"
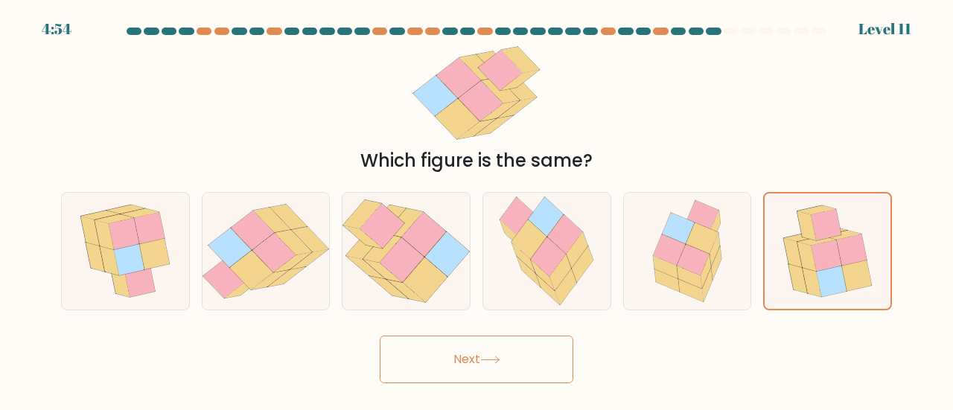
click at [565, 363] on button "Next" at bounding box center [477, 360] width 194 height 48
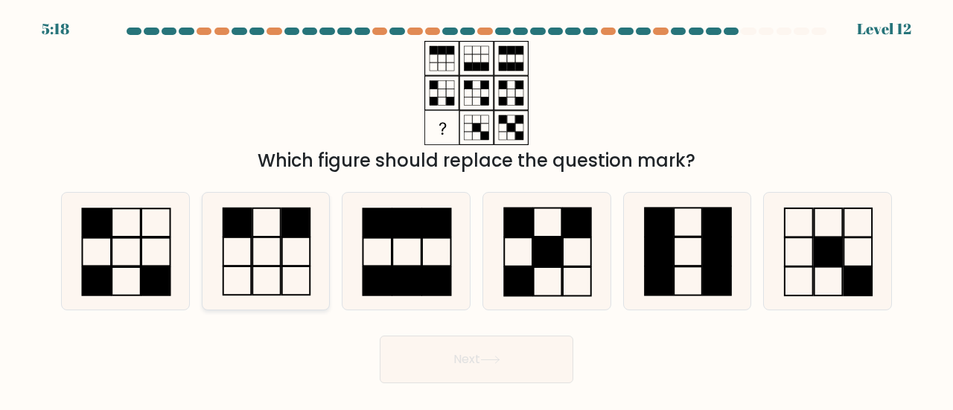
click at [296, 270] on icon at bounding box center [266, 251] width 117 height 117
click at [477, 209] on input "b." at bounding box center [477, 208] width 1 height 4
radio input "true"
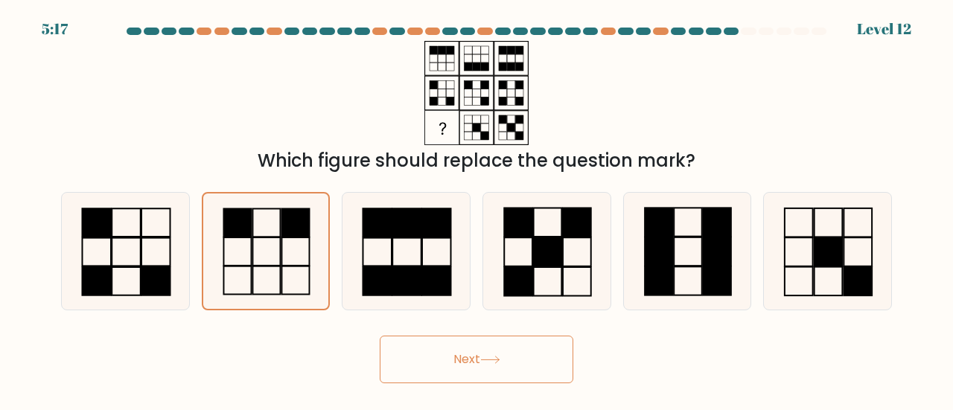
click at [500, 371] on button "Next" at bounding box center [477, 360] width 194 height 48
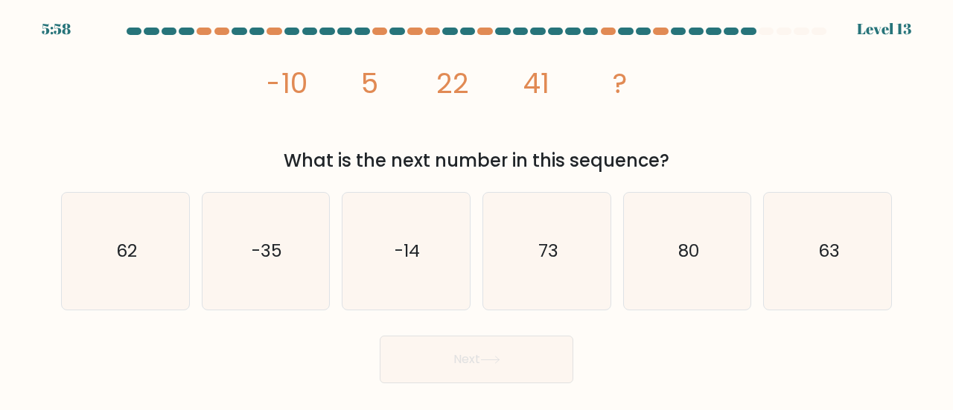
click at [542, 92] on tspan "41" at bounding box center [536, 83] width 26 height 39
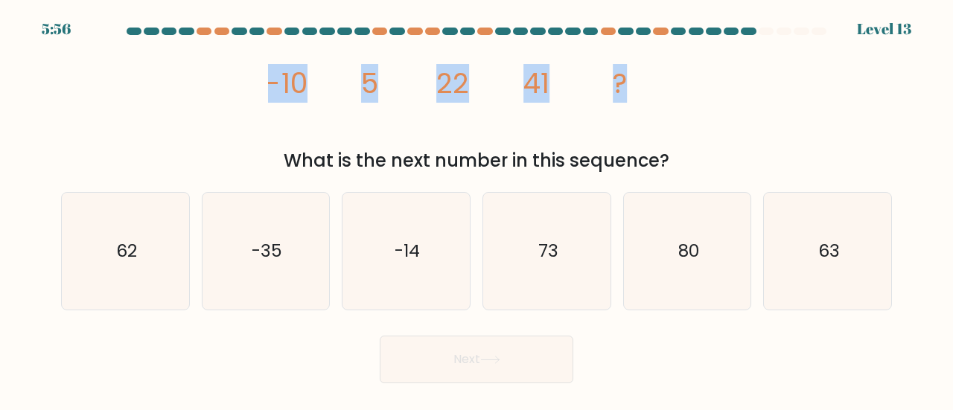
drag, startPoint x: 268, startPoint y: 81, endPoint x: 712, endPoint y: 92, distance: 443.9
click at [712, 92] on div "image/svg+xml -10 5 22 41 ? What is the next number in this sequence?" at bounding box center [476, 107] width 849 height 133
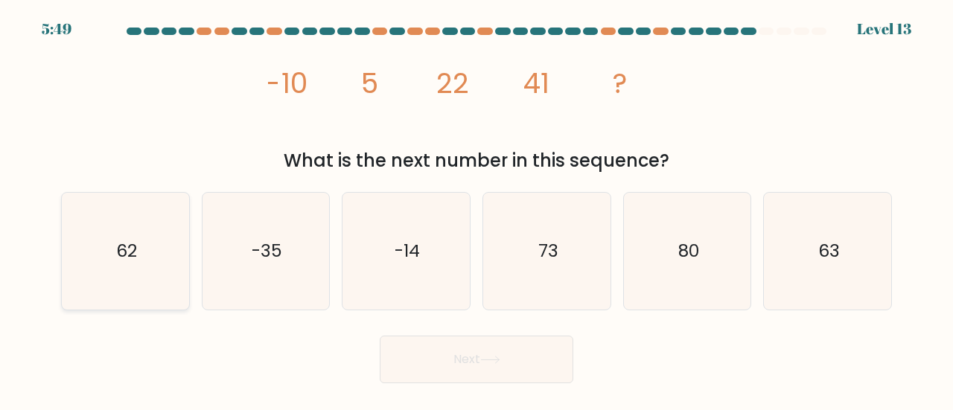
click at [117, 261] on text "62" at bounding box center [126, 250] width 21 height 25
click at [477, 209] on input "a. 62" at bounding box center [477, 208] width 1 height 4
radio input "true"
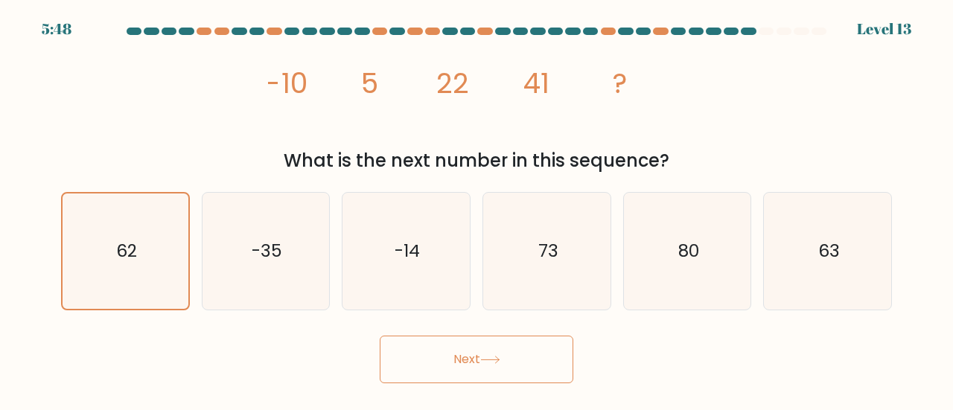
click at [529, 375] on button "Next" at bounding box center [477, 360] width 194 height 48
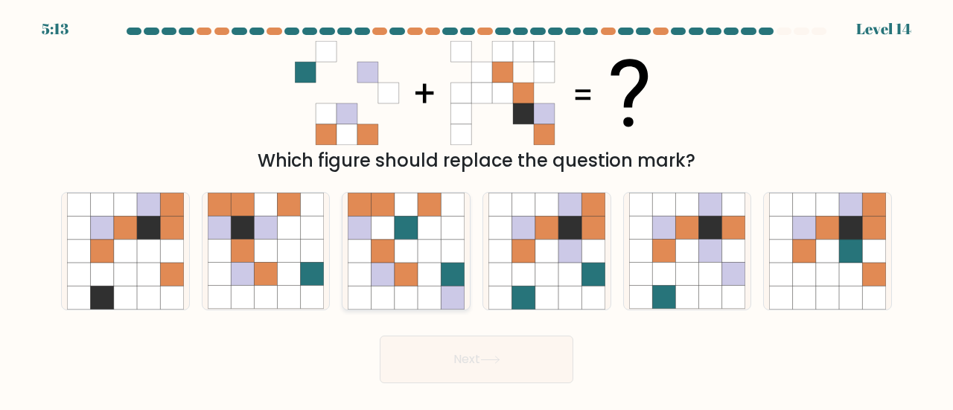
click at [445, 258] on icon at bounding box center [452, 251] width 23 height 23
click at [477, 209] on input "c." at bounding box center [477, 208] width 1 height 4
radio input "true"
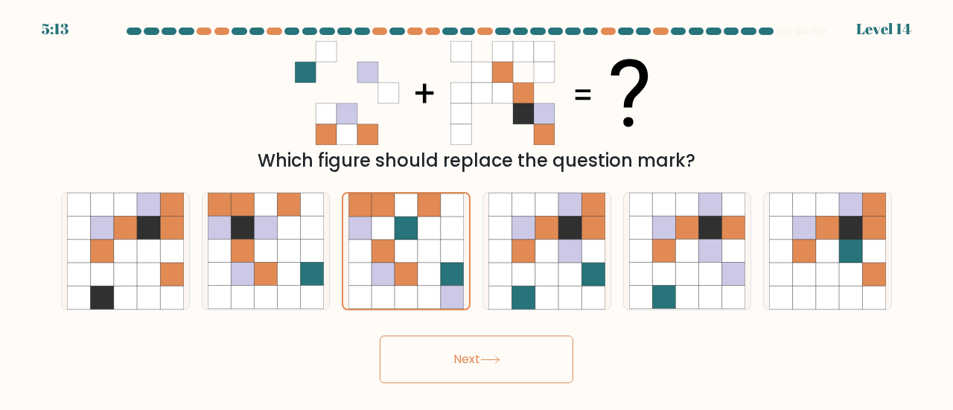
click at [493, 352] on button "Next" at bounding box center [477, 360] width 194 height 48
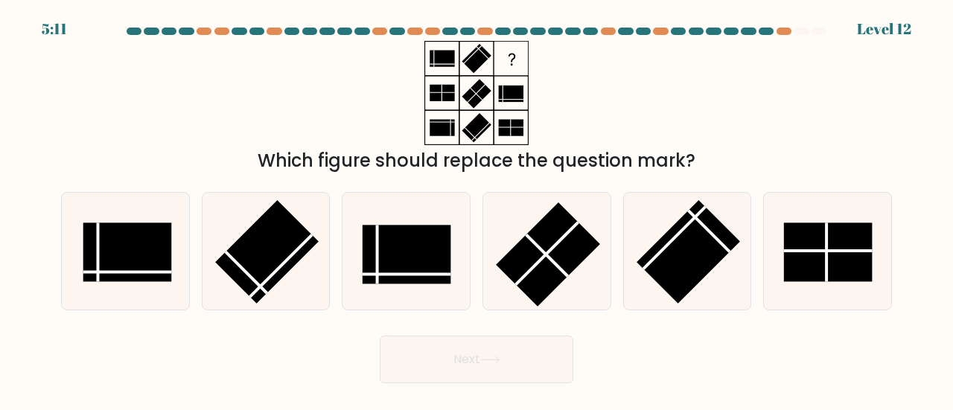
click at [634, 351] on div "Next" at bounding box center [476, 355] width 849 height 55
click at [255, 246] on rect at bounding box center [267, 252] width 104 height 104
click at [477, 209] on input "b." at bounding box center [477, 208] width 1 height 4
radio input "true"
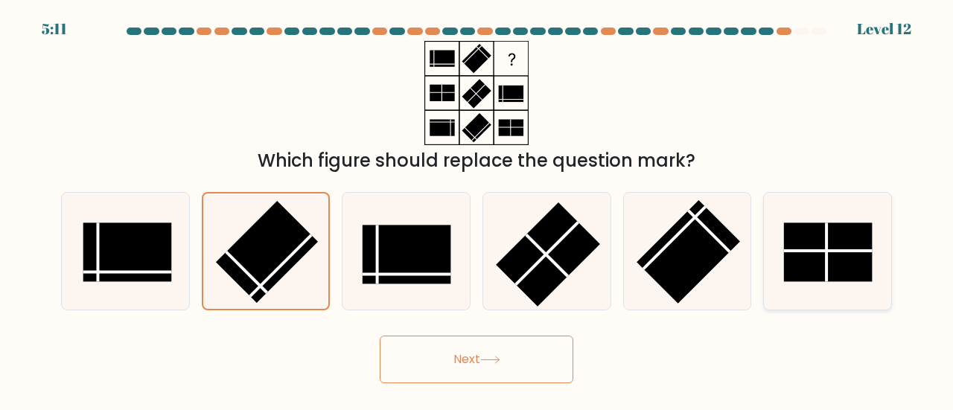
click at [807, 258] on rect at bounding box center [828, 252] width 88 height 59
click at [477, 209] on input "f." at bounding box center [477, 208] width 1 height 4
radio input "true"
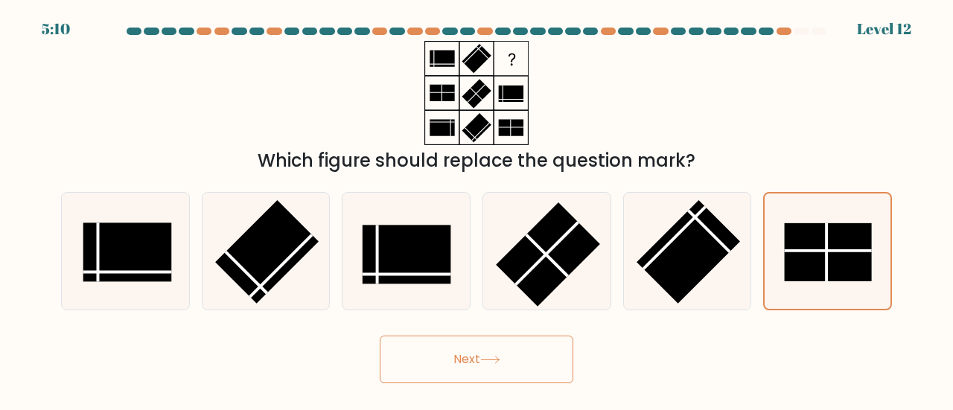
click at [530, 369] on button "Next" at bounding box center [477, 360] width 194 height 48
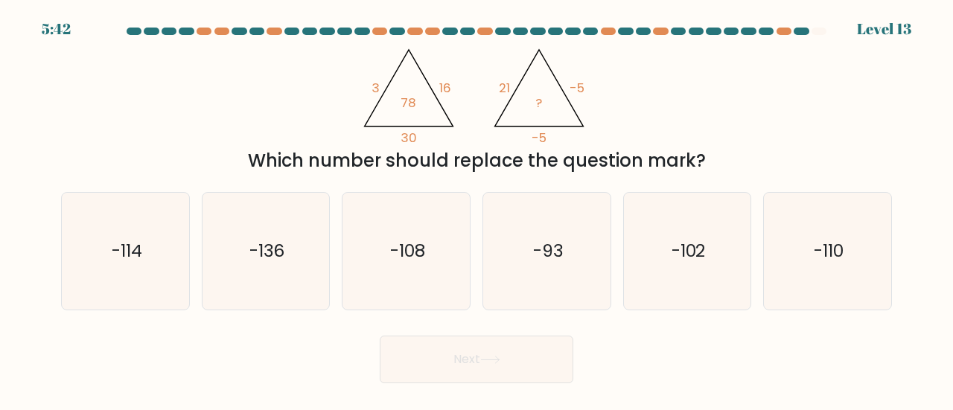
click at [418, 162] on div "Which number should replace the question mark?" at bounding box center [476, 160] width 813 height 27
click at [811, 273] on icon "-110" at bounding box center [827, 251] width 117 height 117
click at [477, 209] on input "f. -110" at bounding box center [477, 208] width 1 height 4
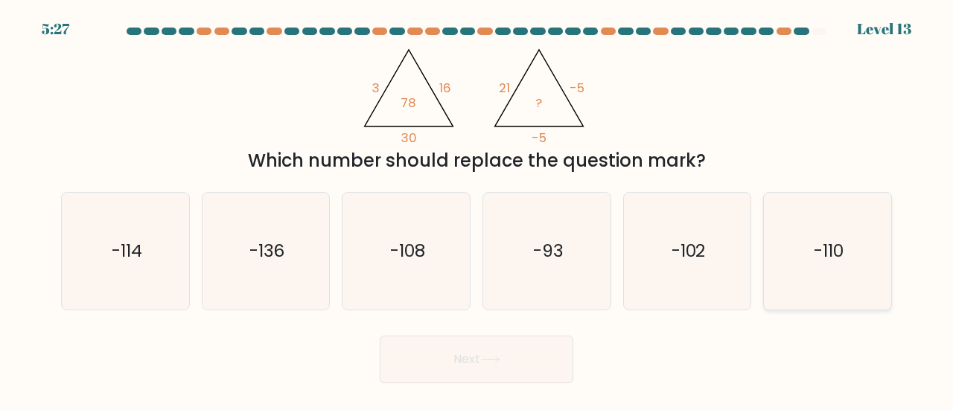
radio input "true"
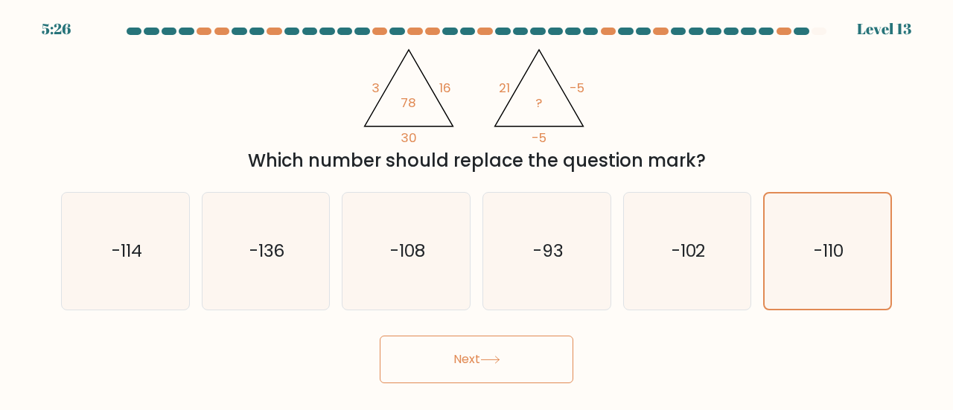
click at [477, 364] on button "Next" at bounding box center [477, 360] width 194 height 48
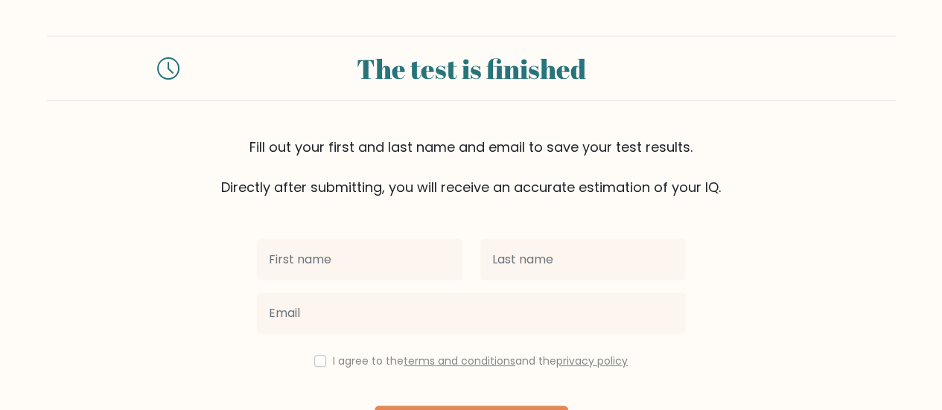
click at [429, 268] on input "text" at bounding box center [360, 260] width 206 height 42
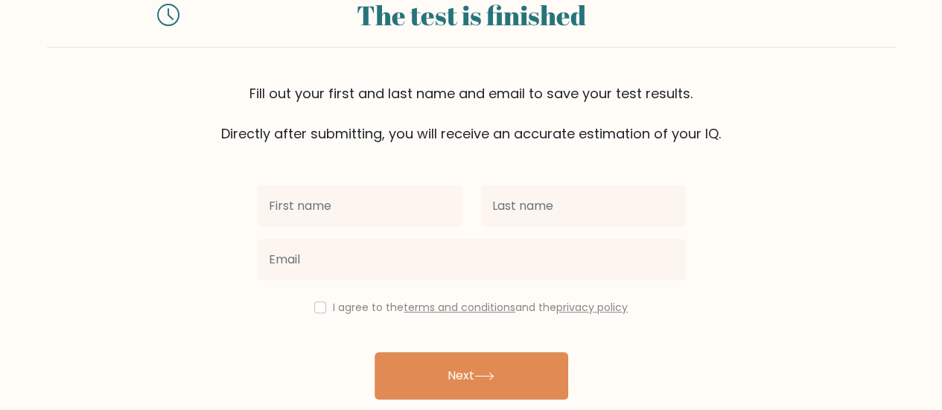
scroll to position [91, 0]
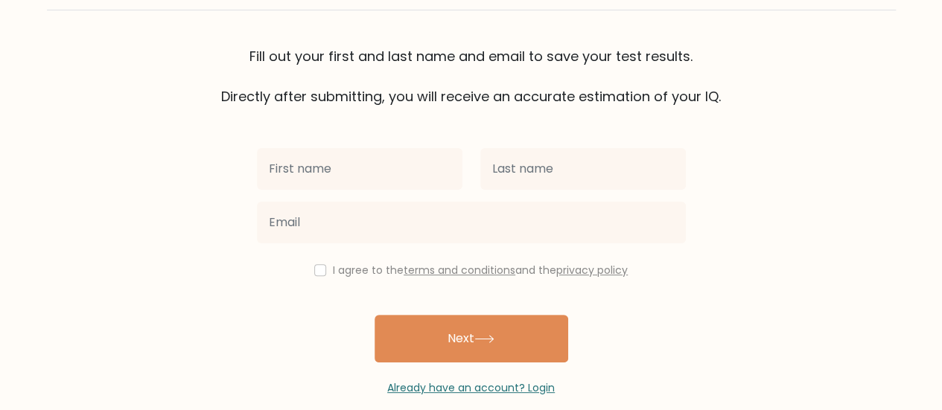
click at [419, 196] on div at bounding box center [471, 223] width 447 height 54
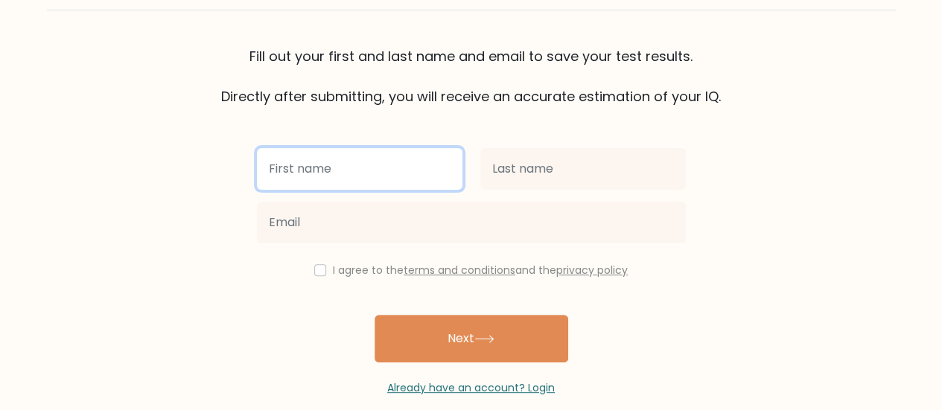
click at [419, 175] on input "text" at bounding box center [360, 169] width 206 height 42
type input "Pol Martin"
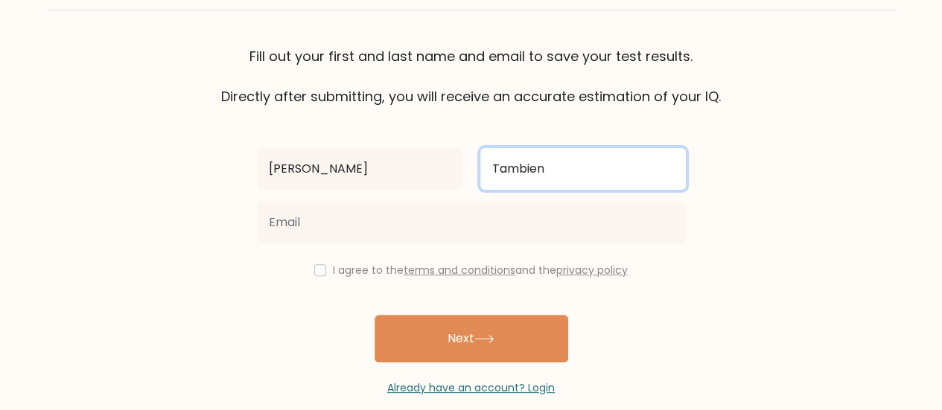
type input "Tambien"
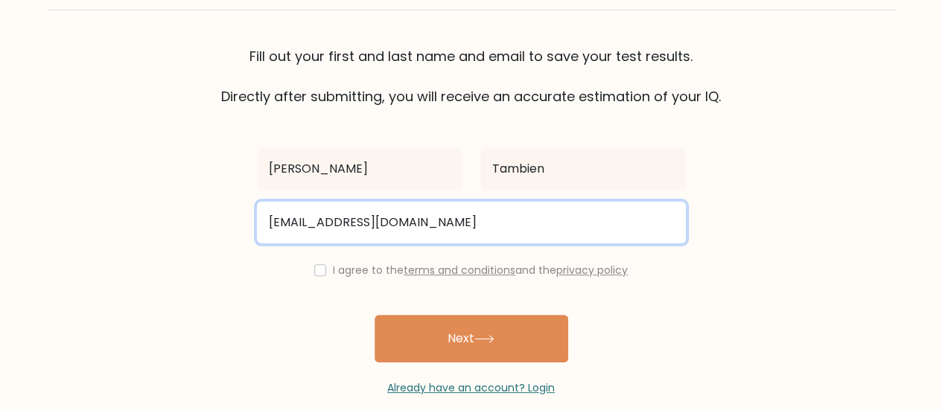
type input "polmartin.tambien71@gmail.com"
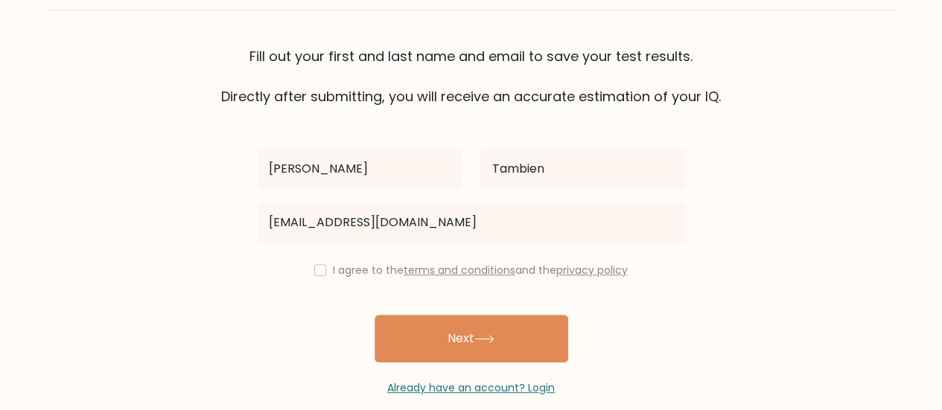
click at [304, 270] on div "I agree to the terms and conditions and the privacy policy" at bounding box center [471, 270] width 447 height 18
click at [314, 271] on input "checkbox" at bounding box center [320, 270] width 12 height 12
checkbox input "true"
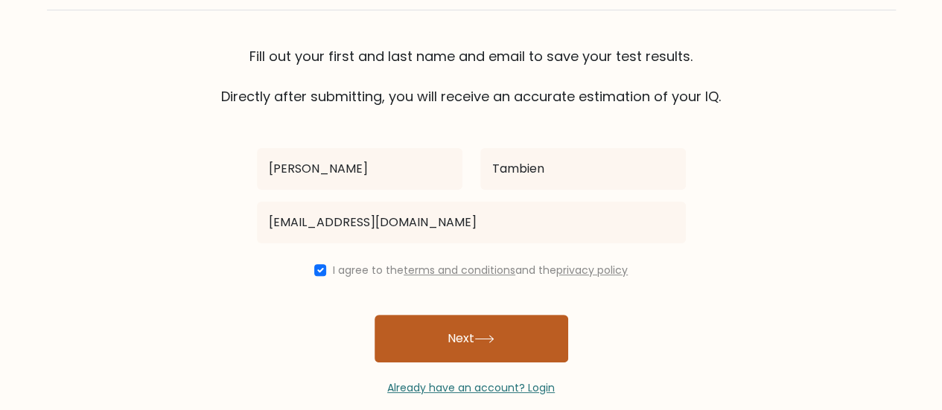
click at [441, 336] on button "Next" at bounding box center [472, 339] width 194 height 48
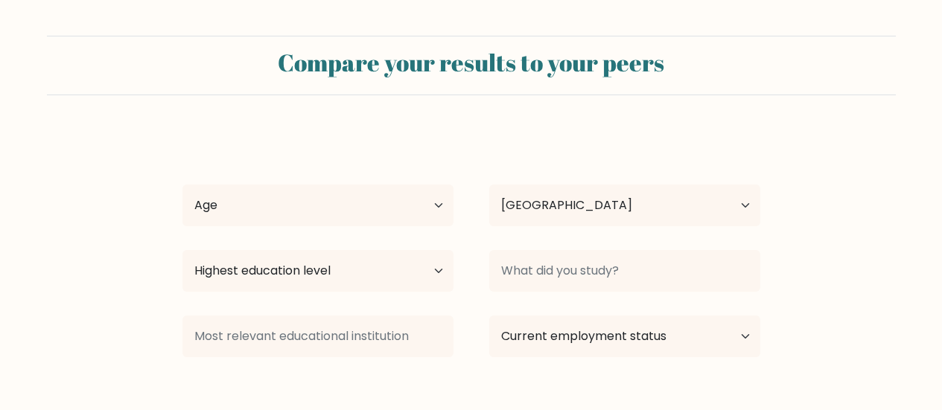
select select "PH"
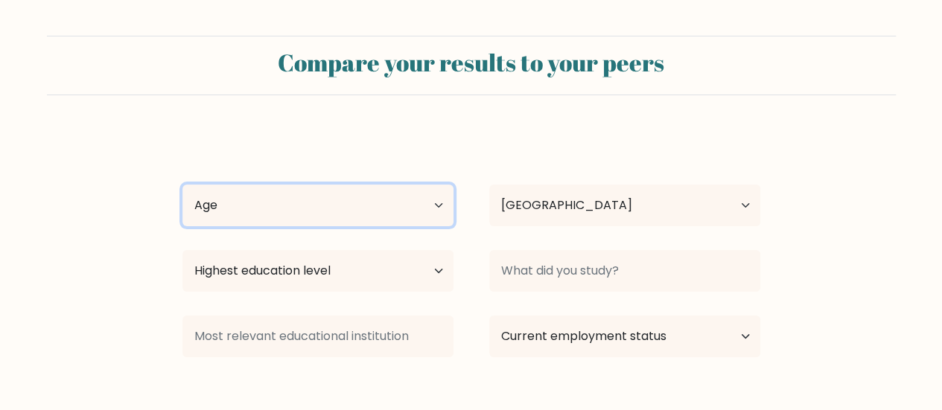
click at [450, 211] on select "Age Under [DEMOGRAPHIC_DATA] [DEMOGRAPHIC_DATA] [DEMOGRAPHIC_DATA] [DEMOGRAPHIC…" at bounding box center [317, 206] width 271 height 42
select select "25_34"
click at [182, 185] on select "Age Under [DEMOGRAPHIC_DATA] [DEMOGRAPHIC_DATA] [DEMOGRAPHIC_DATA] [DEMOGRAPHIC…" at bounding box center [317, 206] width 271 height 42
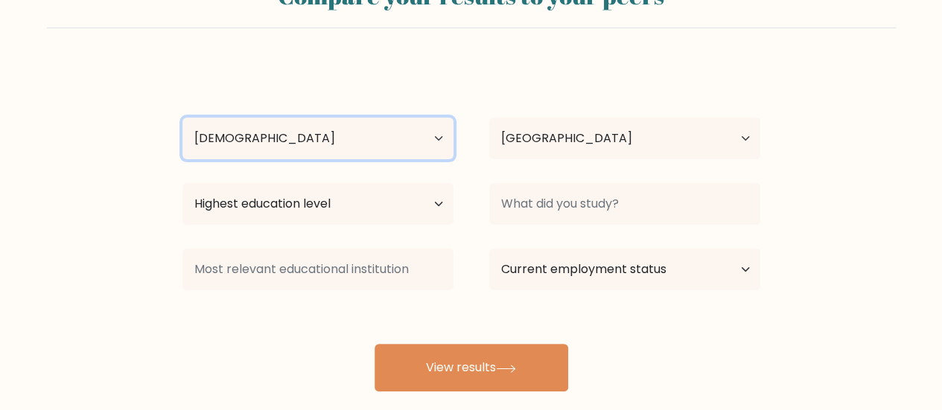
scroll to position [97, 0]
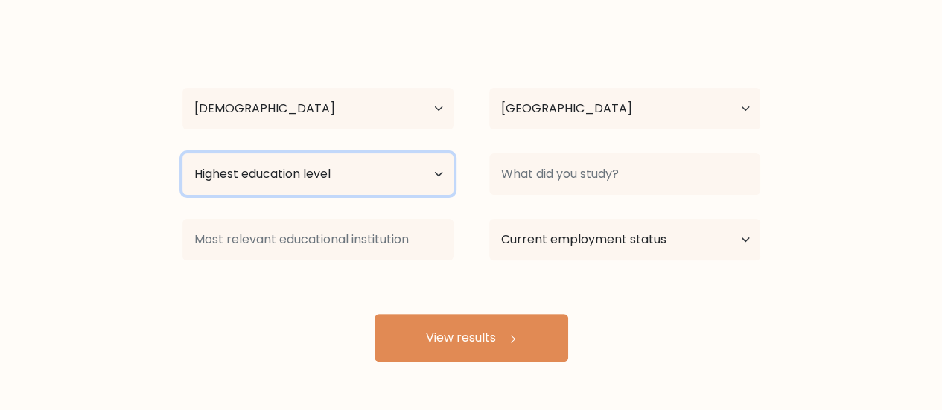
click at [390, 175] on select "Highest education level No schooling Primary Lower Secondary Upper Secondary Oc…" at bounding box center [317, 174] width 271 height 42
select select "bachelors_degree"
click at [182, 153] on select "Highest education level No schooling Primary Lower Secondary Upper Secondary Oc…" at bounding box center [317, 174] width 271 height 42
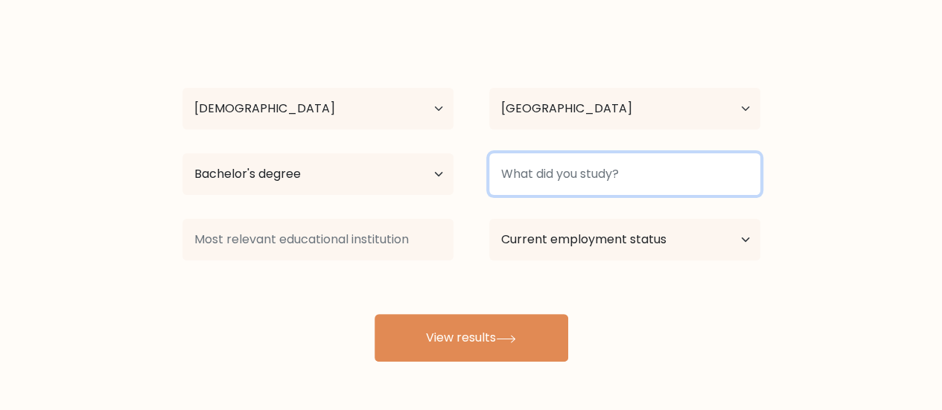
click at [751, 171] on input at bounding box center [624, 174] width 271 height 42
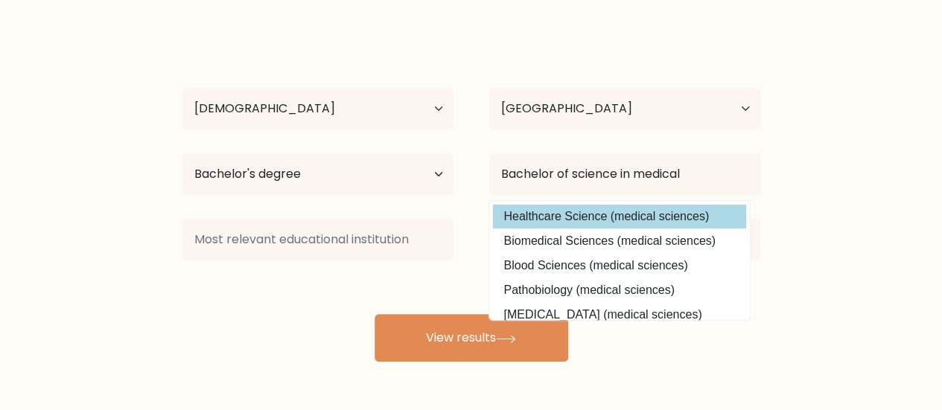
click at [706, 226] on option "Healthcare Science (medical sciences)" at bounding box center [619, 217] width 253 height 24
type input "Healthcare Science"
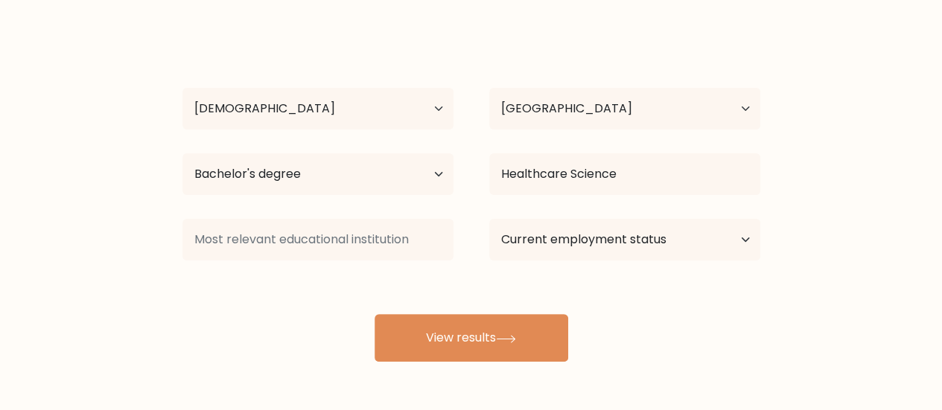
scroll to position [153, 0]
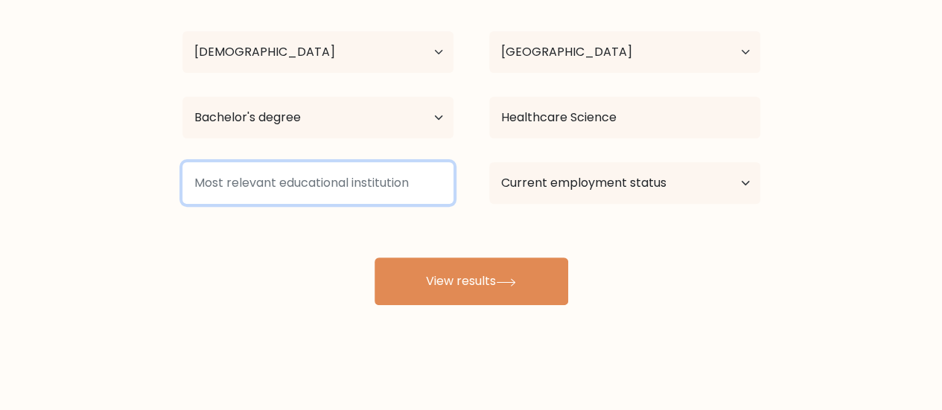
click at [348, 192] on input at bounding box center [317, 183] width 271 height 42
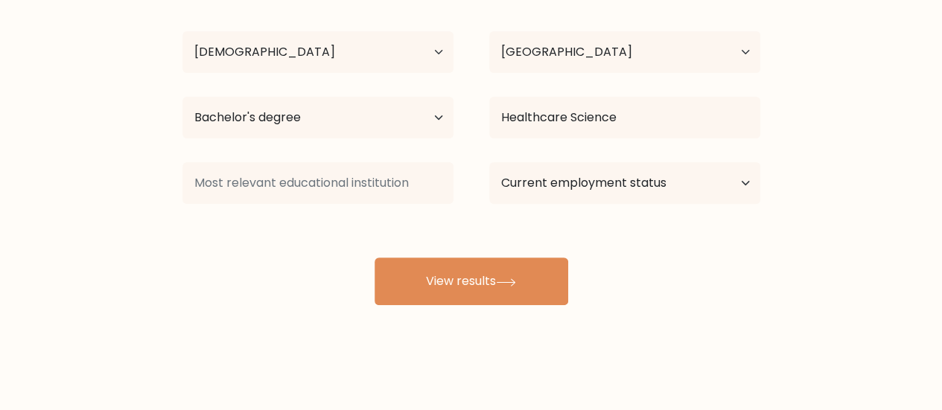
click at [240, 250] on div "Pol Martin Tambien Age Under 18 years old 18-24 years old 25-34 years old 35-44…" at bounding box center [471, 142] width 596 height 328
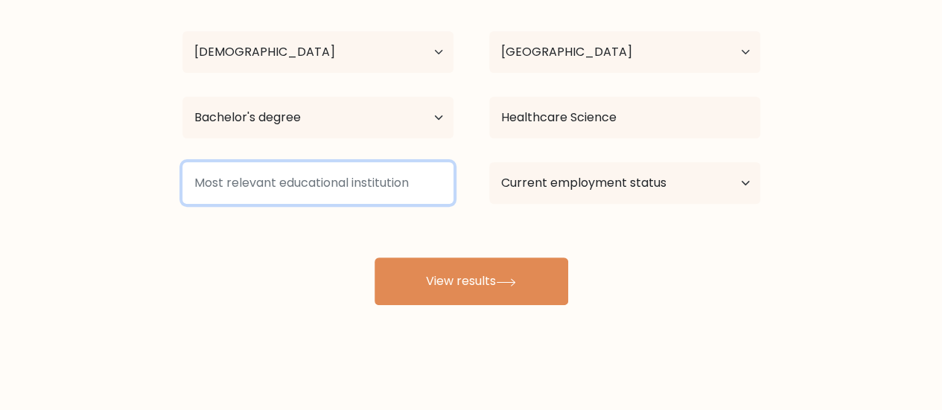
click at [328, 191] on input at bounding box center [317, 183] width 271 height 42
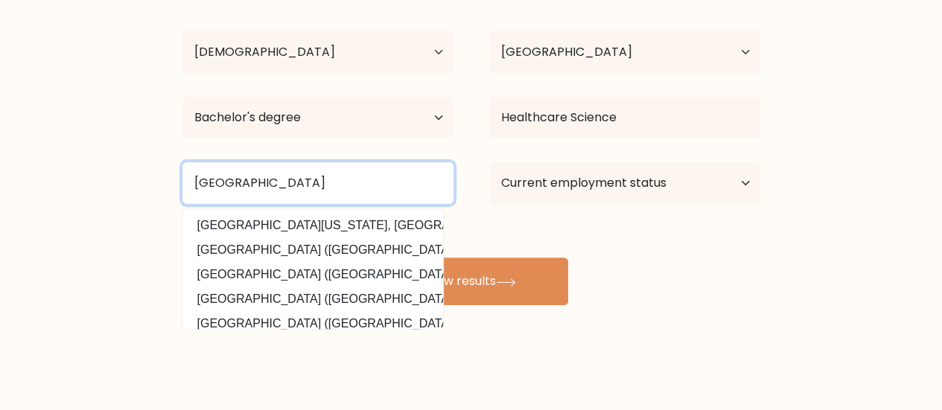
click at [375, 258] on button "View results" at bounding box center [472, 282] width 194 height 48
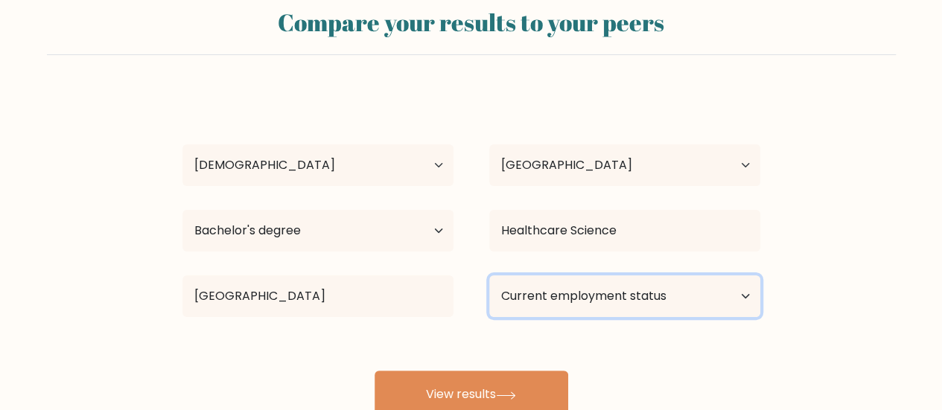
scroll to position [4, 0]
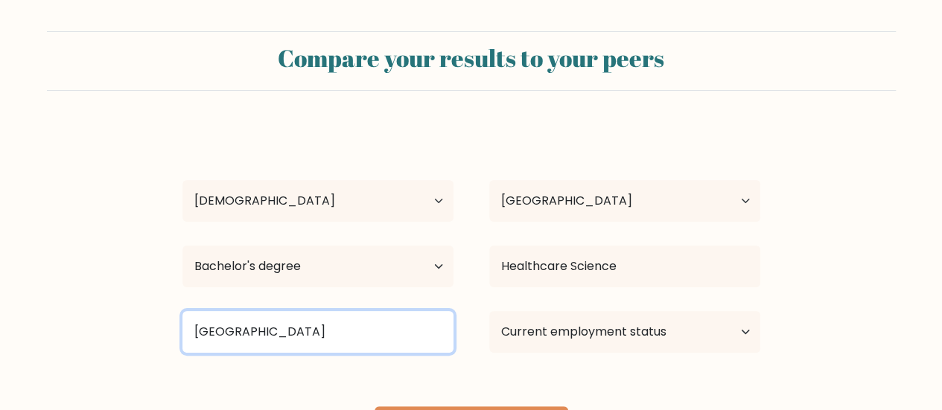
click at [320, 315] on input "Riverside College" at bounding box center [317, 332] width 271 height 42
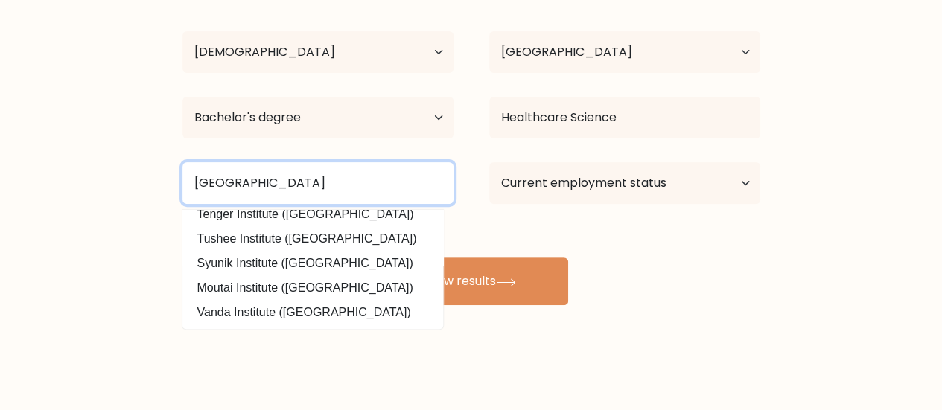
scroll to position [0, 0]
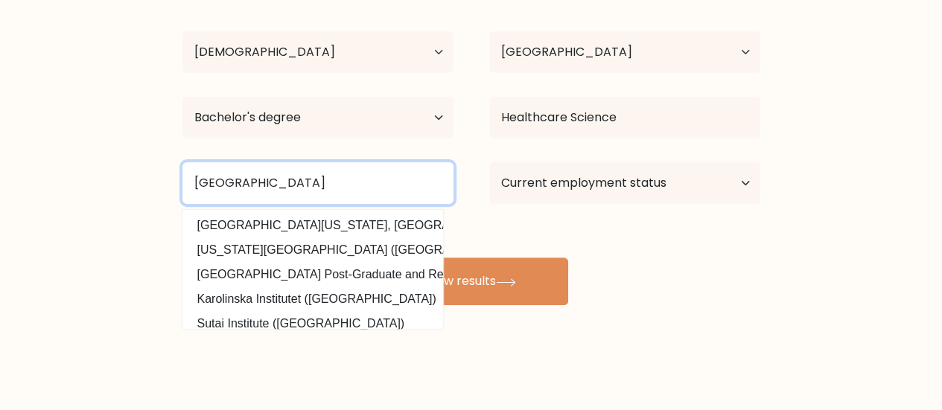
type input "Riverside College Institute"
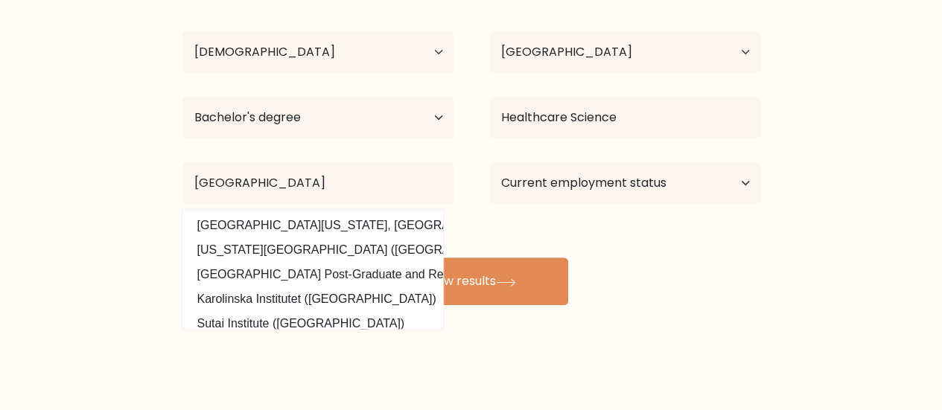
click at [492, 204] on div "Current employment status Employed Student Retired Other / prefer not to answer" at bounding box center [624, 183] width 307 height 54
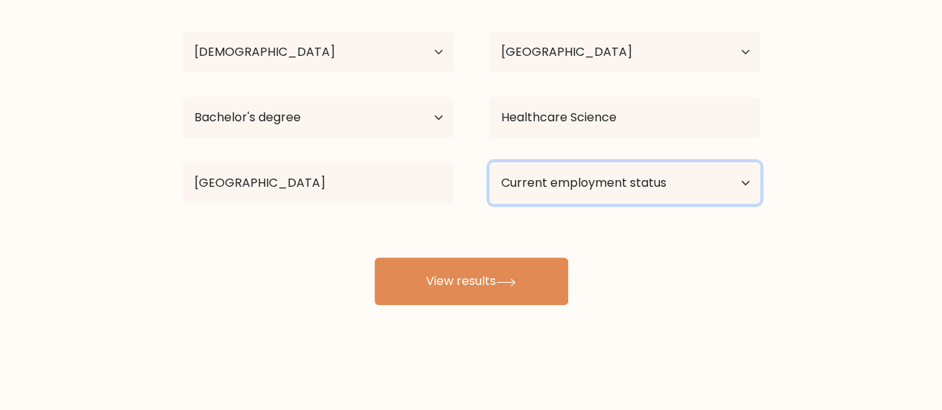
click at [606, 188] on select "Current employment status Employed Student Retired Other / prefer not to answer" at bounding box center [624, 183] width 271 height 42
select select "other"
click at [489, 162] on select "Current employment status Employed Student Retired Other / prefer not to answer" at bounding box center [624, 183] width 271 height 42
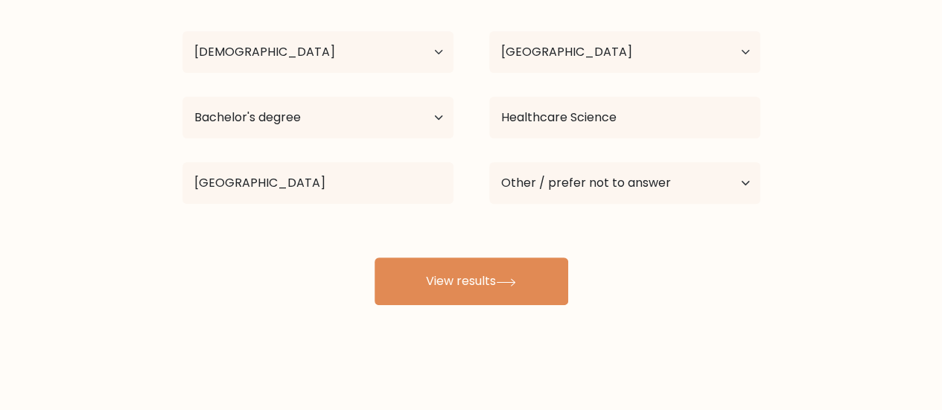
click at [636, 295] on div "Pol Martin Tambien Age Under 18 years old 18-24 years old 25-34 years old 35-44…" at bounding box center [471, 142] width 596 height 328
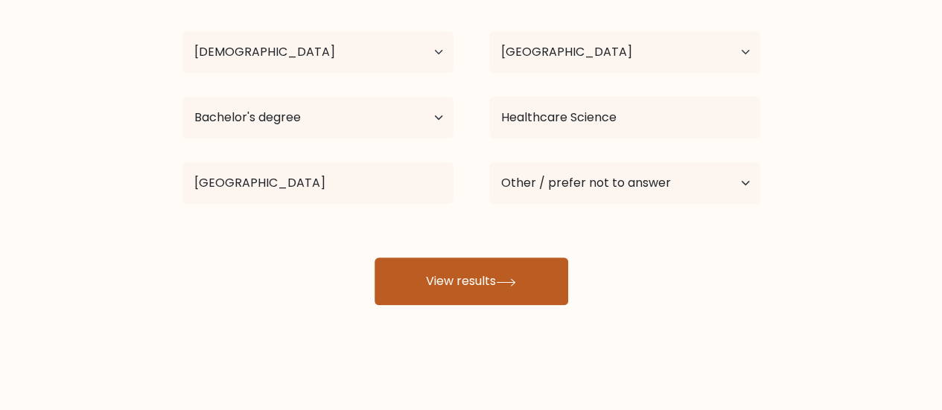
click at [549, 296] on button "View results" at bounding box center [472, 282] width 194 height 48
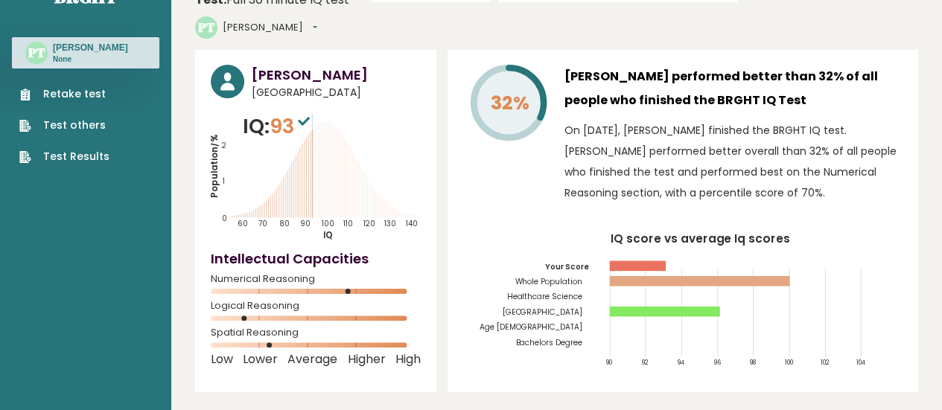
scroll to position [25, 0]
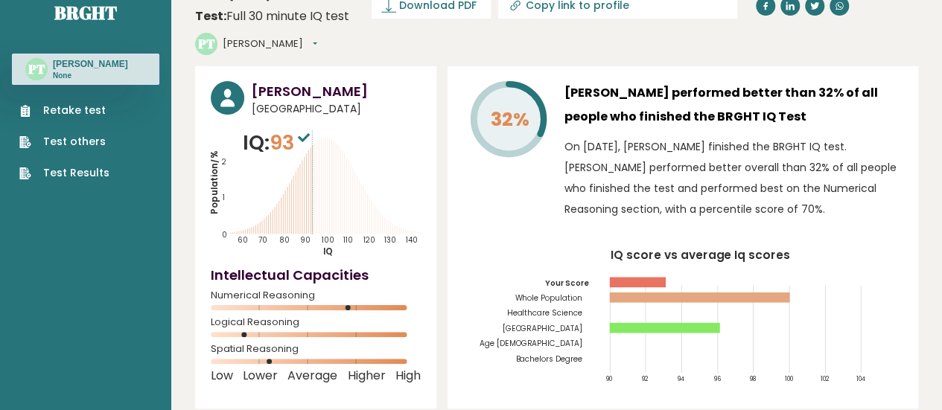
click at [474, 168] on div "32%" at bounding box center [507, 154] width 89 height 146
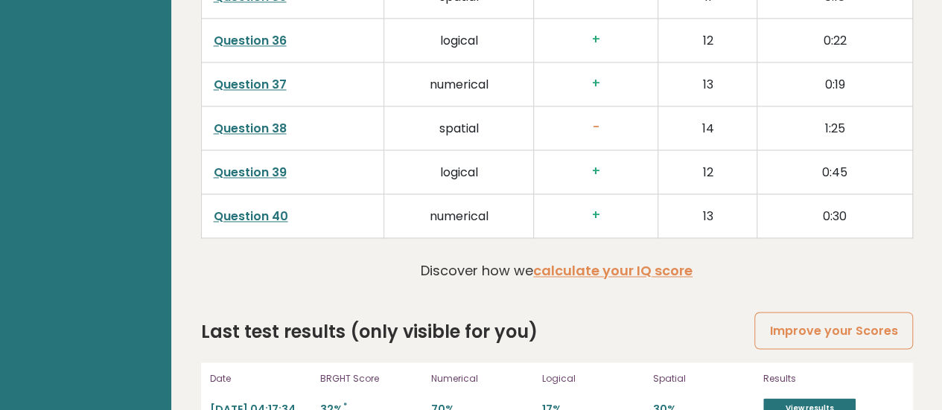
scroll to position [0, 0]
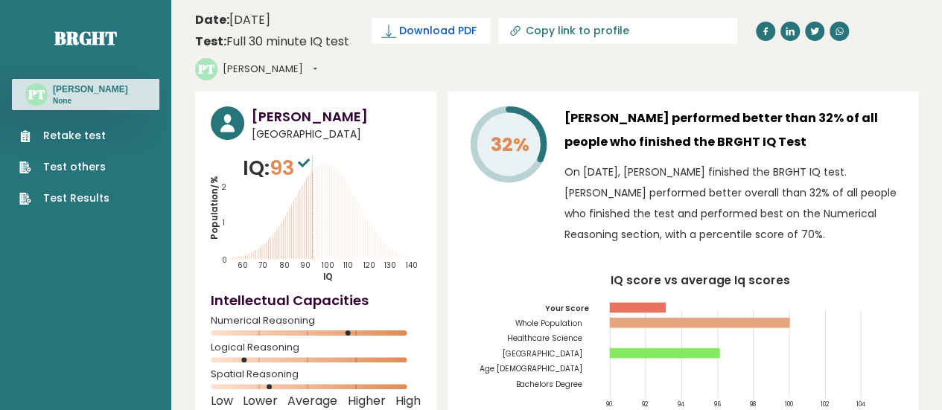
click at [457, 38] on span "Download PDF" at bounding box center [437, 31] width 77 height 16
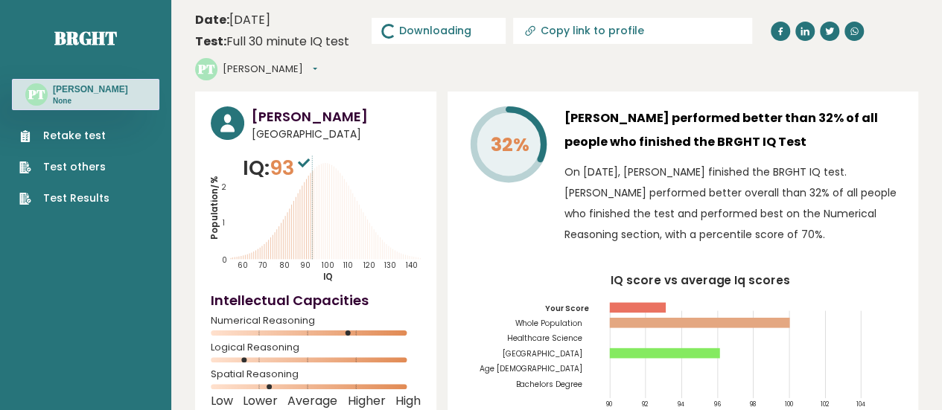
click at [491, 69] on header "Date: [DATE] Test: Full 30 minute IQ test Download PDF Downloading... Downloadi…" at bounding box center [556, 45] width 723 height 77
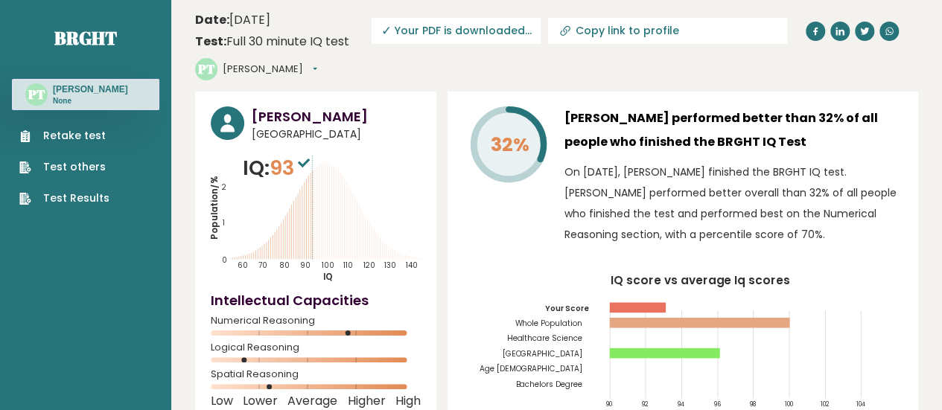
click at [605, 59] on header "Date: [DATE] Test: Full 30 minute IQ test Download PDF Downloading... Downloadi…" at bounding box center [556, 45] width 723 height 77
click at [76, 90] on h3 "[PERSON_NAME]" at bounding box center [90, 89] width 75 height 12
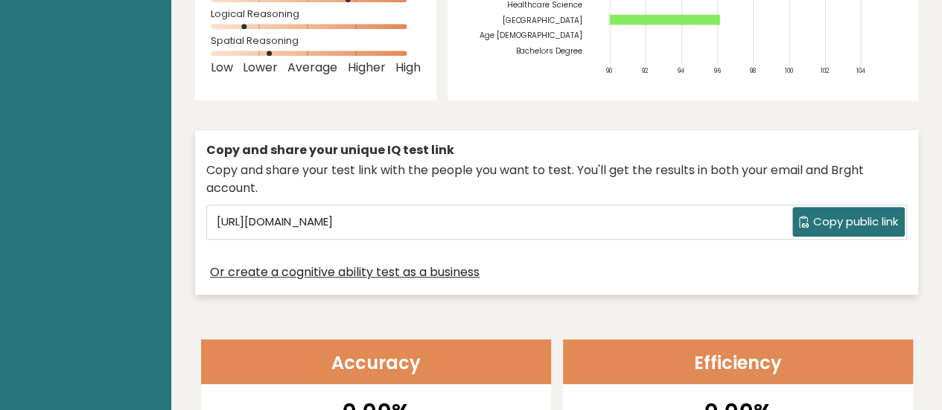
scroll to position [289, 0]
